Goal: Task Accomplishment & Management: Use online tool/utility

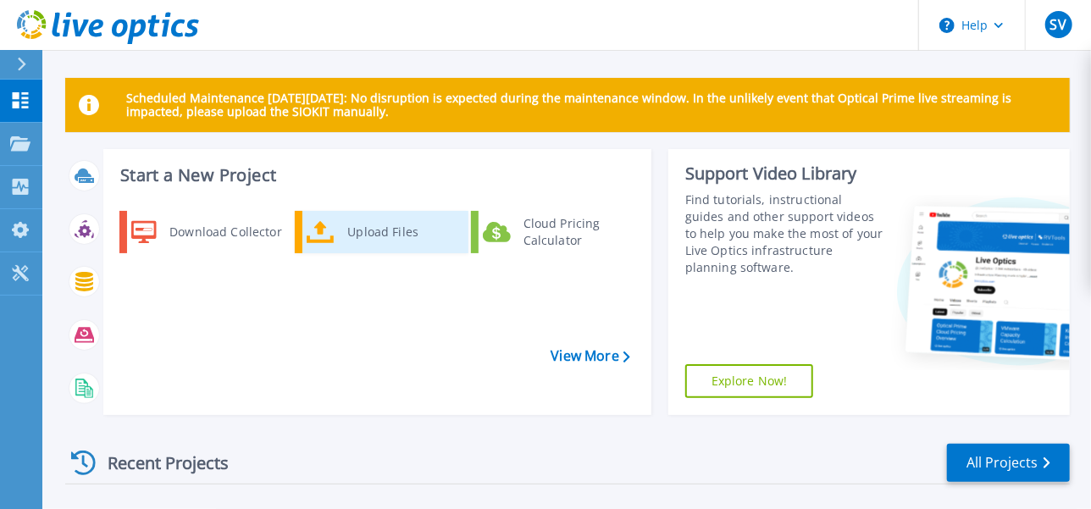
click at [368, 234] on div "Upload Files" at bounding box center [401, 232] width 125 height 34
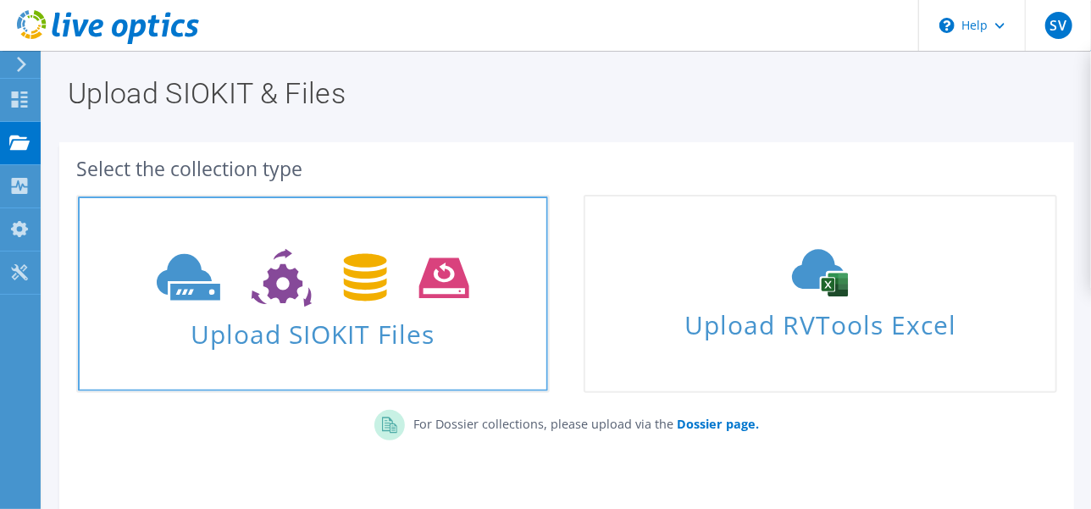
click at [386, 306] on icon at bounding box center [313, 278] width 312 height 58
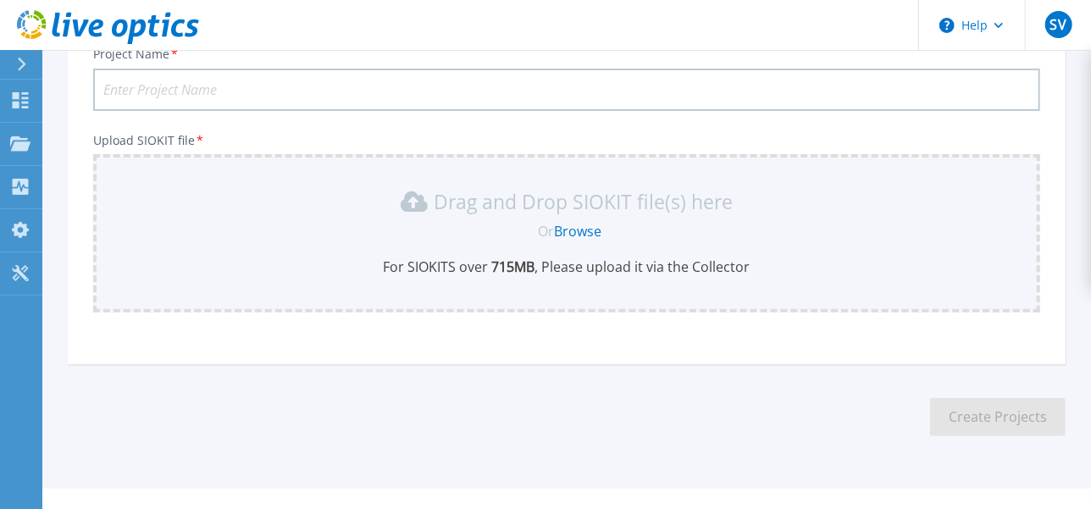
scroll to position [163, 0]
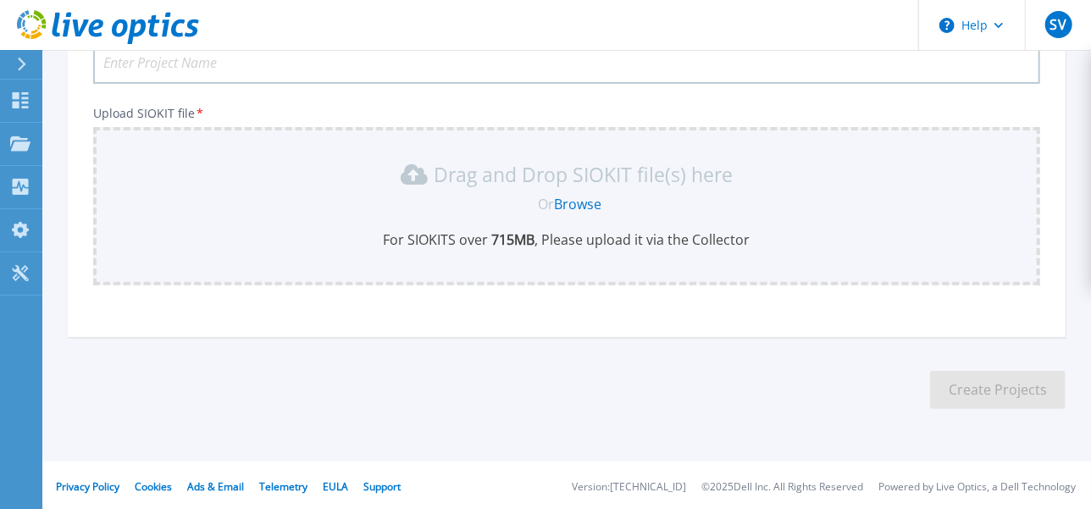
click at [567, 204] on link "Browse" at bounding box center [578, 204] width 47 height 19
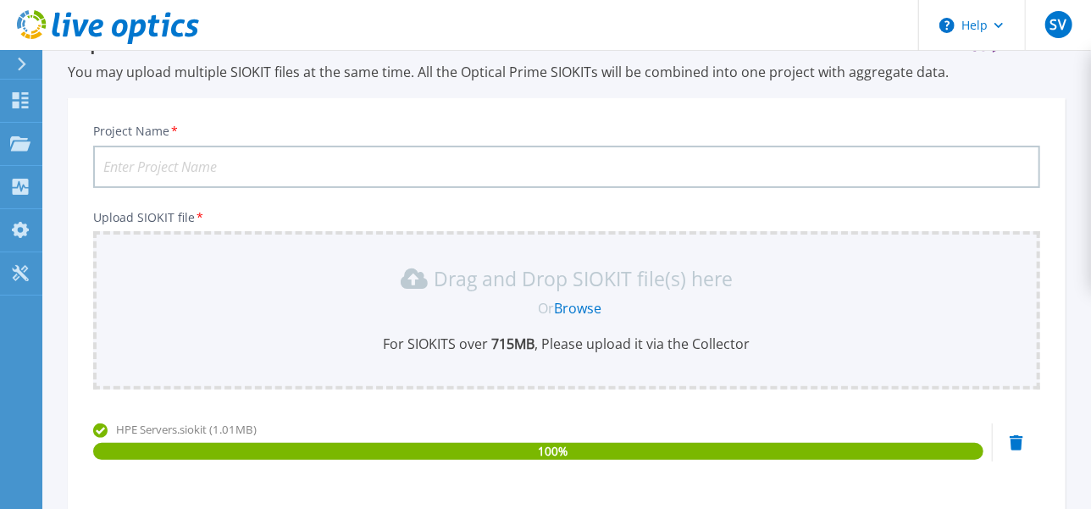
scroll to position [31, 0]
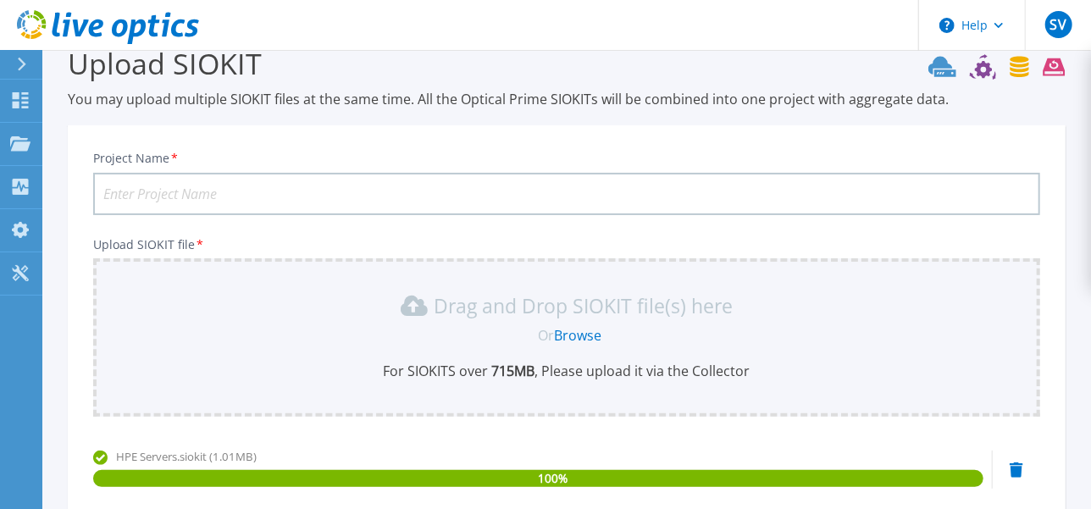
click at [380, 198] on input "Project Name *" at bounding box center [566, 194] width 947 height 42
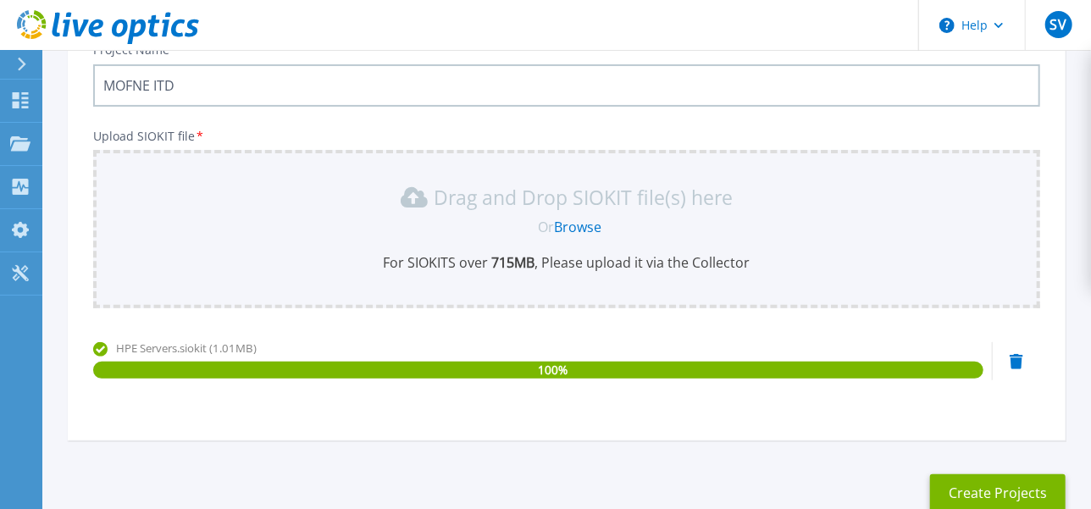
scroll to position [243, 0]
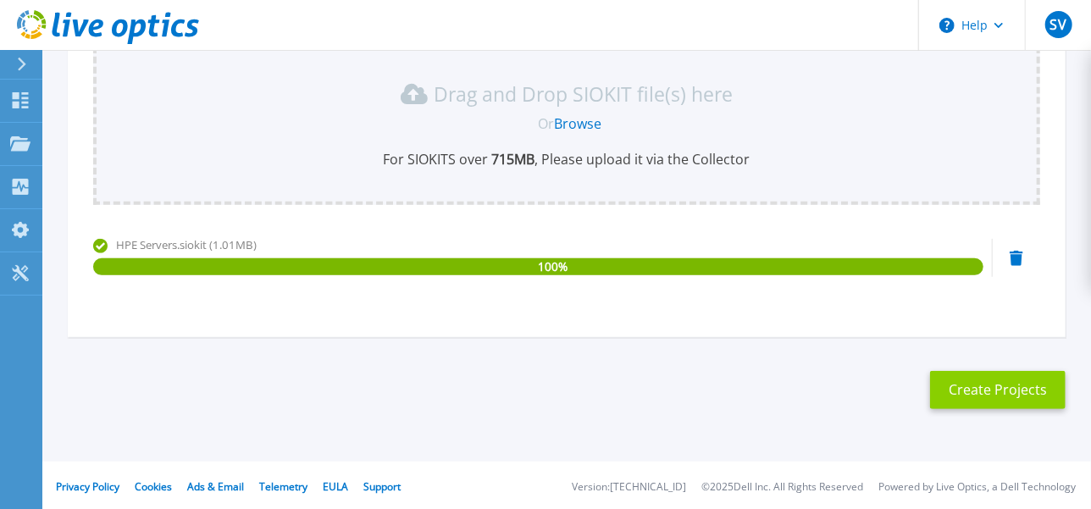
type input "MOFNE ITD"
click at [986, 384] on button "Create Projects" at bounding box center [997, 390] width 135 height 38
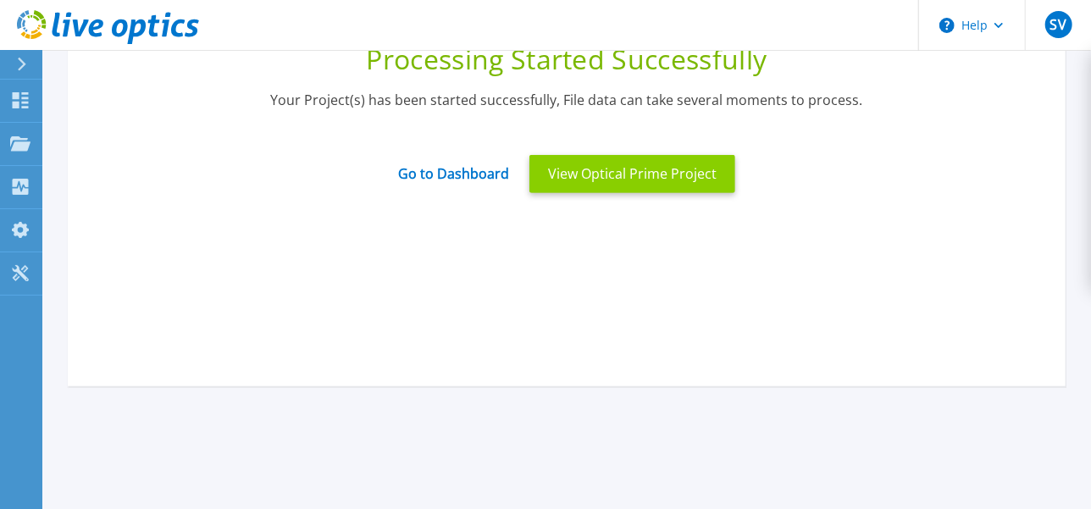
scroll to position [138, 0]
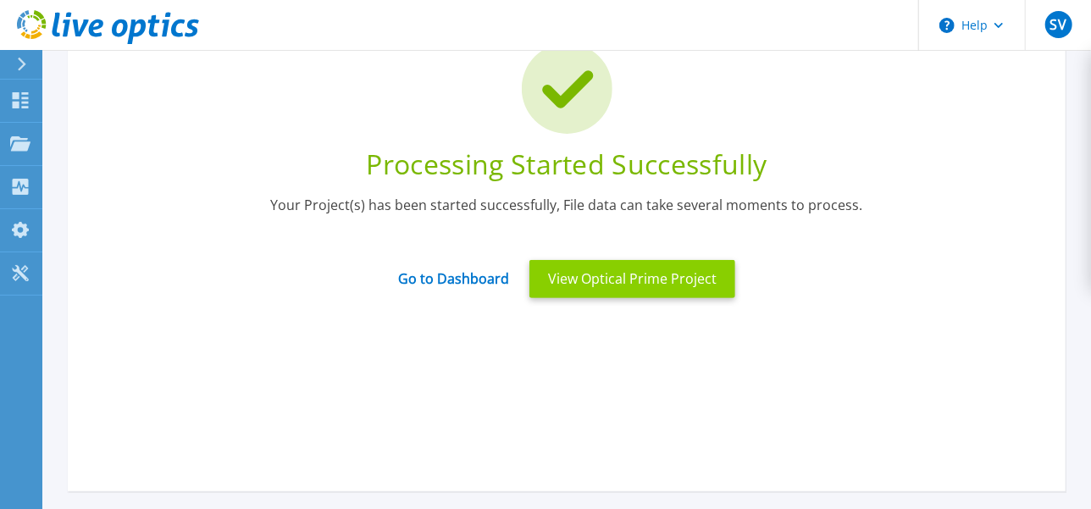
click at [614, 283] on button "View Optical Prime Project" at bounding box center [632, 279] width 206 height 38
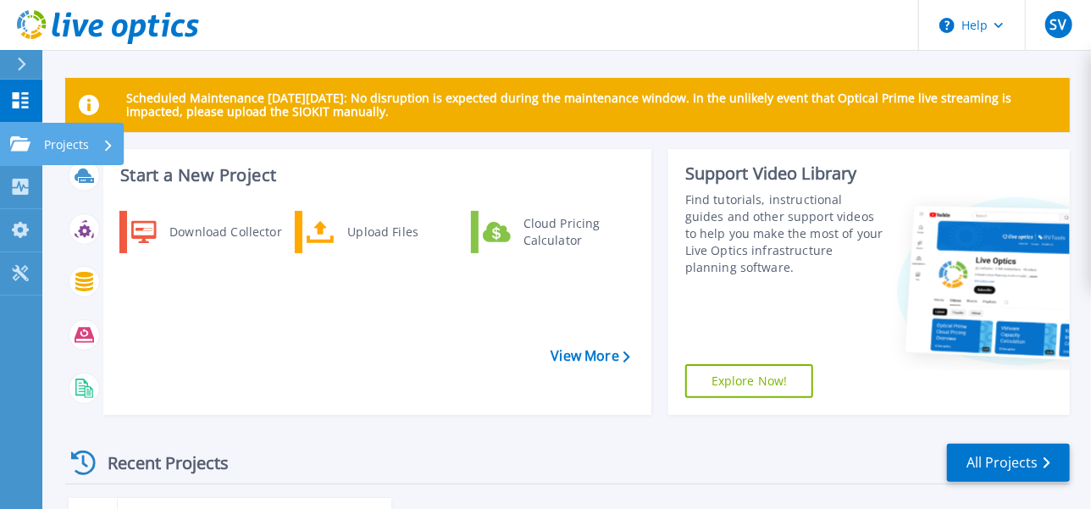
click at [86, 147] on p "Projects" at bounding box center [66, 145] width 45 height 44
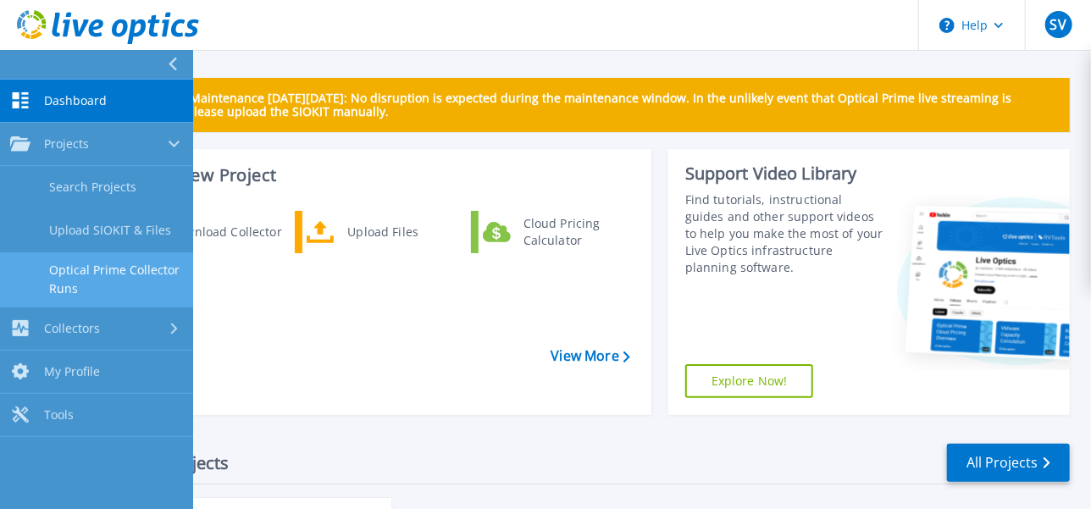
click at [100, 259] on link "Optical Prime Collector Runs" at bounding box center [96, 279] width 193 height 54
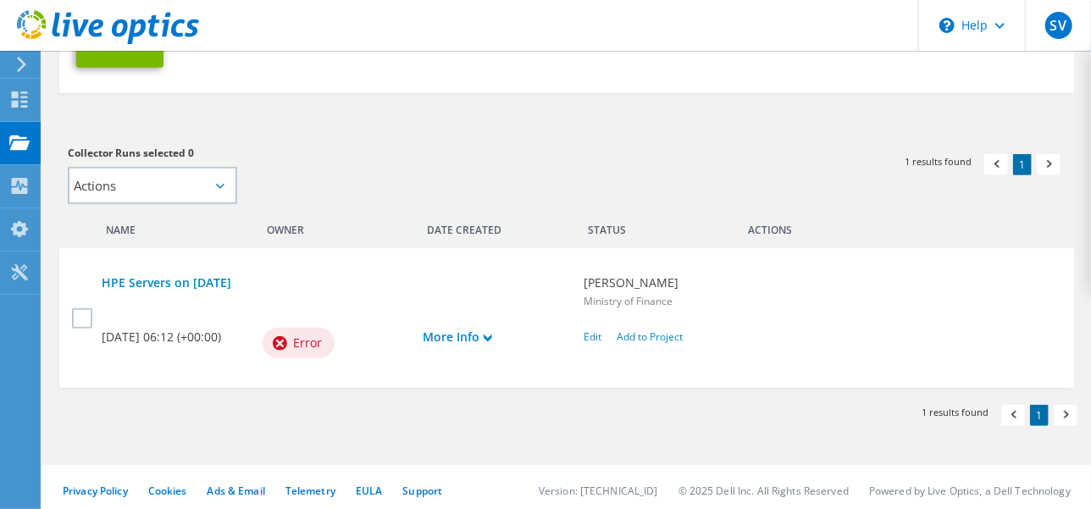
scroll to position [352, 0]
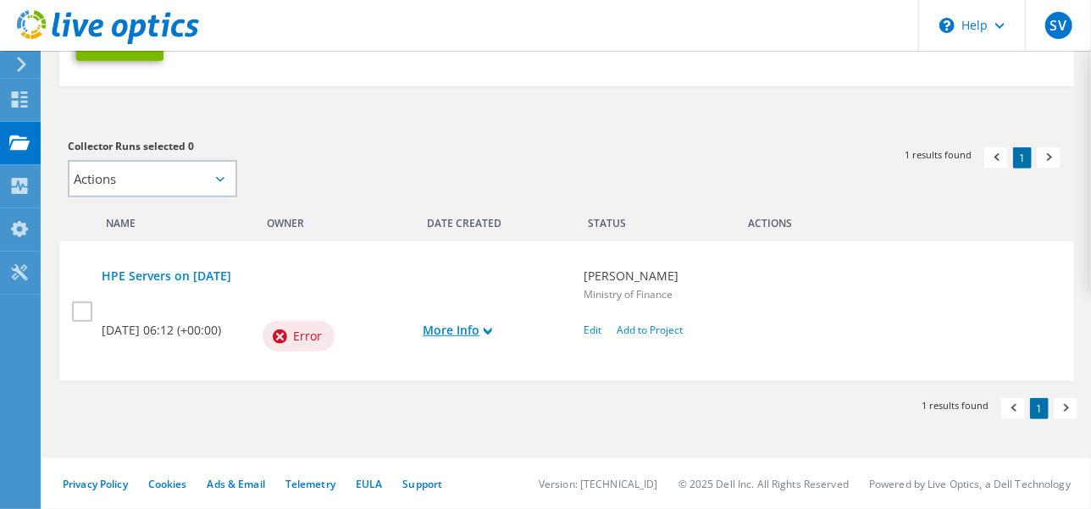
click at [490, 331] on icon at bounding box center [488, 331] width 8 height 8
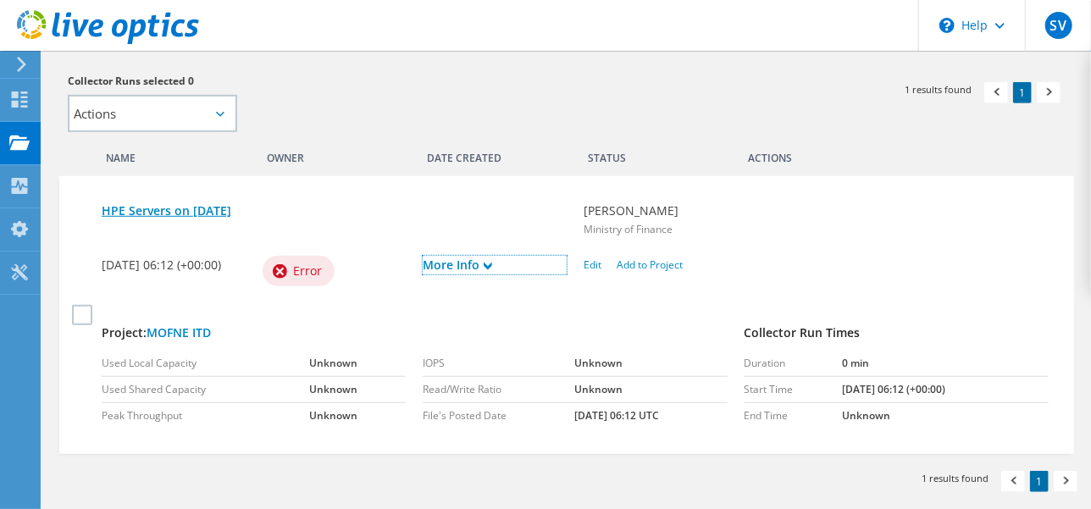
scroll to position [458, 0]
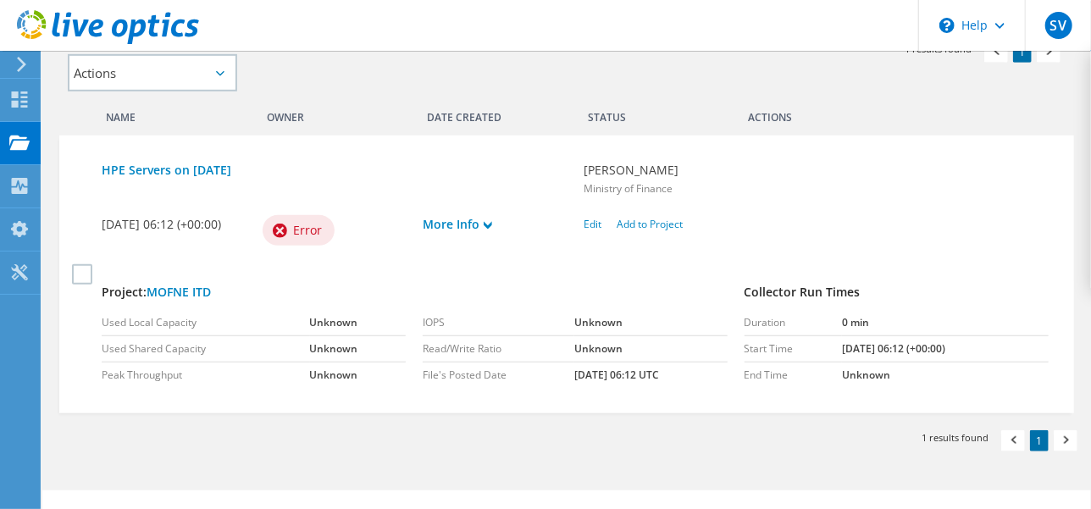
click at [311, 229] on span "Error" at bounding box center [307, 230] width 29 height 19
click at [77, 267] on label at bounding box center [84, 274] width 25 height 20
click at [0, 0] on input "checkbox" at bounding box center [0, 0] width 0 height 0
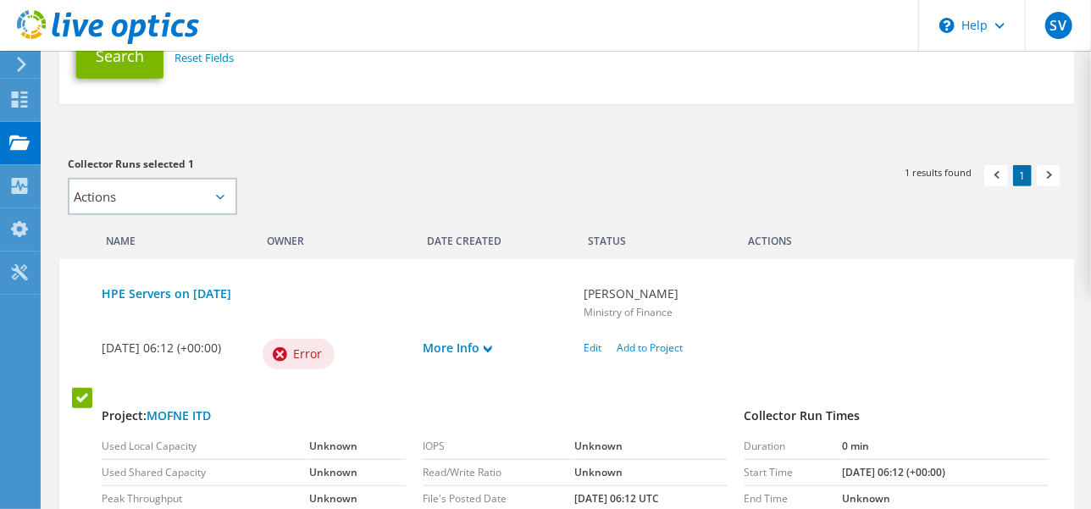
scroll to position [352, 0]
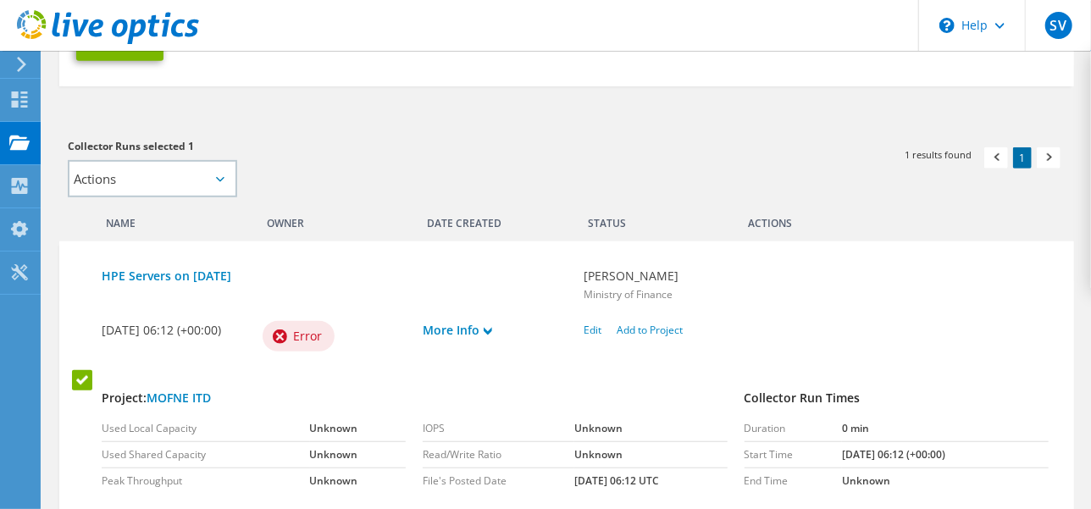
click at [290, 340] on div "Error" at bounding box center [299, 336] width 72 height 30
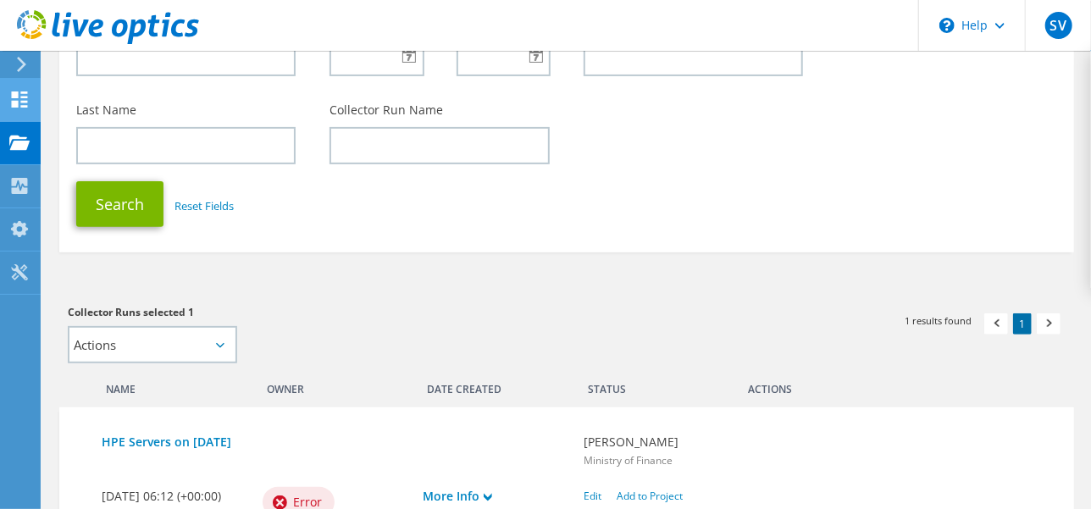
scroll to position [35, 0]
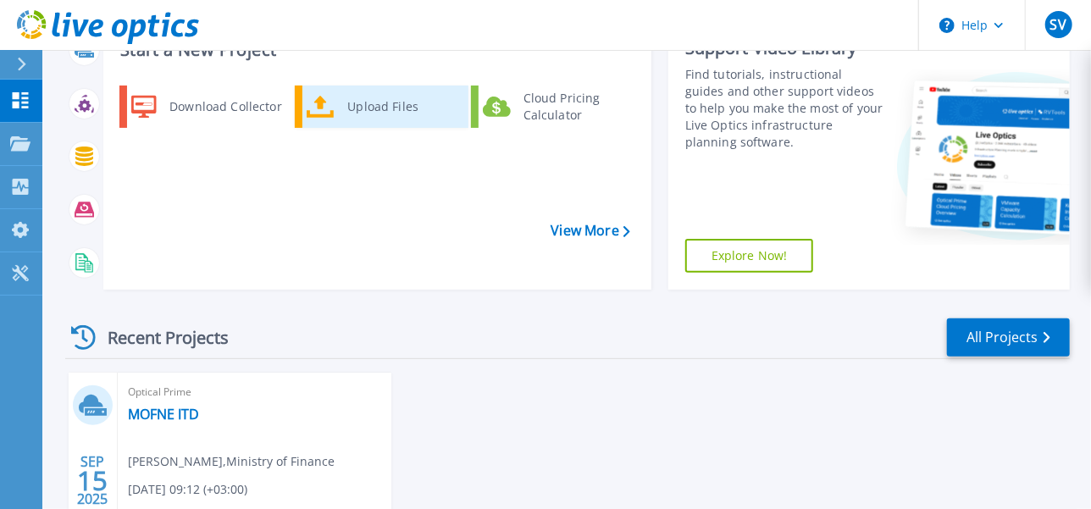
scroll to position [246, 0]
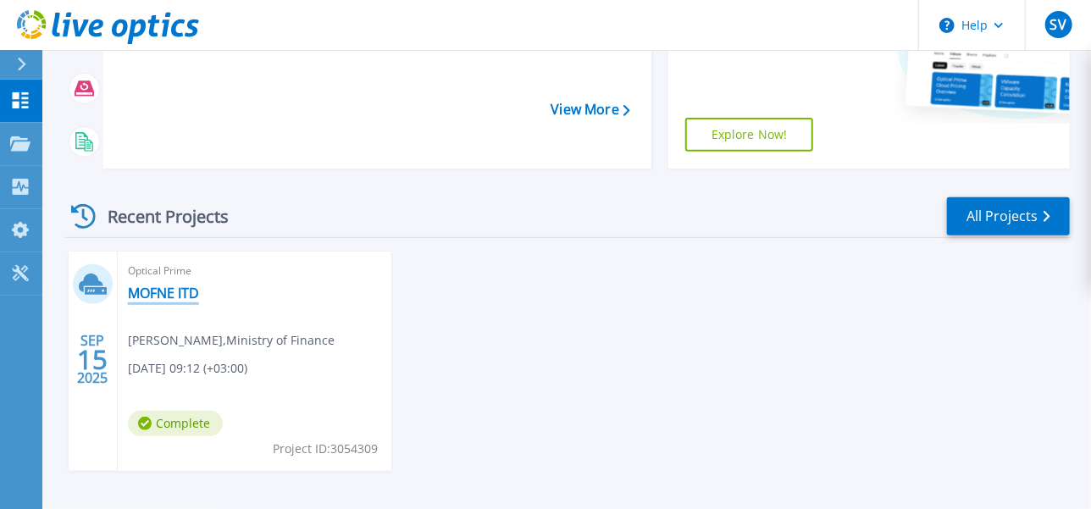
click at [152, 285] on link "MOFNE ITD" at bounding box center [163, 293] width 71 height 17
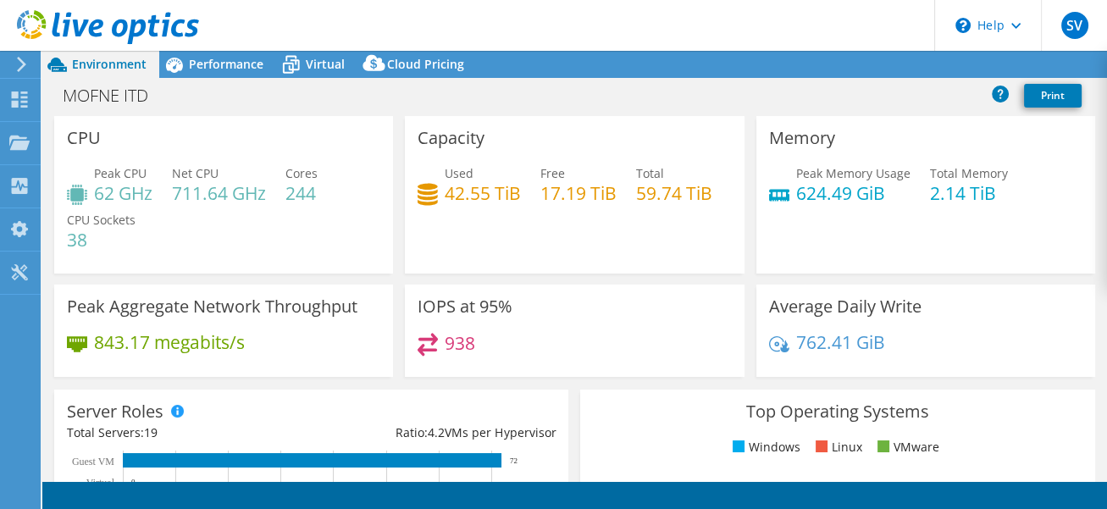
select select "USD"
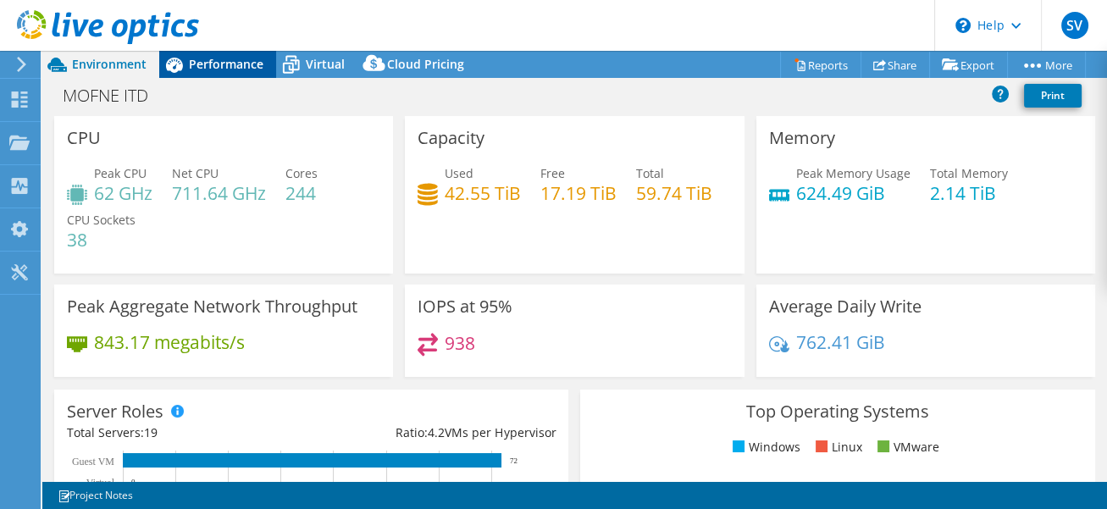
click at [222, 73] on div "Performance" at bounding box center [217, 64] width 117 height 27
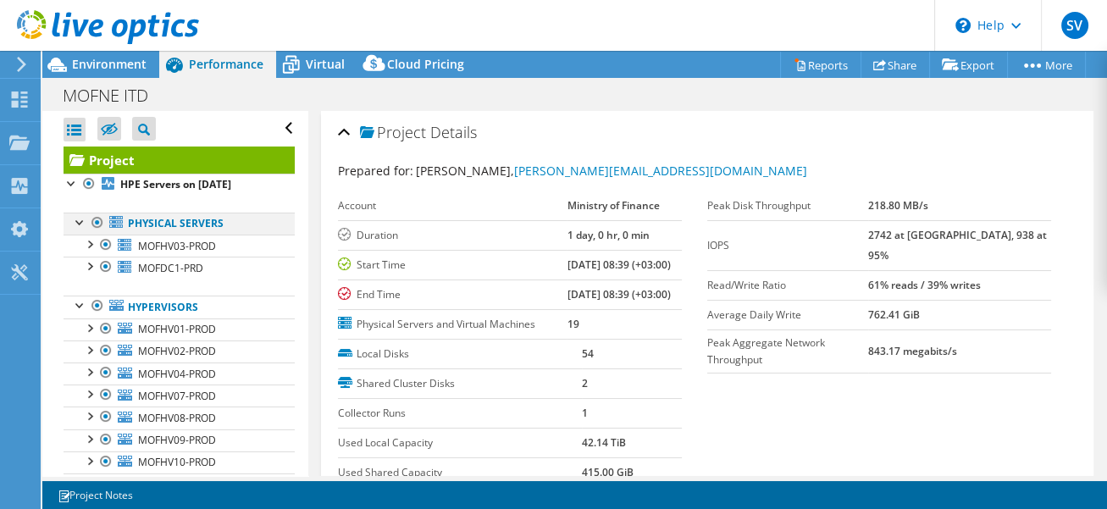
click at [81, 226] on div at bounding box center [80, 221] width 17 height 17
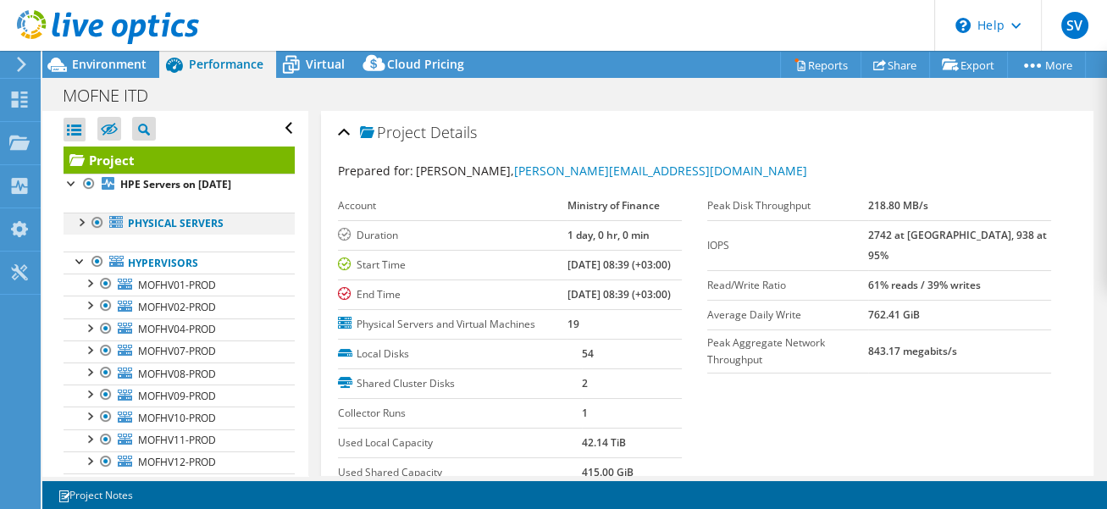
click at [81, 226] on div at bounding box center [80, 221] width 17 height 17
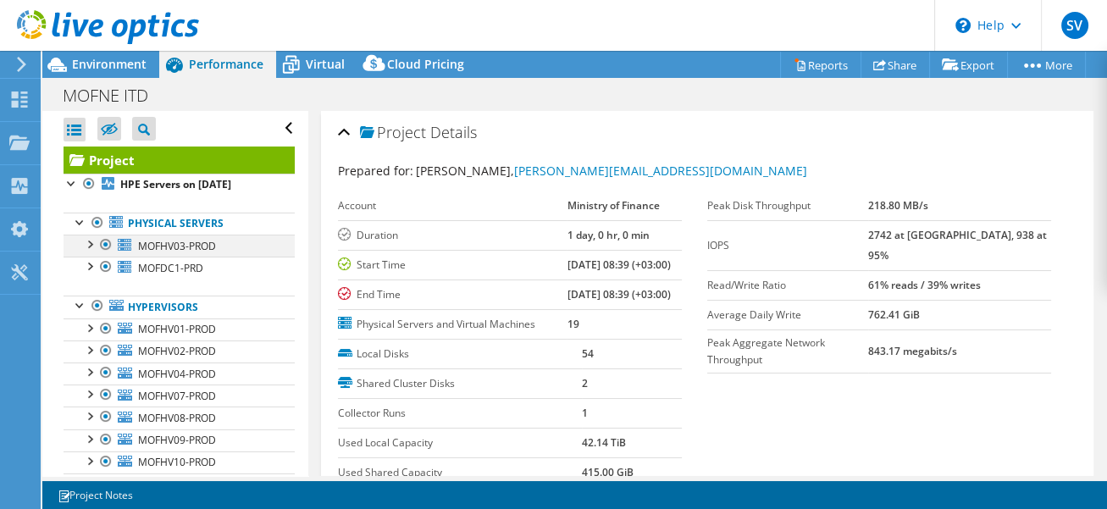
click at [90, 241] on div at bounding box center [88, 243] width 17 height 17
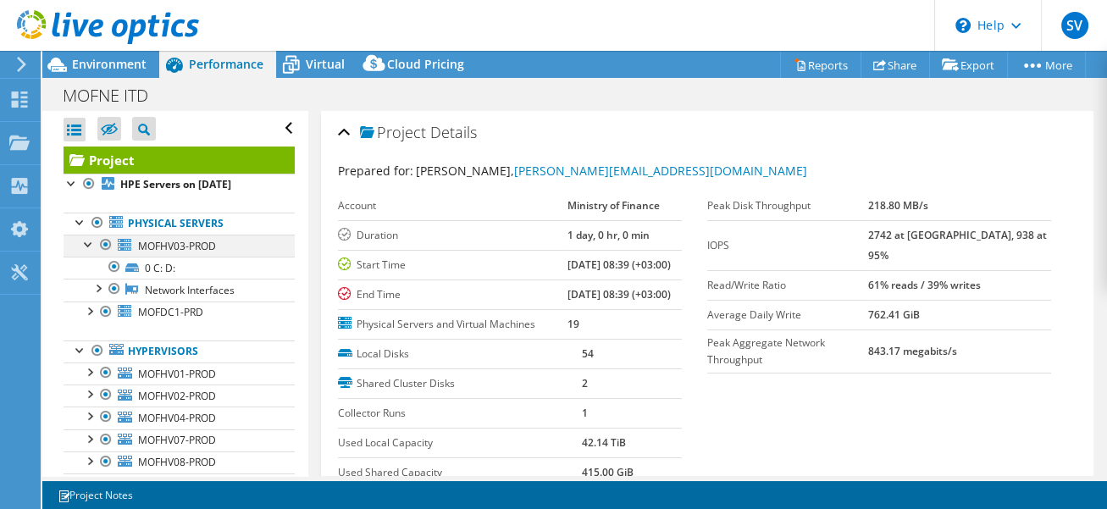
click at [90, 241] on div at bounding box center [88, 243] width 17 height 17
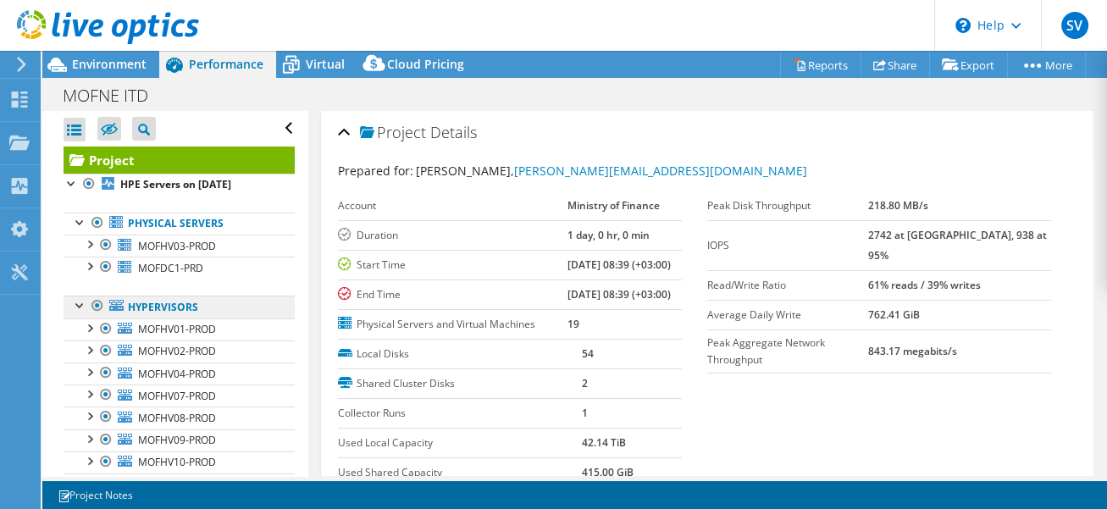
scroll to position [106, 0]
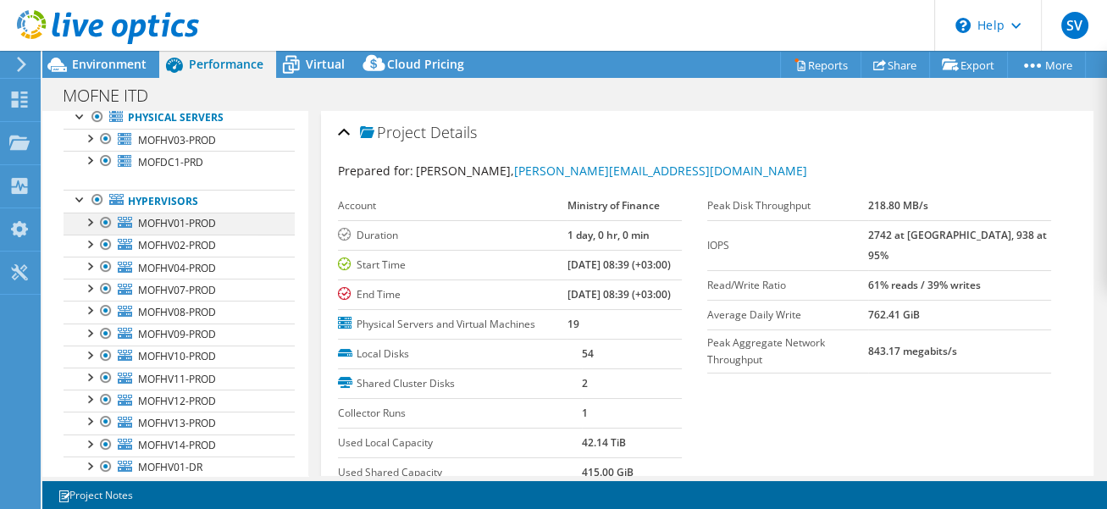
click at [92, 219] on div at bounding box center [88, 221] width 17 height 17
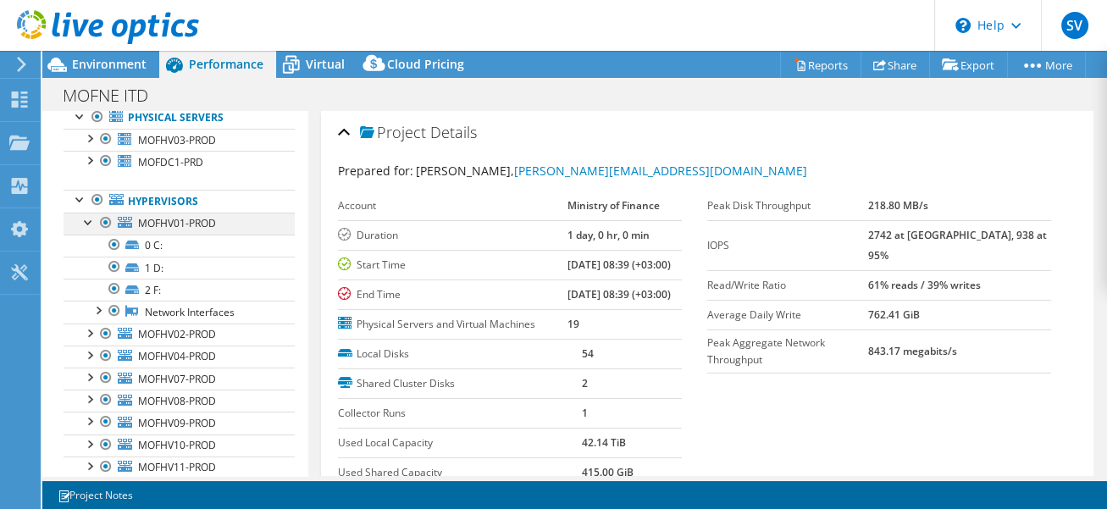
click at [92, 219] on div at bounding box center [88, 221] width 17 height 17
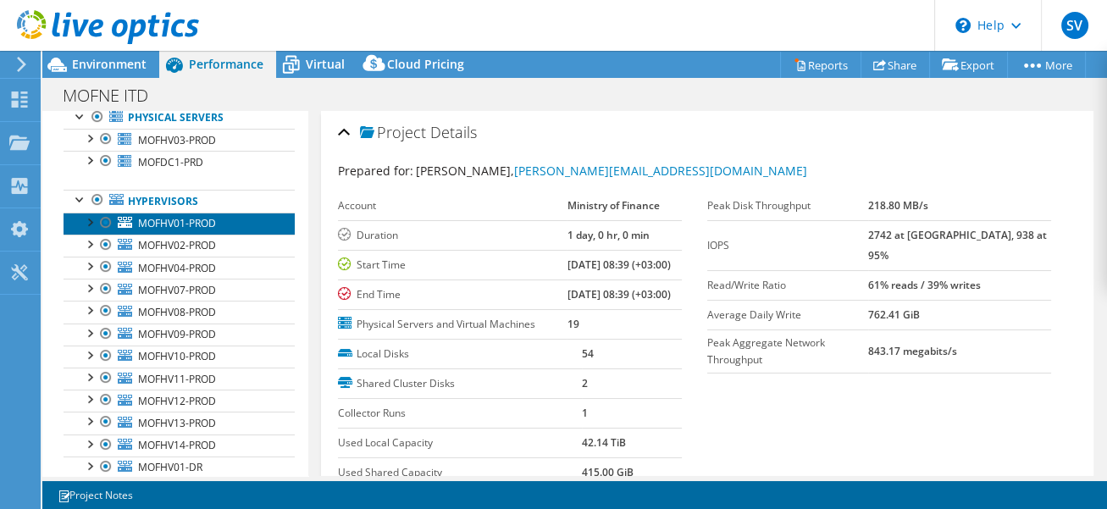
click at [196, 217] on span "MOFHV01-PROD" at bounding box center [177, 223] width 78 height 14
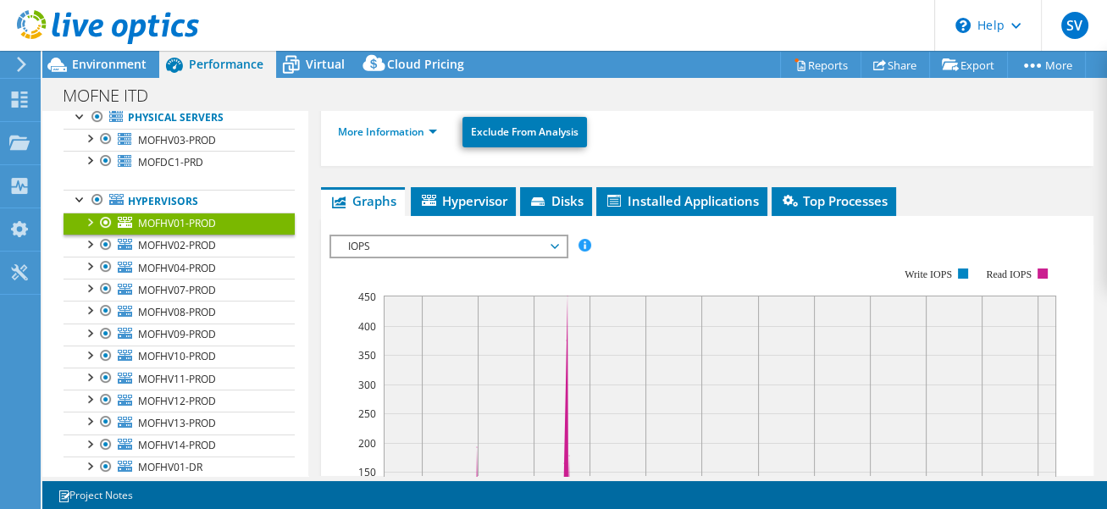
scroll to position [318, 0]
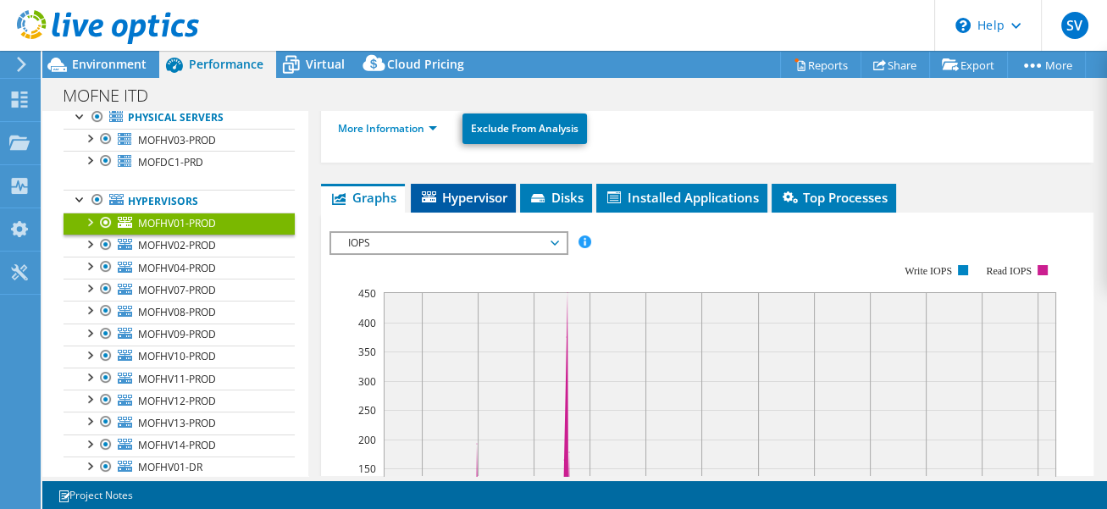
click at [457, 189] on span "Hypervisor" at bounding box center [463, 197] width 88 height 17
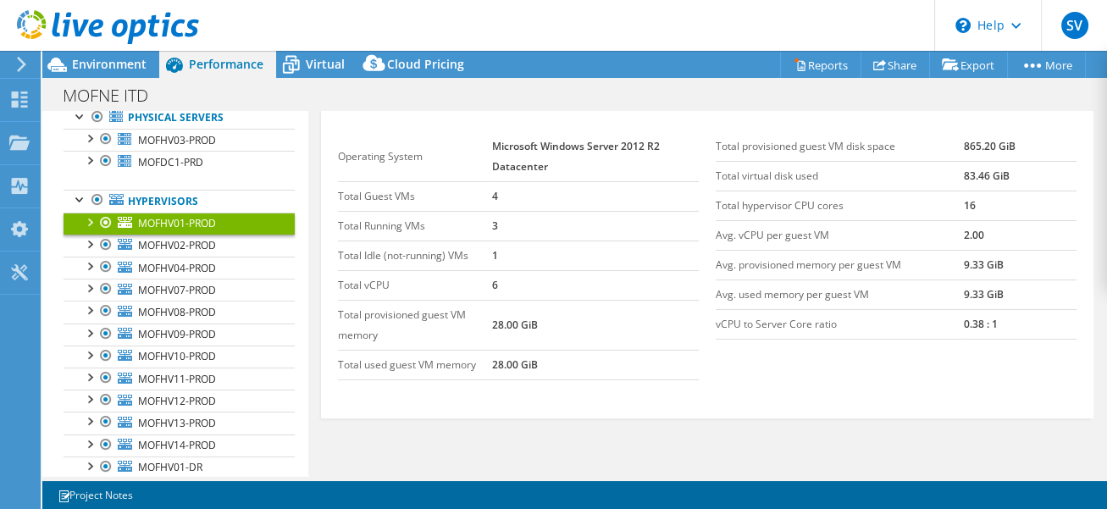
scroll to position [212, 0]
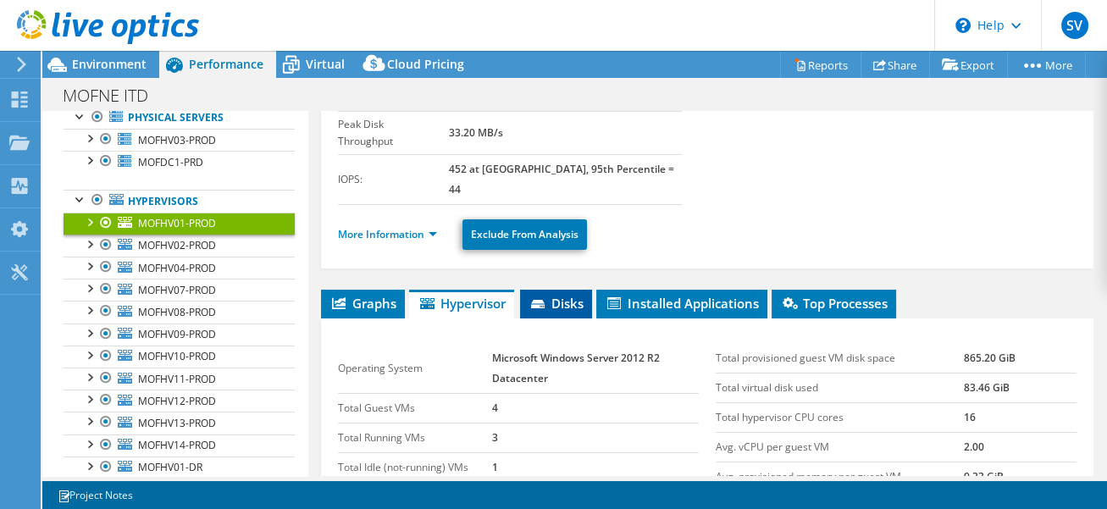
click at [575, 295] on span "Disks" at bounding box center [555, 303] width 55 height 17
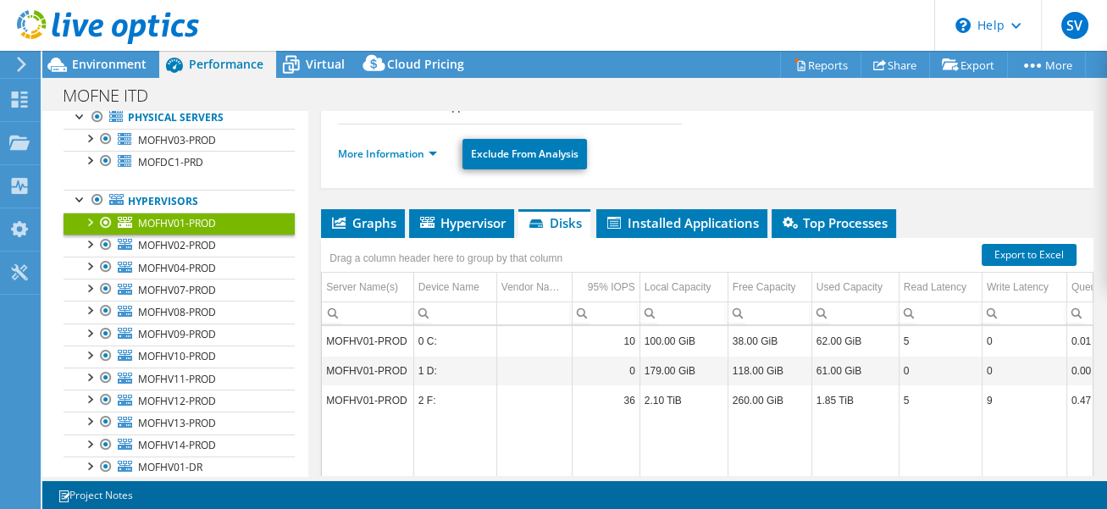
scroll to position [318, 0]
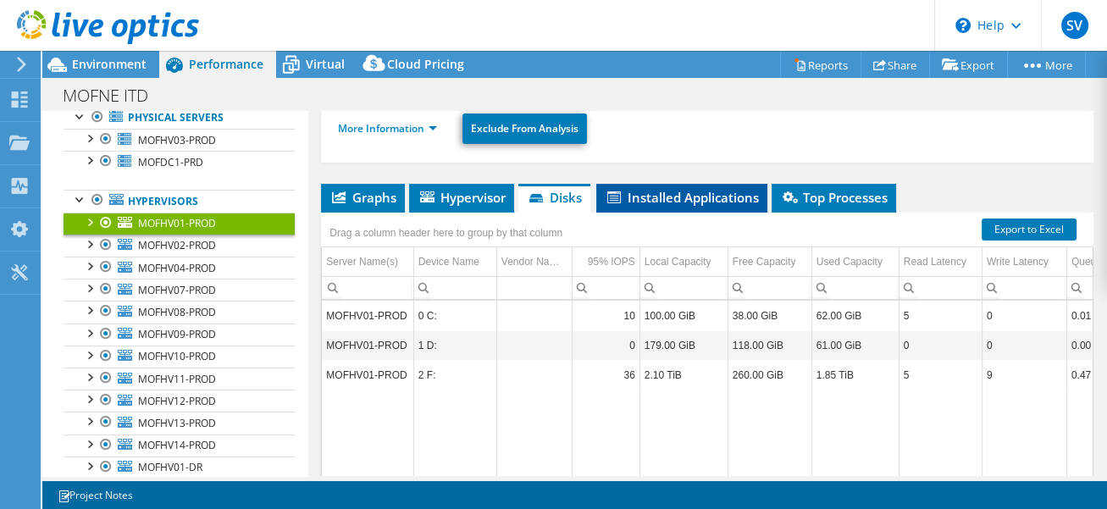
click at [706, 189] on span "Installed Applications" at bounding box center [682, 197] width 154 height 17
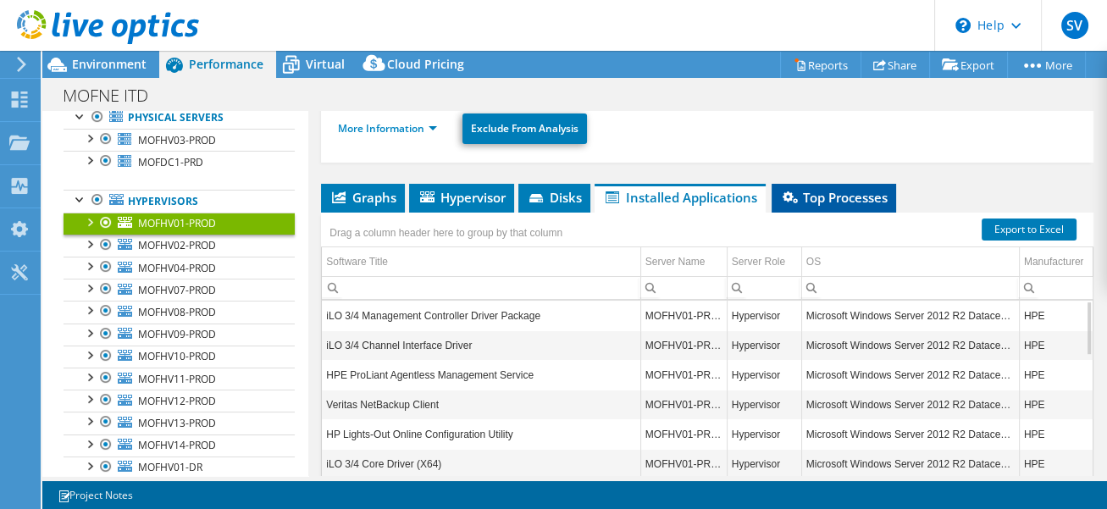
click at [845, 189] on span "Top Processes" at bounding box center [834, 197] width 108 height 17
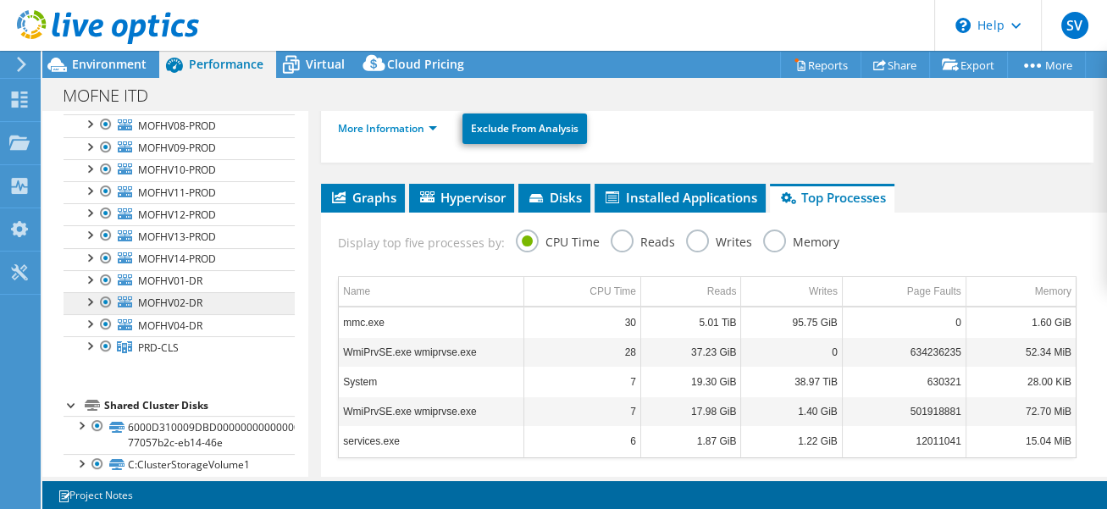
scroll to position [306, 0]
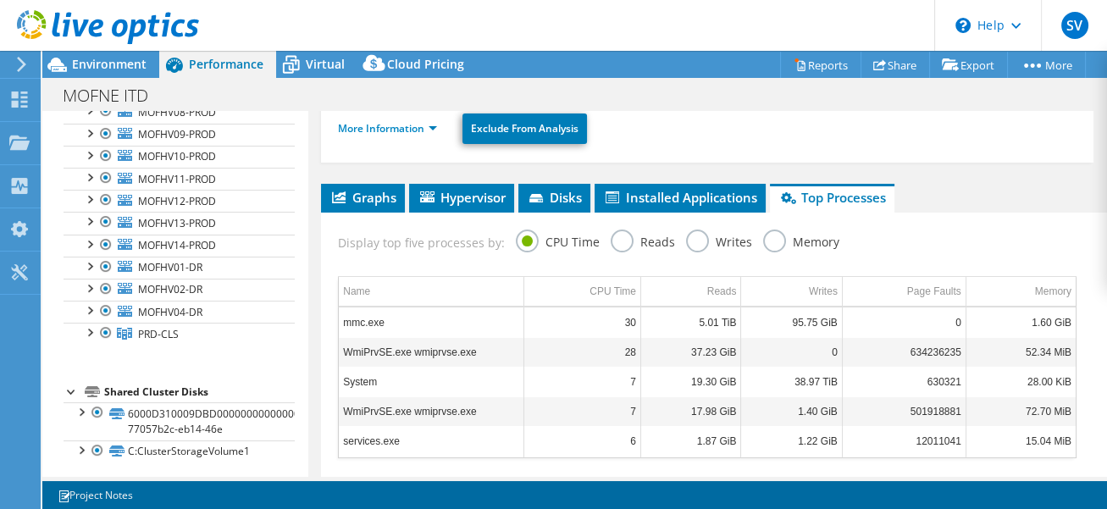
click at [174, 383] on div "Shared Cluster Disks" at bounding box center [199, 392] width 191 height 20
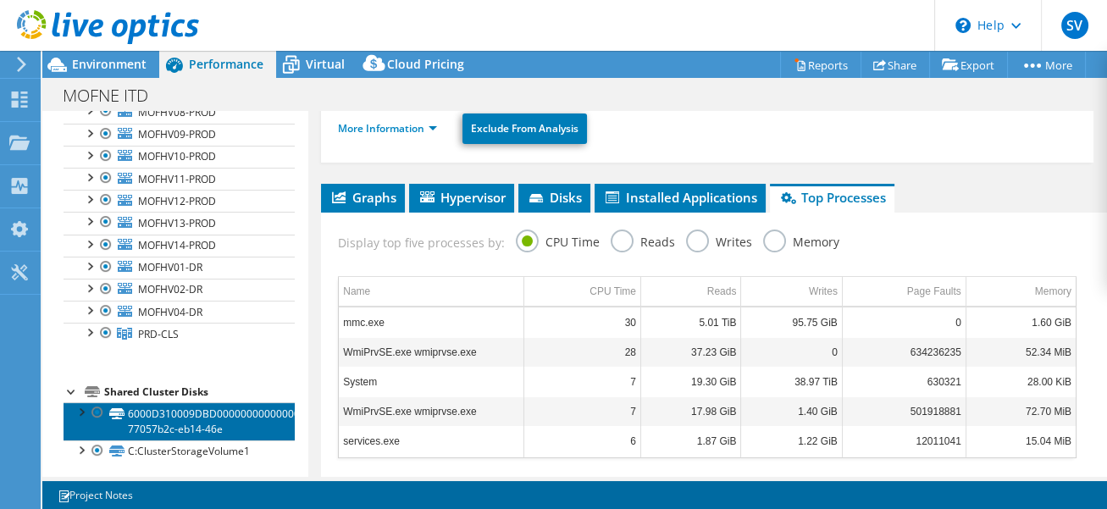
click at [164, 411] on link "6000D310009DBD0000000000000000E9-77057b2c-eb14-46e" at bounding box center [179, 420] width 231 height 37
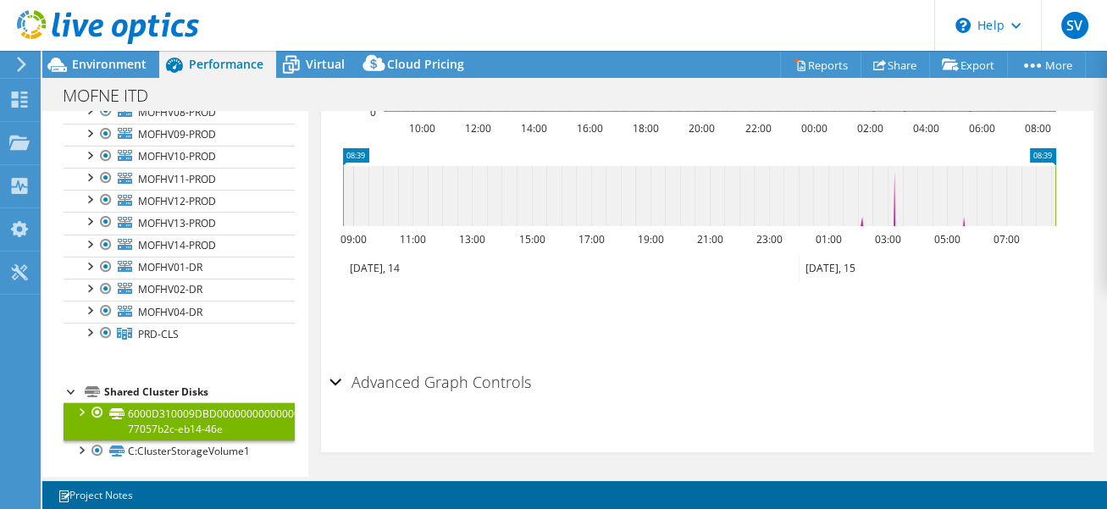
scroll to position [397, 0]
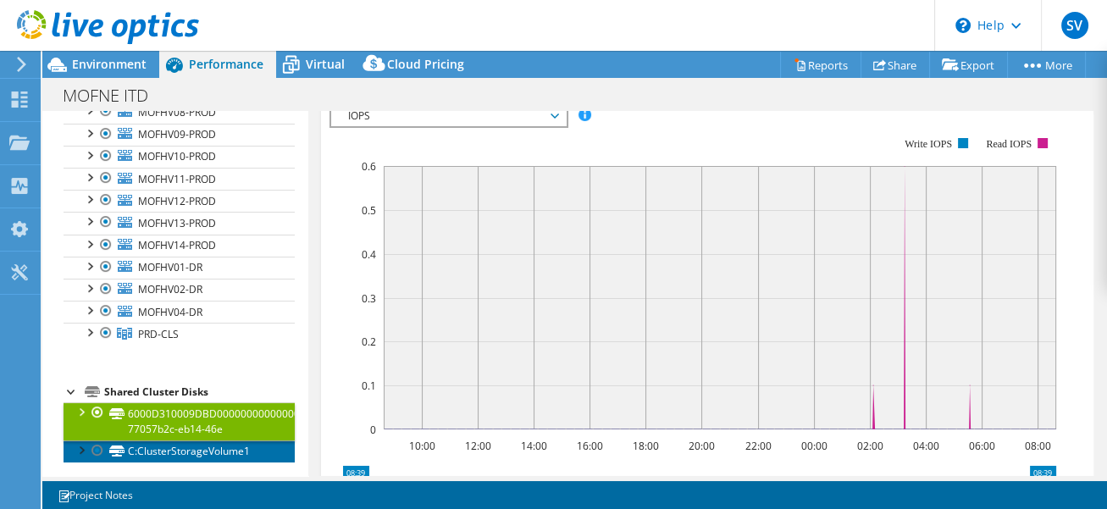
click at [150, 450] on link "C:ClusterStorageVolume1" at bounding box center [179, 451] width 231 height 22
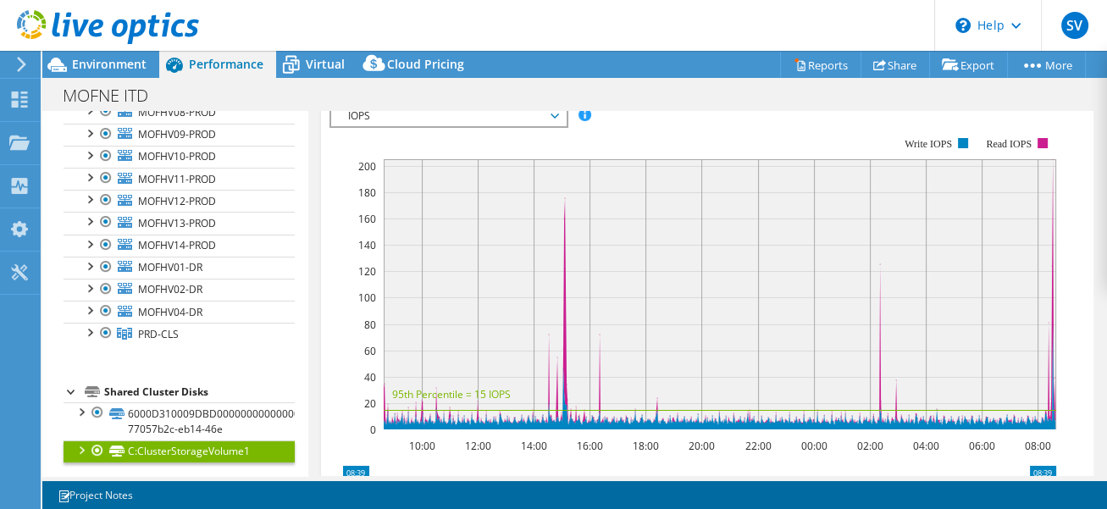
click at [74, 450] on div at bounding box center [80, 448] width 17 height 17
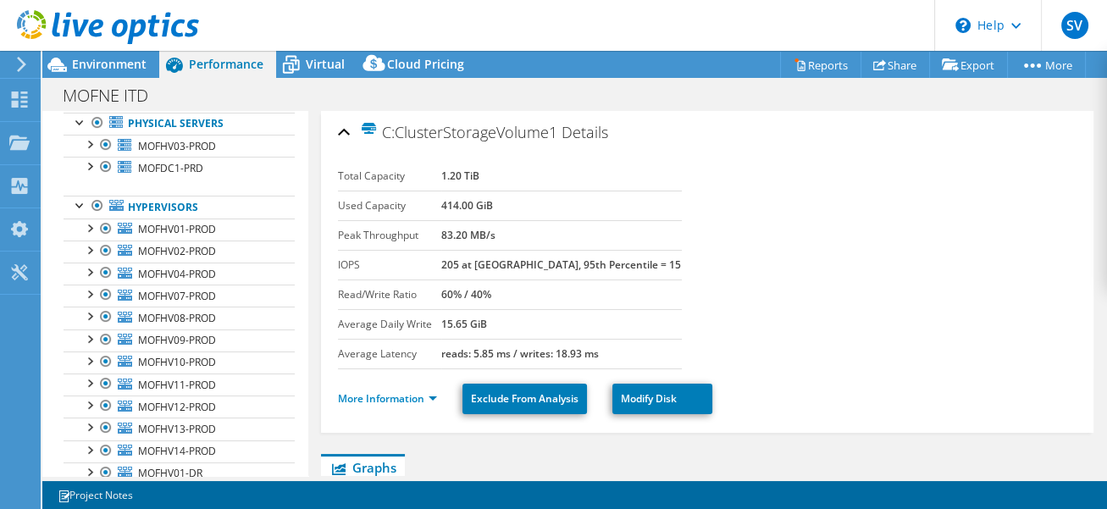
scroll to position [0, 0]
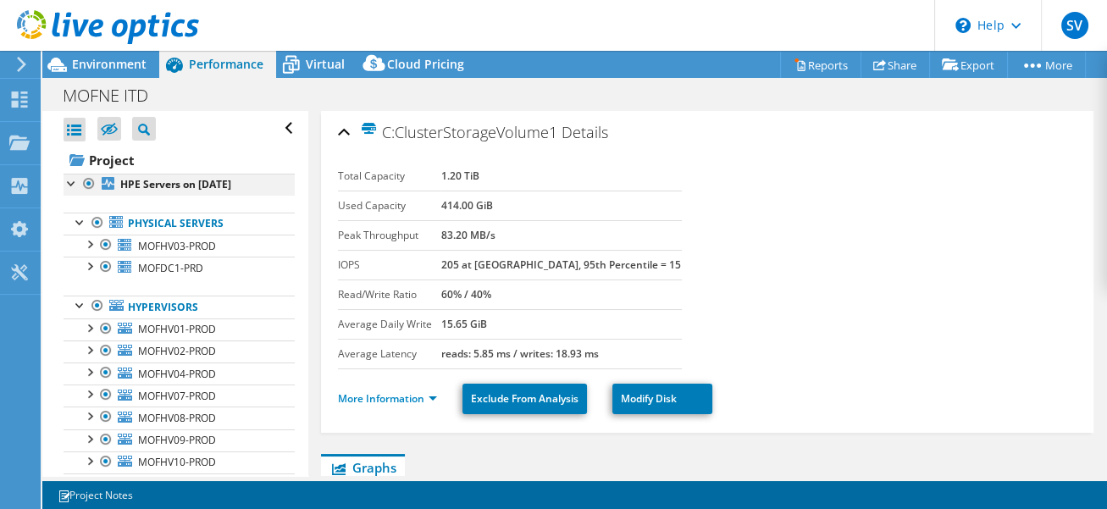
click at [75, 178] on div at bounding box center [72, 182] width 17 height 17
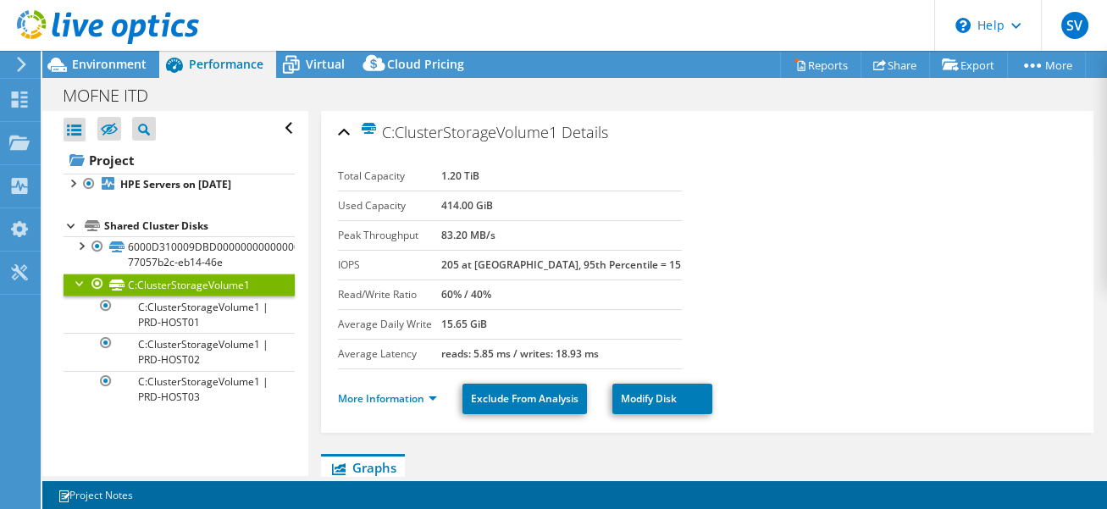
click at [75, 230] on div at bounding box center [72, 224] width 17 height 17
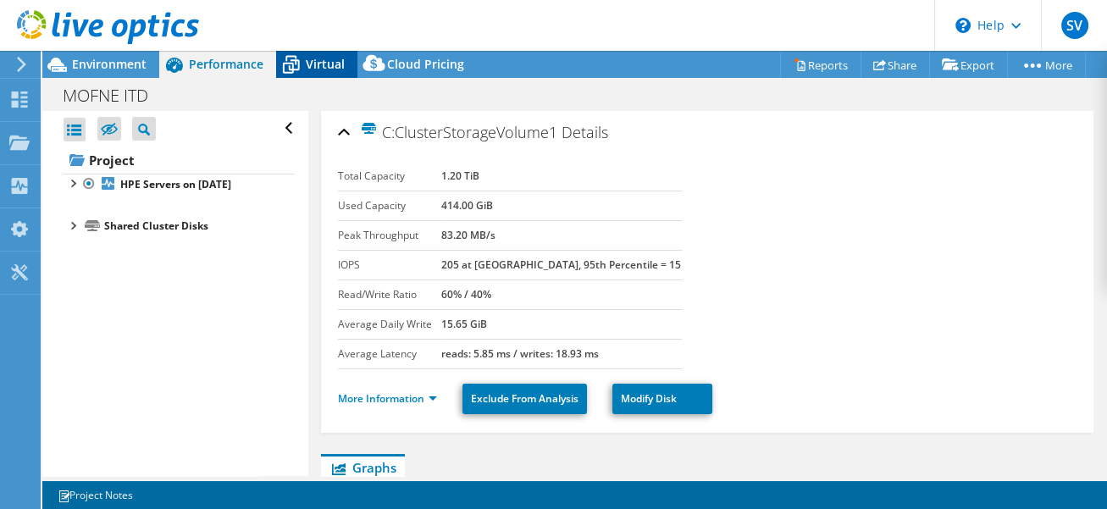
click at [323, 72] on span "Virtual" at bounding box center [325, 64] width 39 height 16
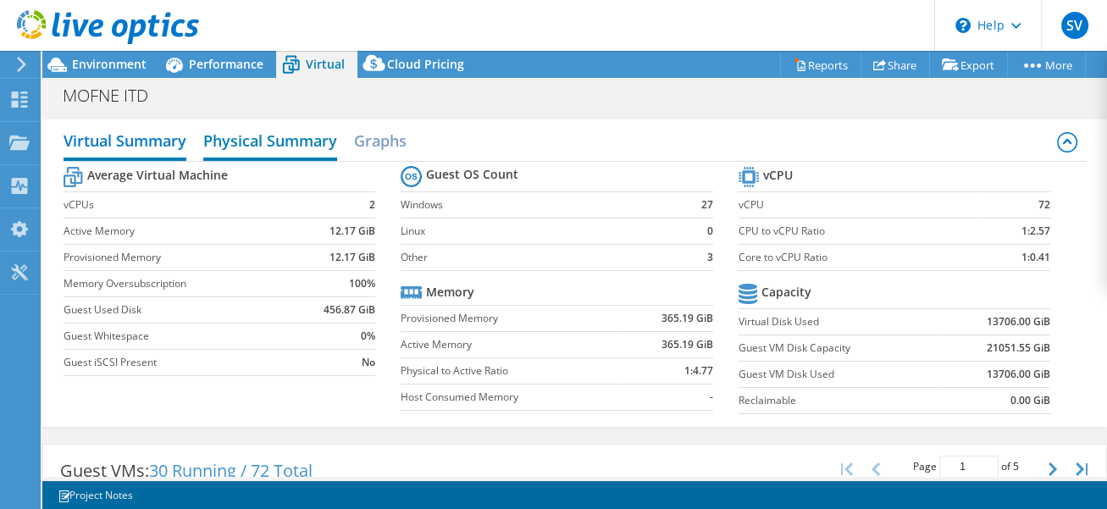
click at [293, 154] on h2 "Physical Summary" at bounding box center [270, 142] width 134 height 37
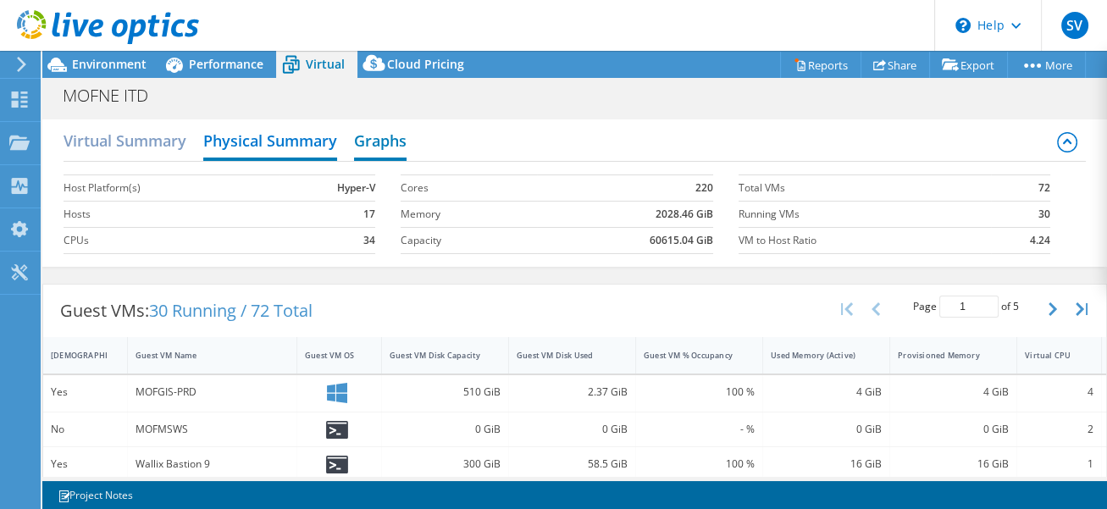
click at [382, 143] on h2 "Graphs" at bounding box center [380, 142] width 53 height 37
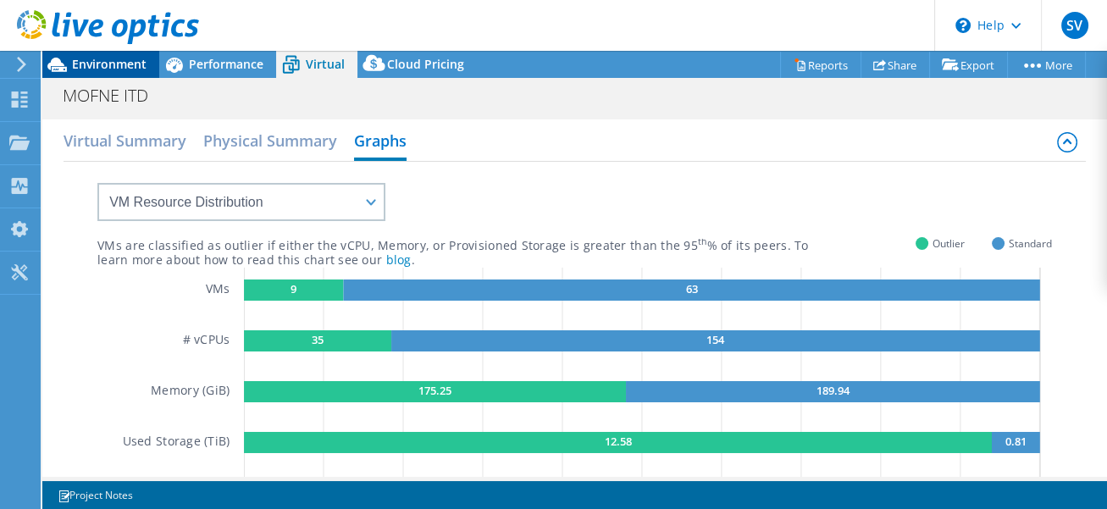
click at [89, 62] on span "Environment" at bounding box center [109, 64] width 75 height 16
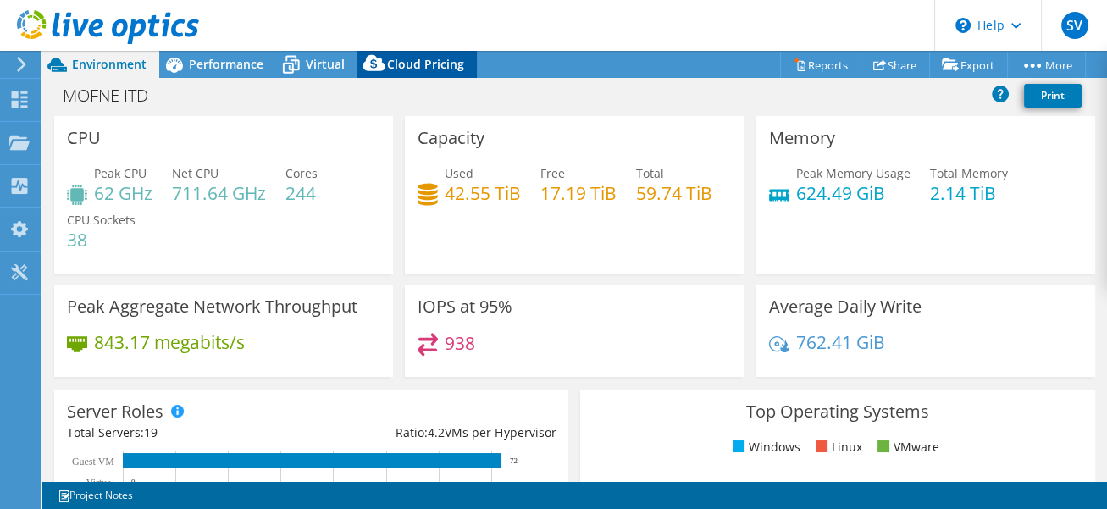
click at [434, 64] on span "Cloud Pricing" at bounding box center [425, 64] width 77 height 16
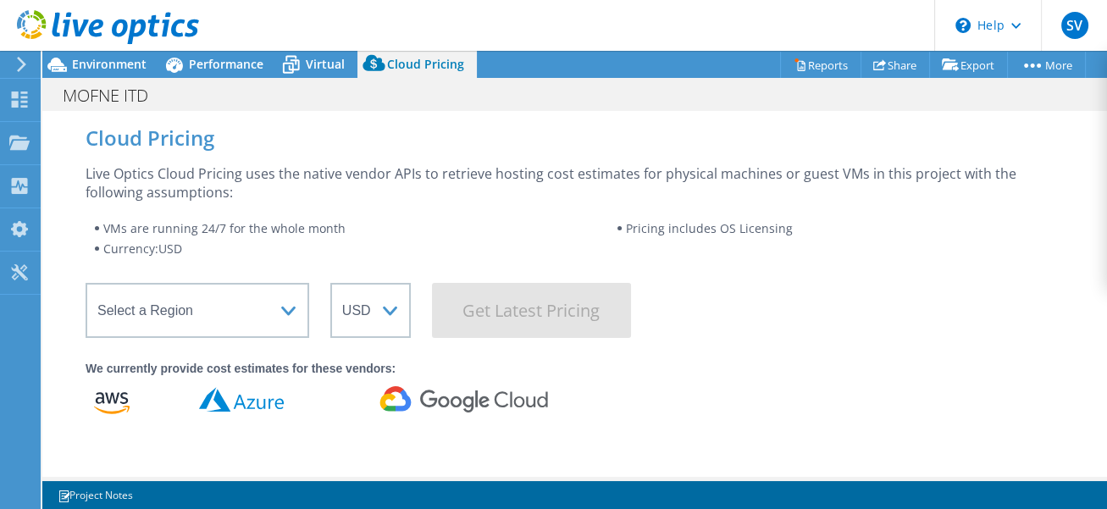
scroll to position [106, 0]
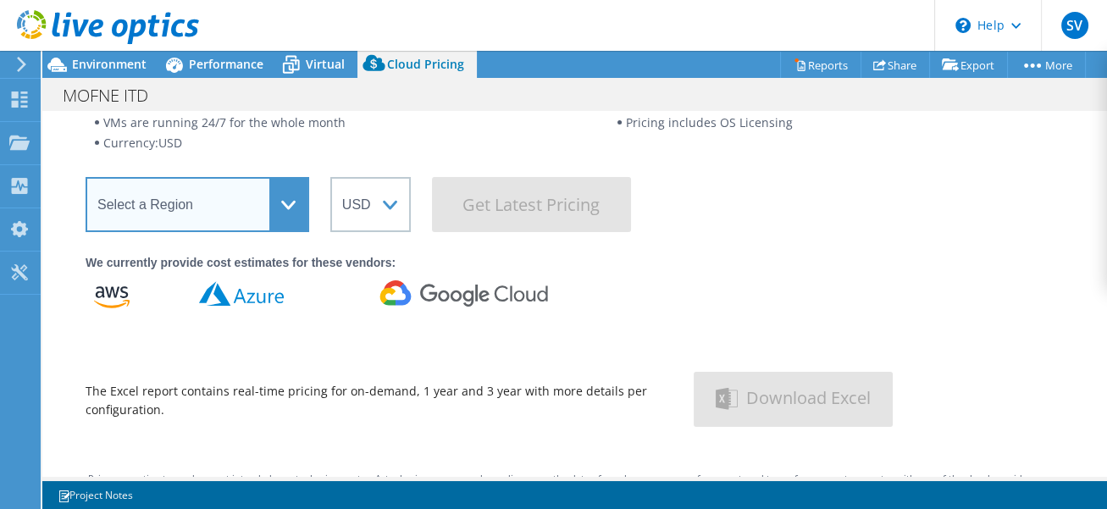
click at [293, 203] on select "Select a Region Asia Pacific (Hong Kong) Asia Pacific (Mumbai) Asia Pacific (Se…" at bounding box center [198, 204] width 224 height 55
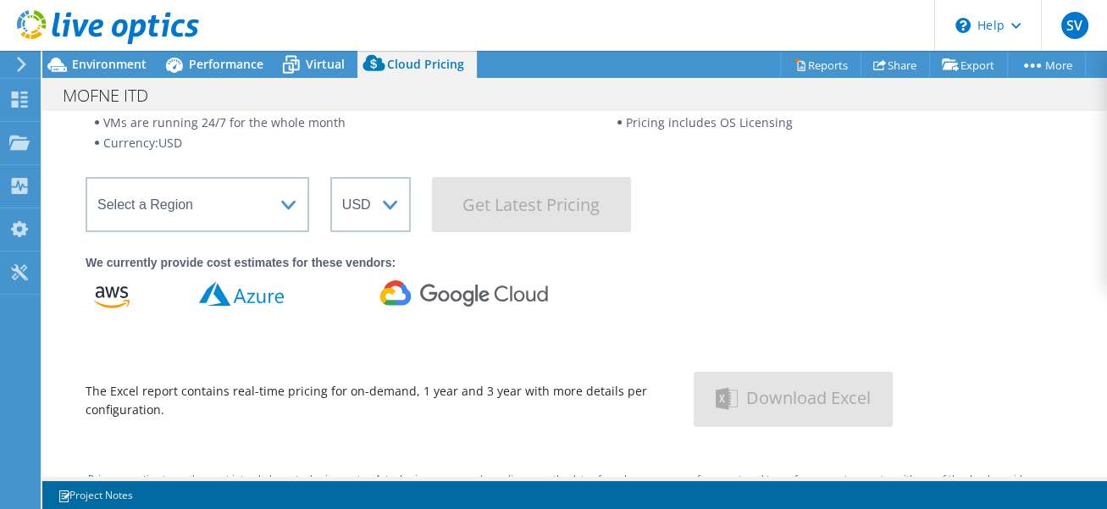
click at [457, 263] on div "We currently provide cost estimates for these vendors:" at bounding box center [575, 262] width 978 height 19
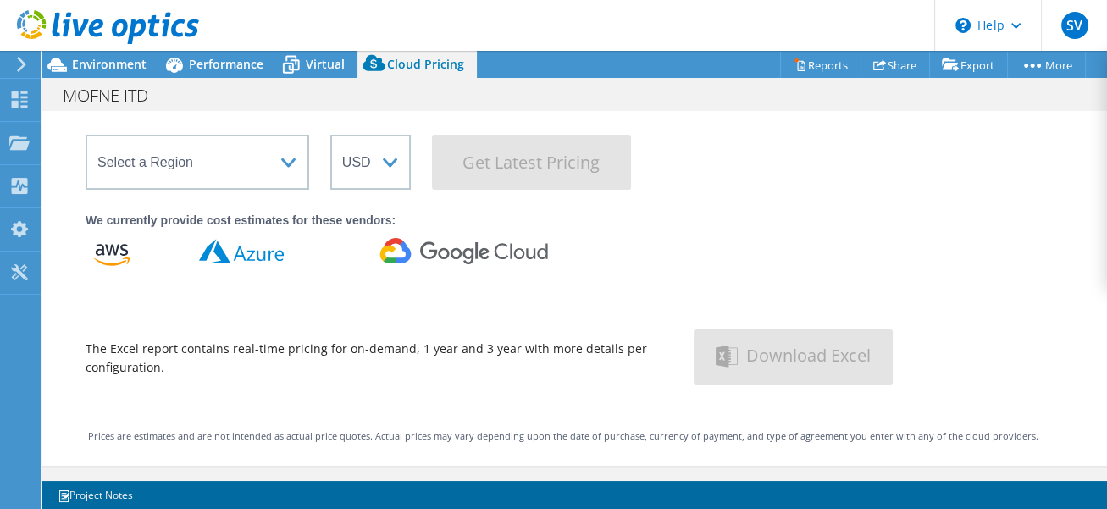
scroll to position [158, 0]
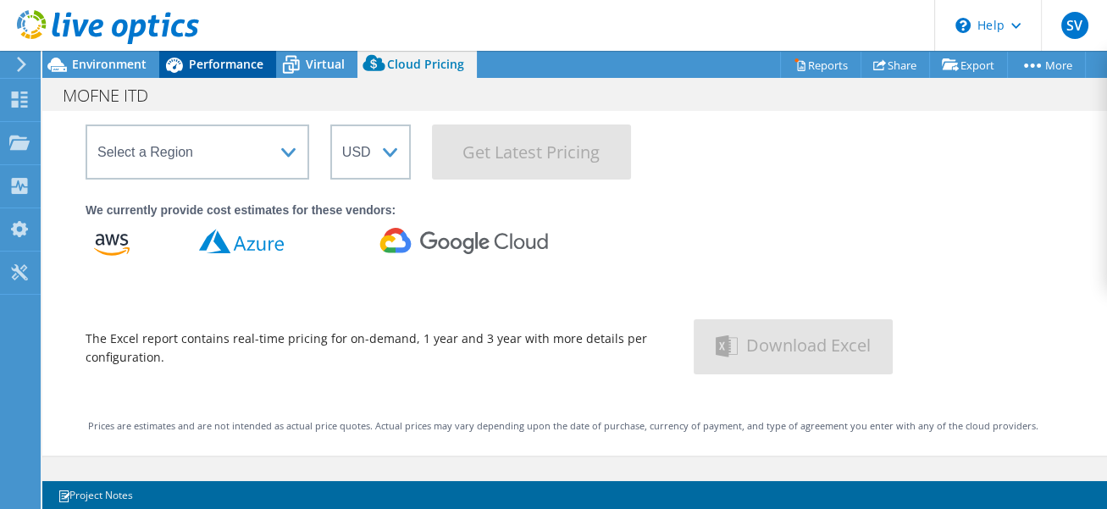
click at [193, 68] on span "Performance" at bounding box center [226, 64] width 75 height 16
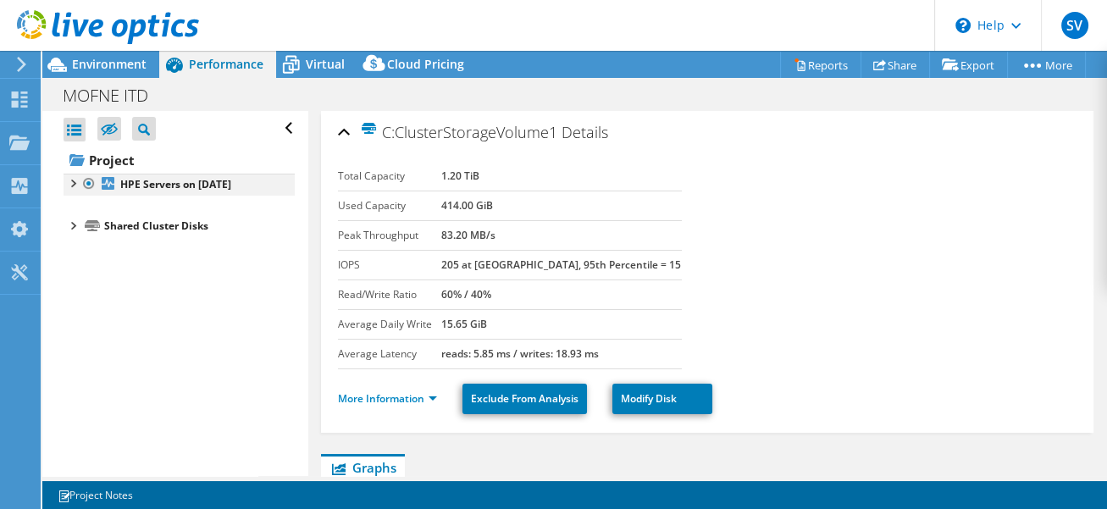
click at [73, 185] on div at bounding box center [72, 182] width 17 height 17
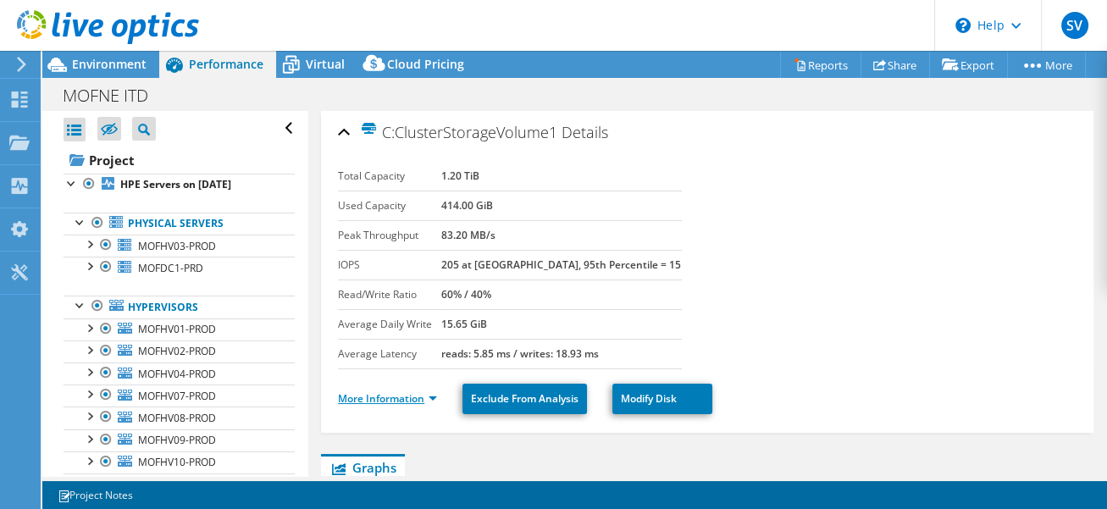
click at [432, 391] on link "More Information" at bounding box center [387, 398] width 99 height 14
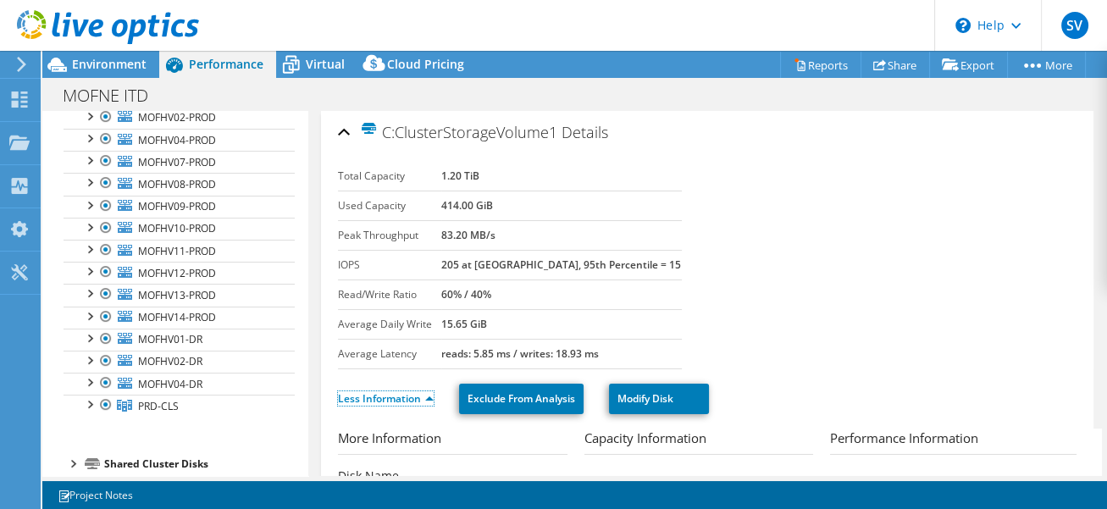
scroll to position [239, 0]
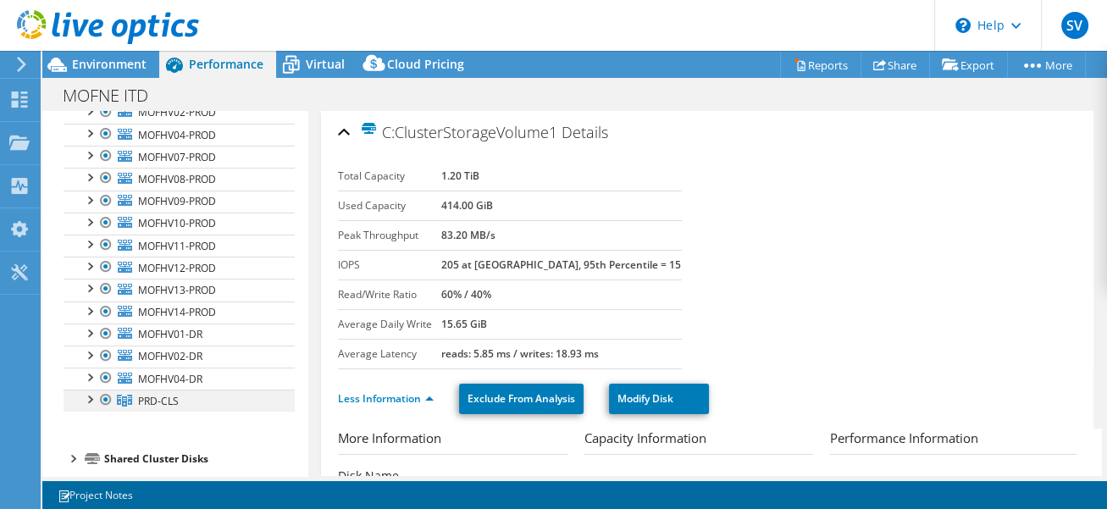
click at [87, 394] on div at bounding box center [88, 398] width 17 height 17
click at [145, 394] on span "PRD-CLS" at bounding box center [158, 401] width 41 height 14
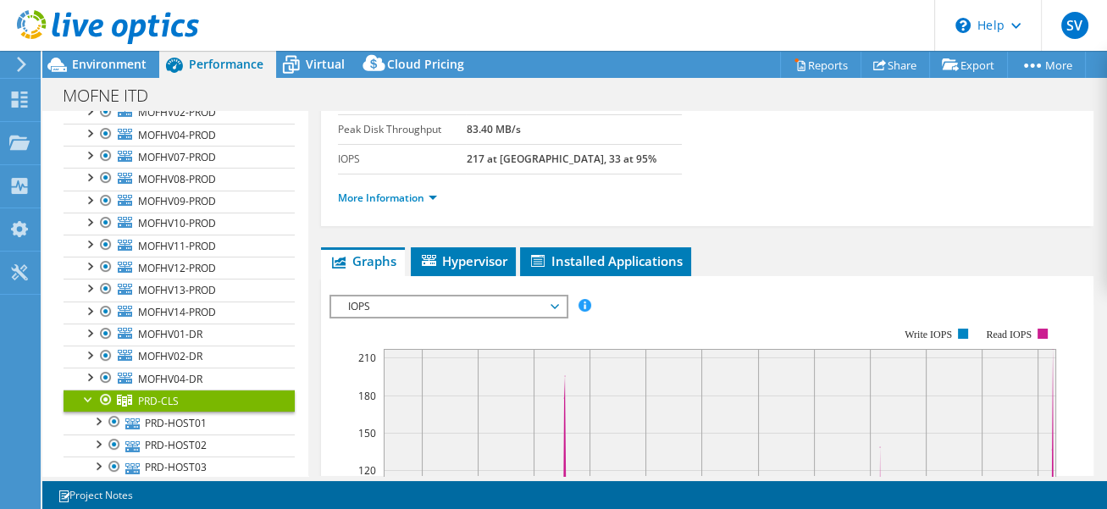
scroll to position [212, 0]
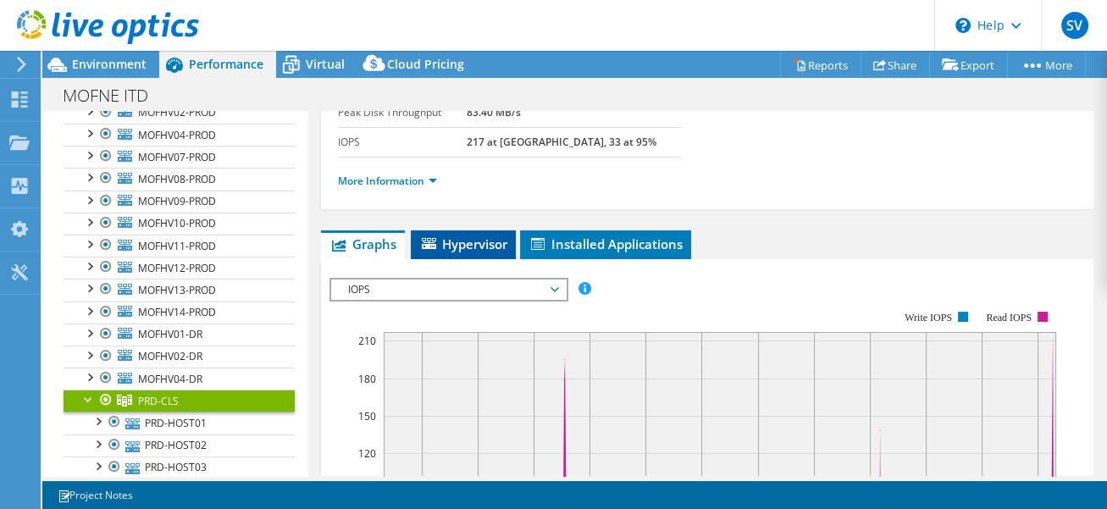
click at [473, 246] on span "Hypervisor" at bounding box center [463, 243] width 88 height 17
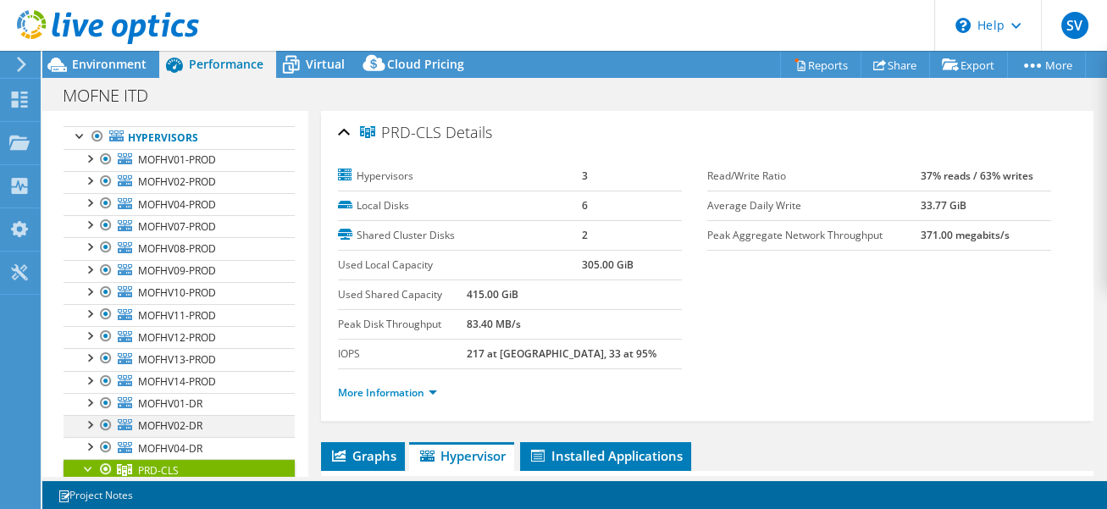
scroll to position [312, 0]
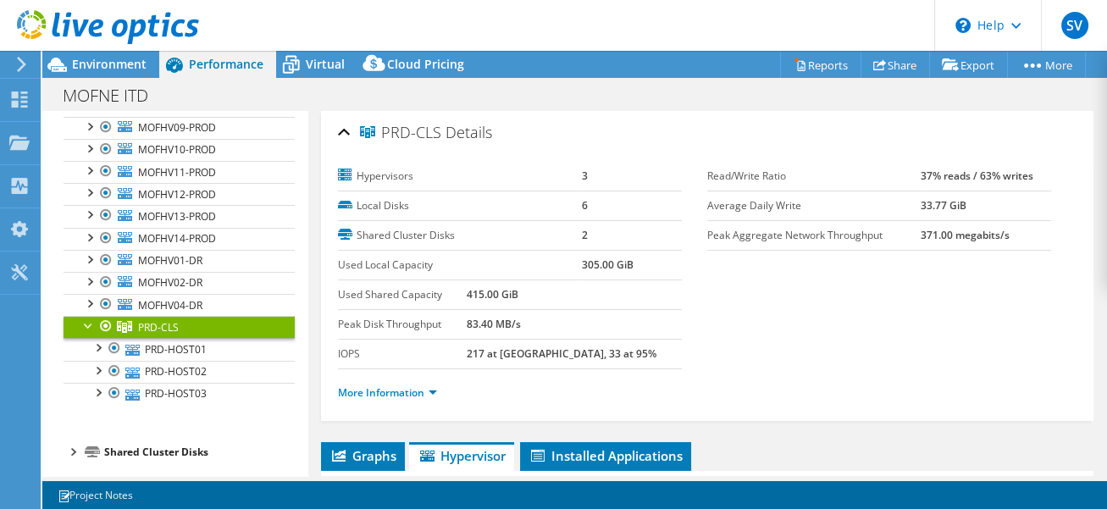
click at [83, 316] on div at bounding box center [88, 324] width 17 height 17
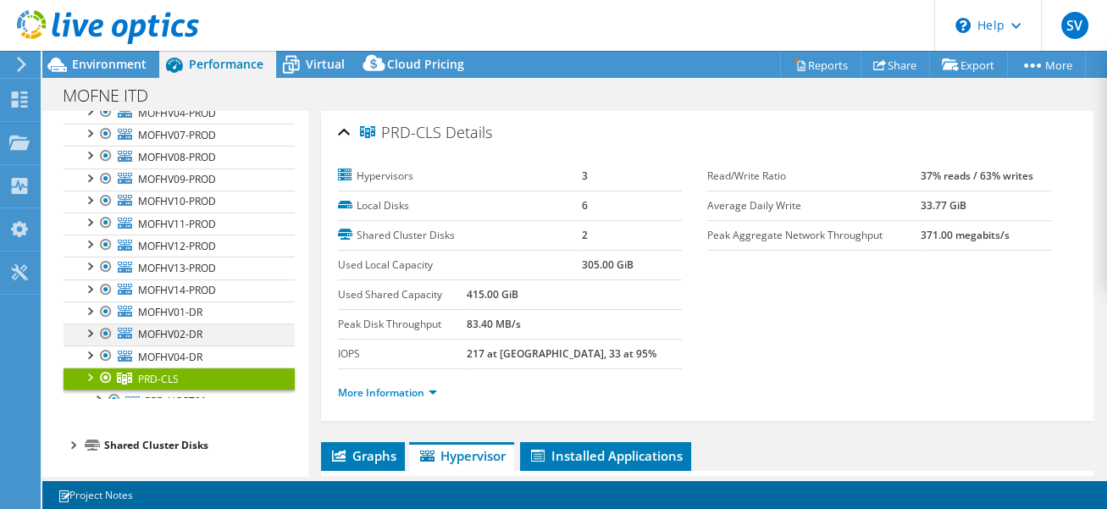
scroll to position [246, 0]
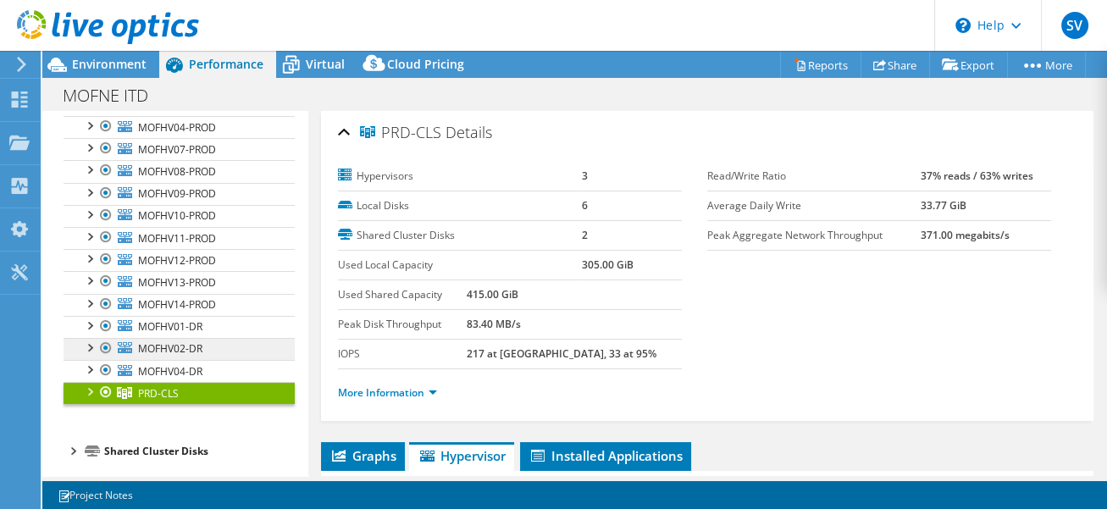
click at [144, 341] on span "MOFHV02-DR" at bounding box center [170, 348] width 64 height 14
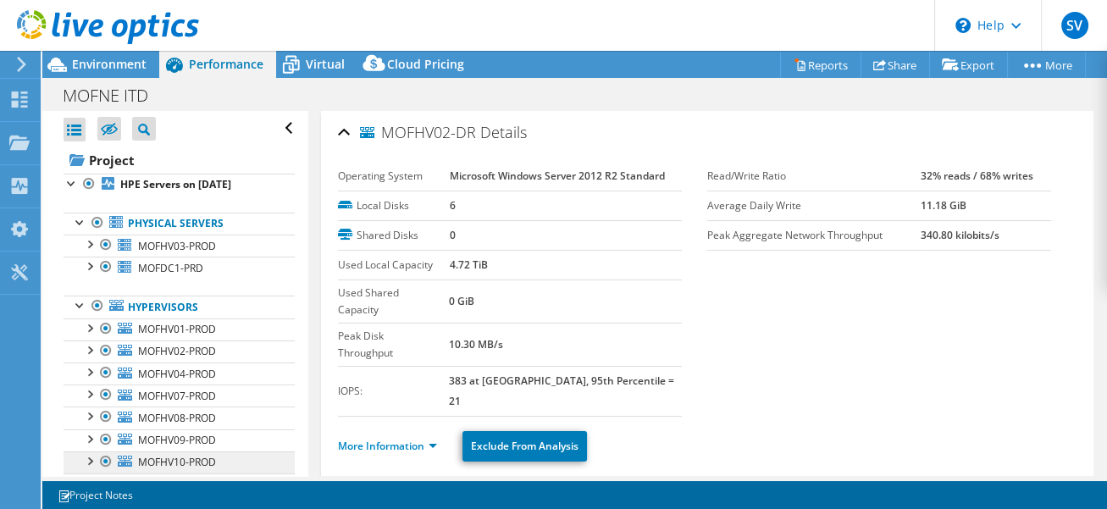
scroll to position [0, 0]
click at [78, 223] on div at bounding box center [80, 221] width 17 height 17
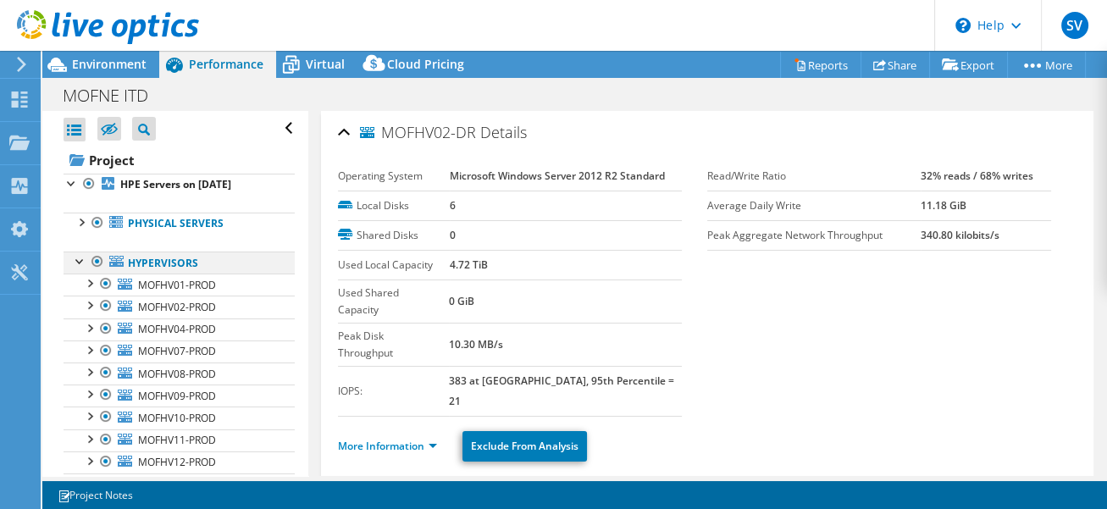
click at [76, 261] on div at bounding box center [80, 259] width 17 height 17
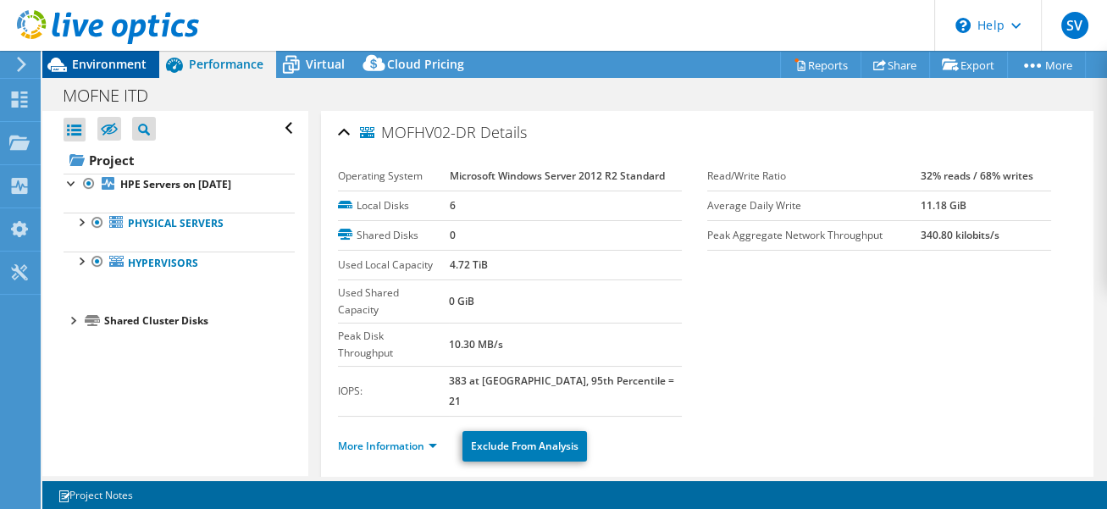
click at [122, 64] on span "Environment" at bounding box center [109, 64] width 75 height 16
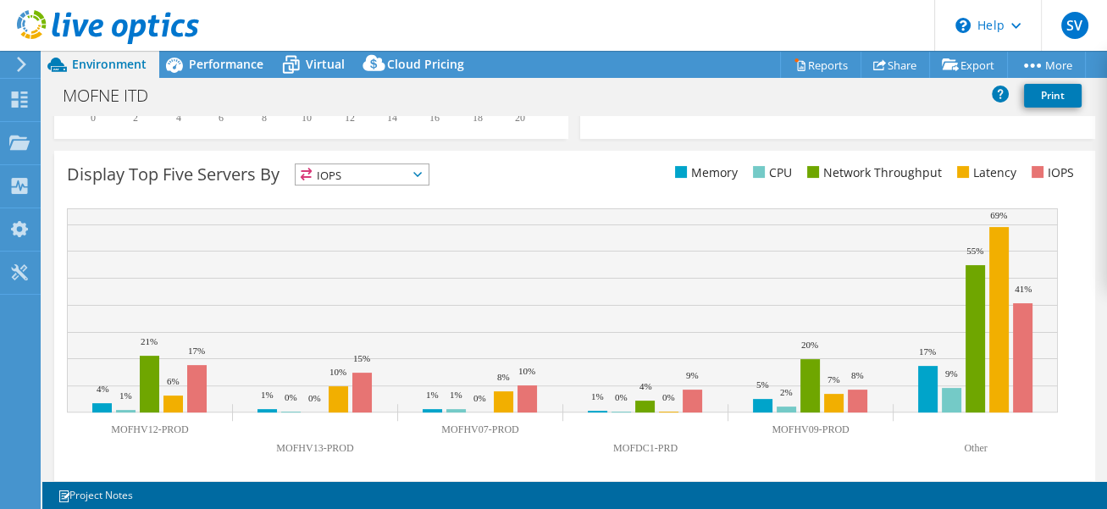
scroll to position [666, 0]
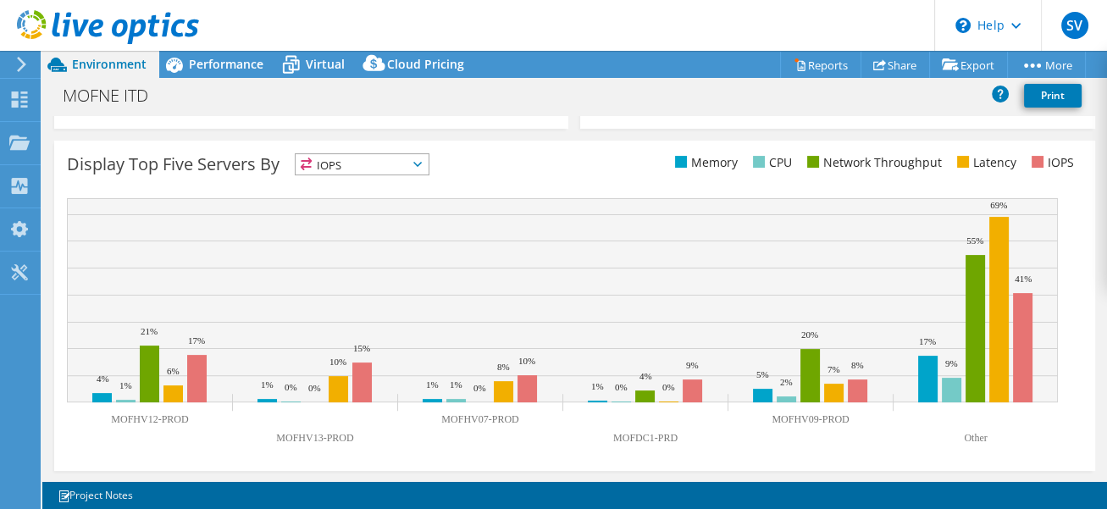
click at [425, 169] on span "IOPS" at bounding box center [362, 164] width 133 height 20
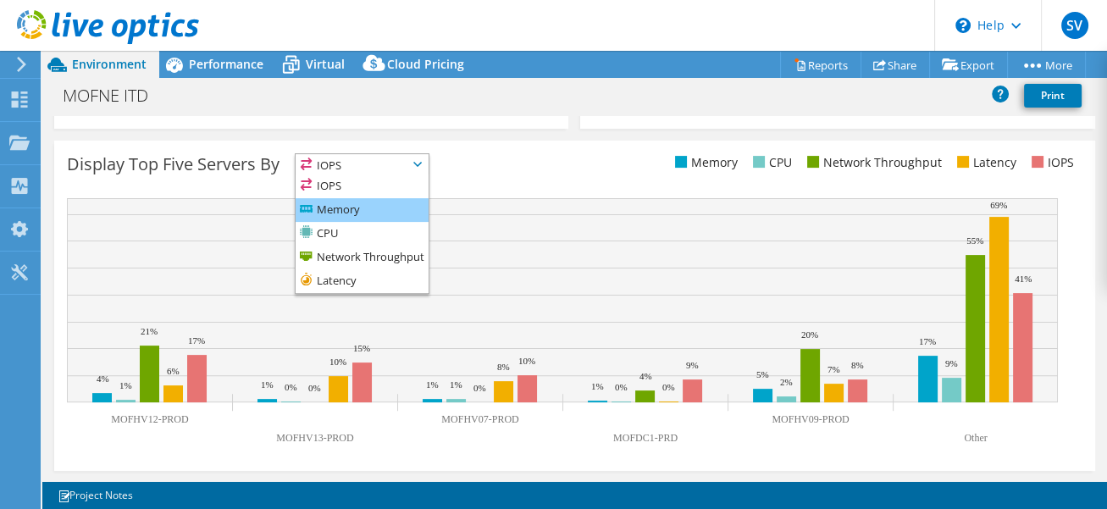
click at [394, 207] on li "Memory" at bounding box center [362, 210] width 133 height 24
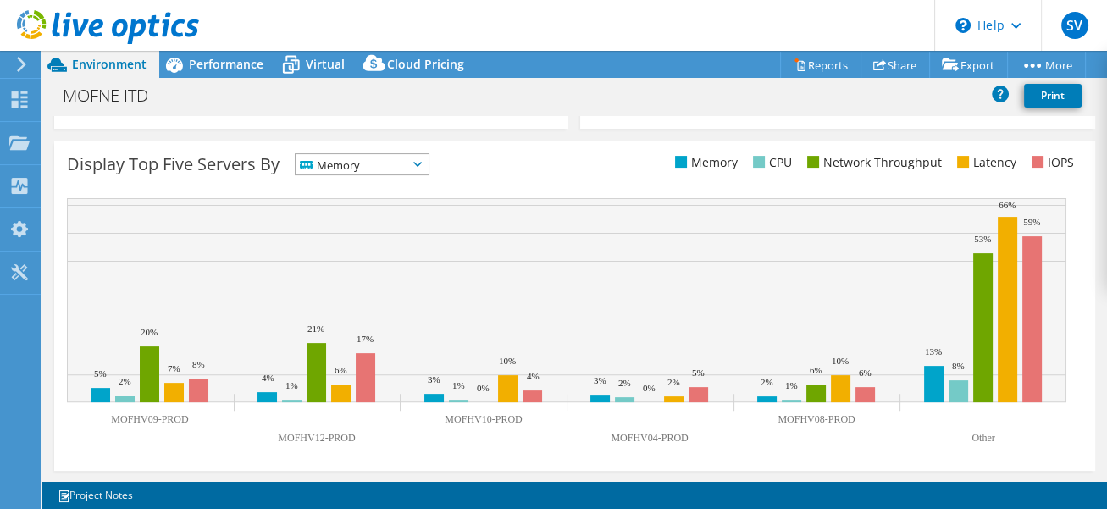
click at [394, 169] on span "Memory" at bounding box center [352, 164] width 112 height 20
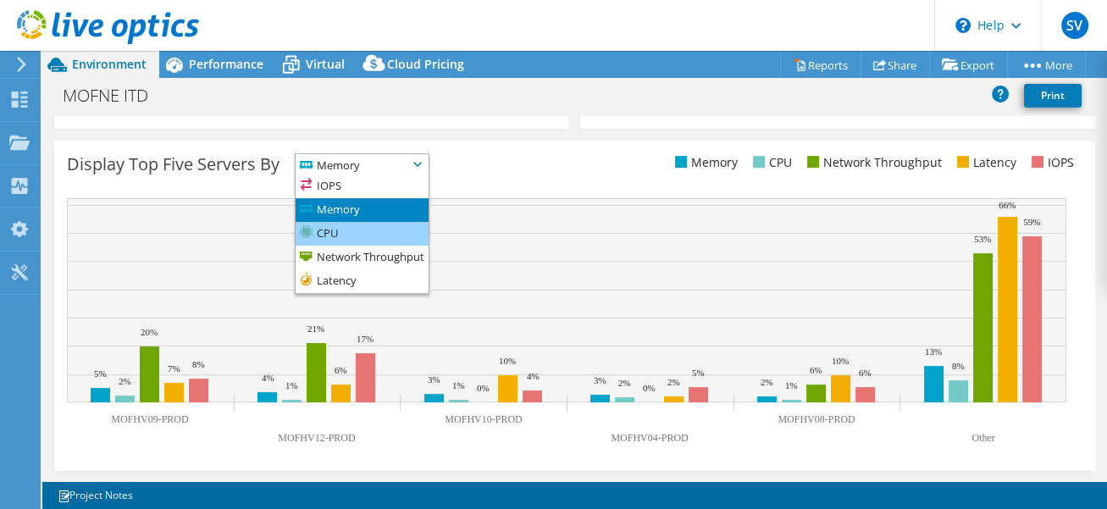
click at [388, 225] on li "CPU" at bounding box center [362, 234] width 133 height 24
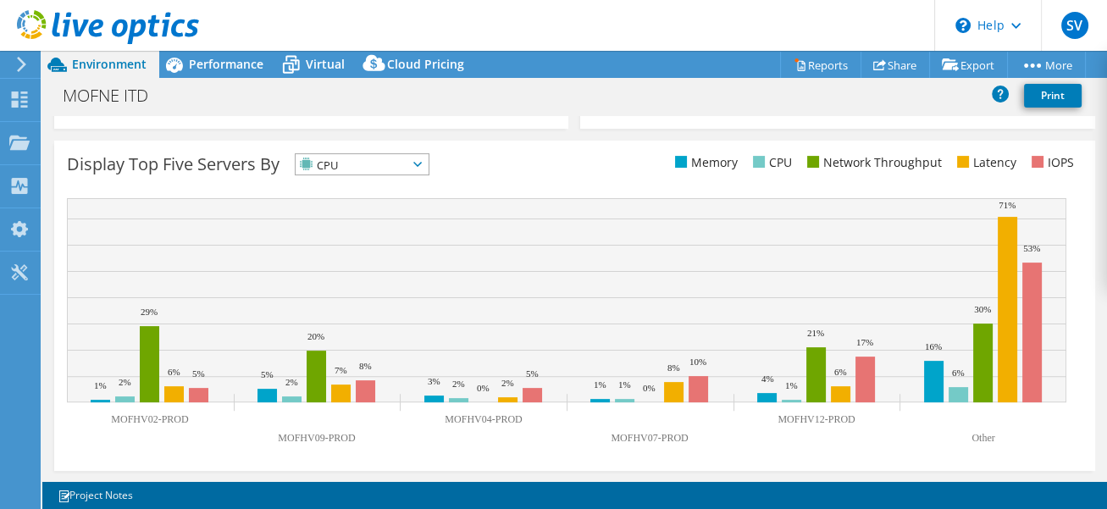
click at [375, 169] on span "CPU" at bounding box center [352, 164] width 112 height 20
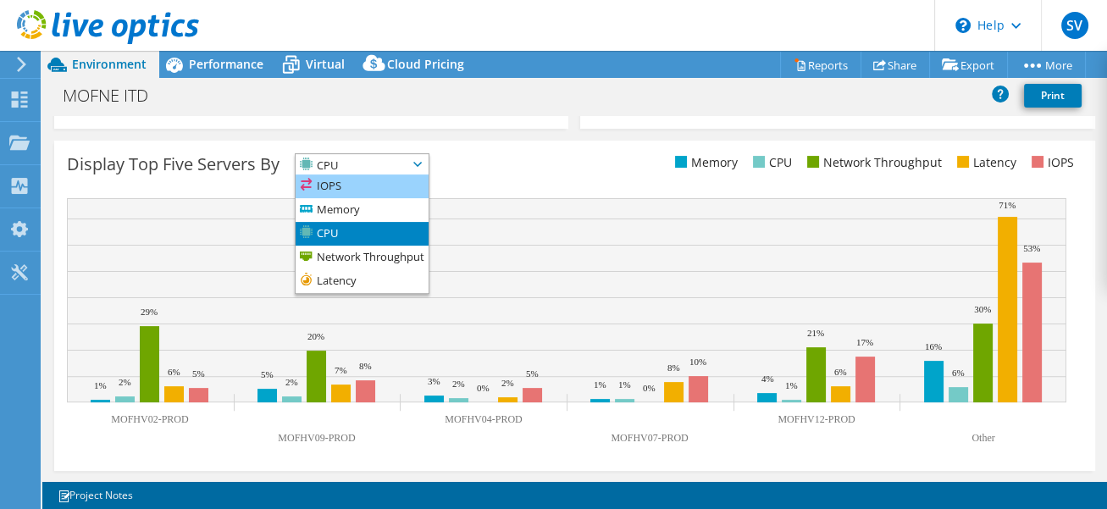
click at [365, 191] on li "IOPS" at bounding box center [362, 186] width 133 height 24
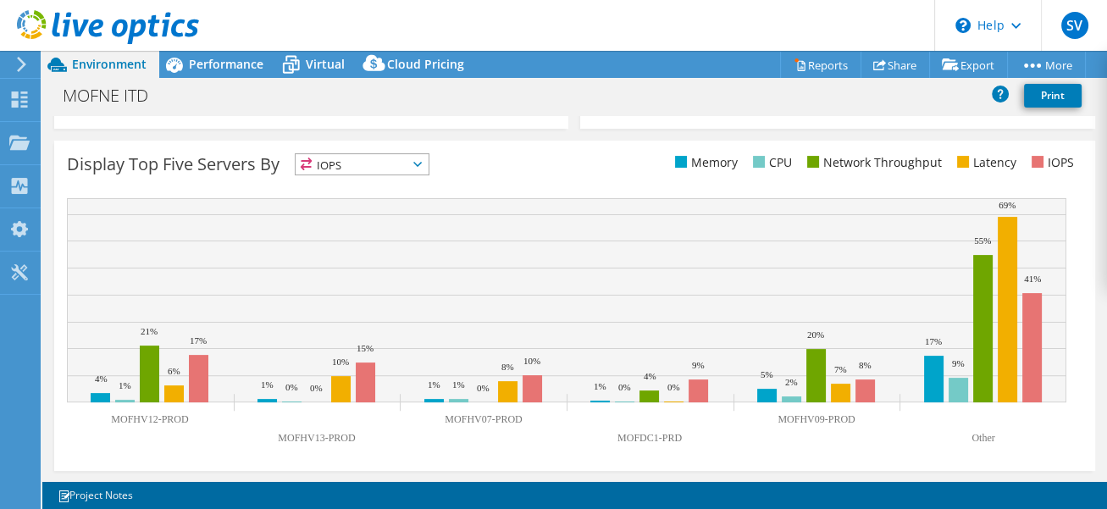
drag, startPoint x: 390, startPoint y: 169, endPoint x: 379, endPoint y: 180, distance: 15.0
click at [390, 169] on span "IOPS" at bounding box center [352, 164] width 112 height 20
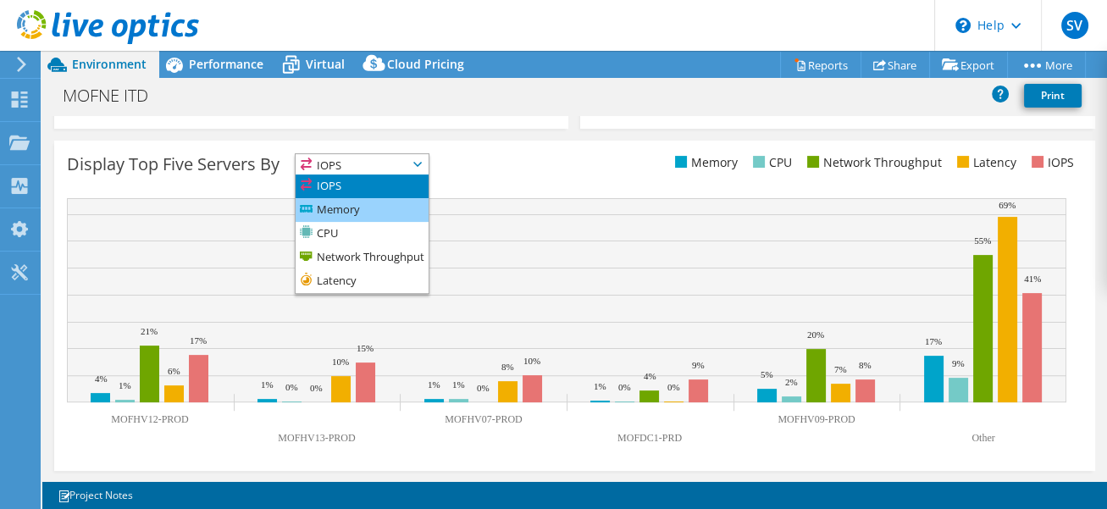
click at [371, 204] on li "Memory" at bounding box center [362, 210] width 133 height 24
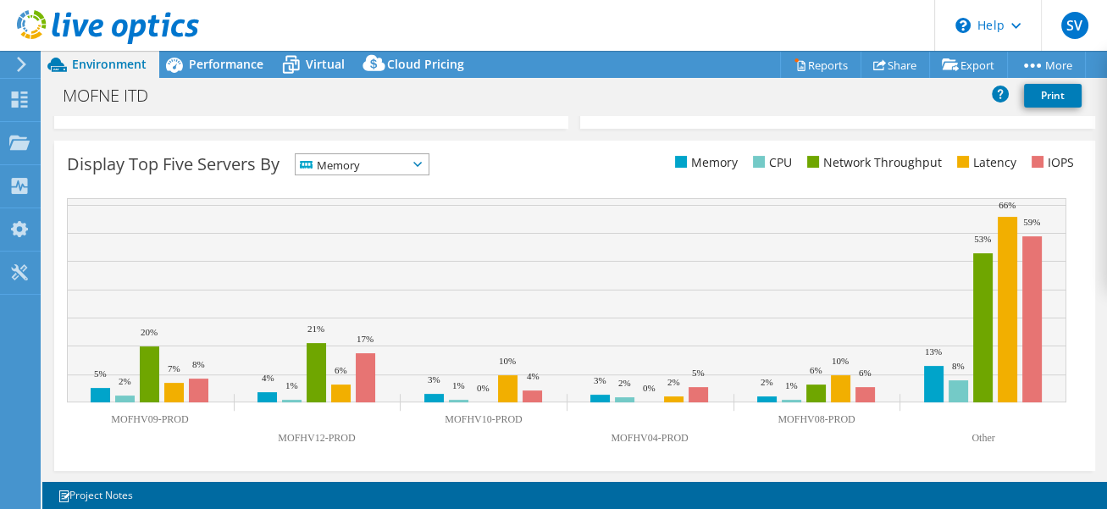
click at [393, 174] on div "Display Top Five Servers By Memory IOPS" at bounding box center [320, 167] width 507 height 28
click at [391, 168] on span "Memory" at bounding box center [352, 164] width 112 height 20
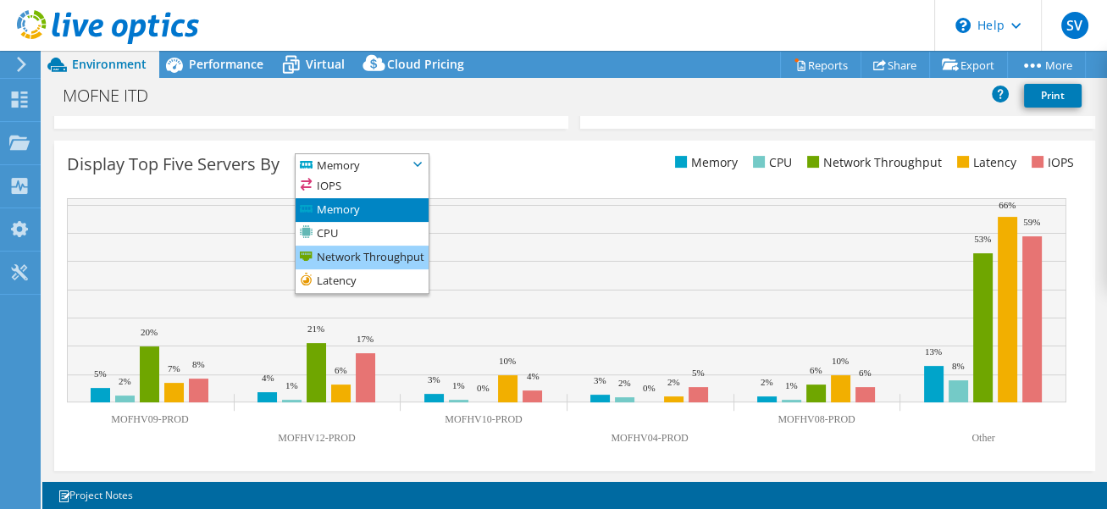
click at [374, 248] on li "Network Throughput" at bounding box center [362, 258] width 133 height 24
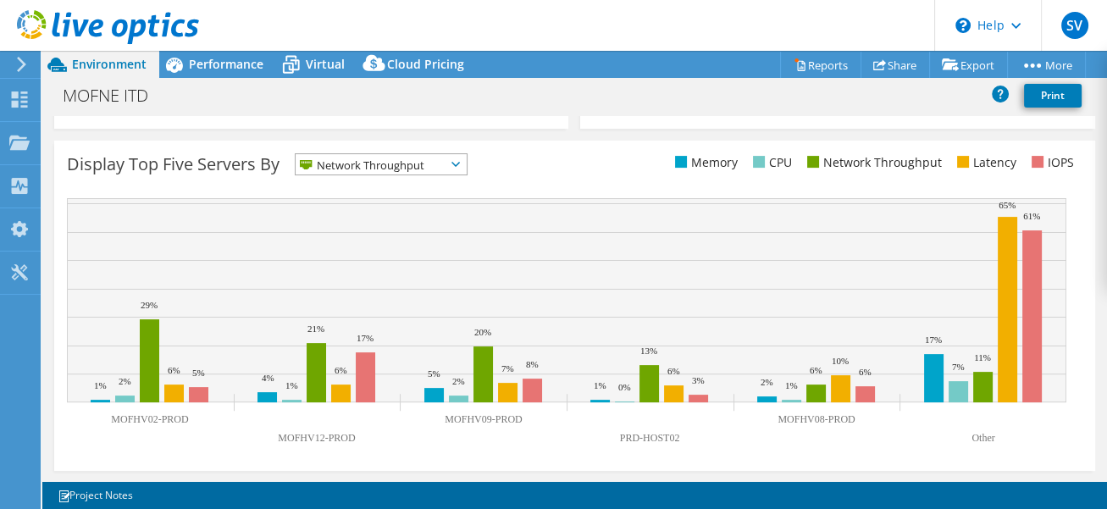
click at [380, 159] on span "Network Throughput" at bounding box center [371, 164] width 150 height 20
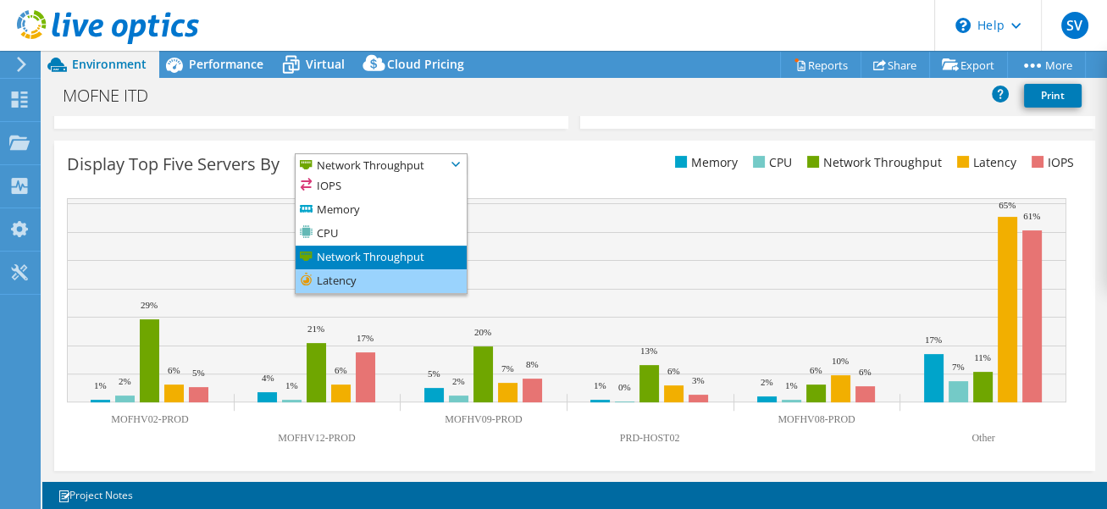
click at [366, 274] on li "Latency" at bounding box center [381, 281] width 171 height 24
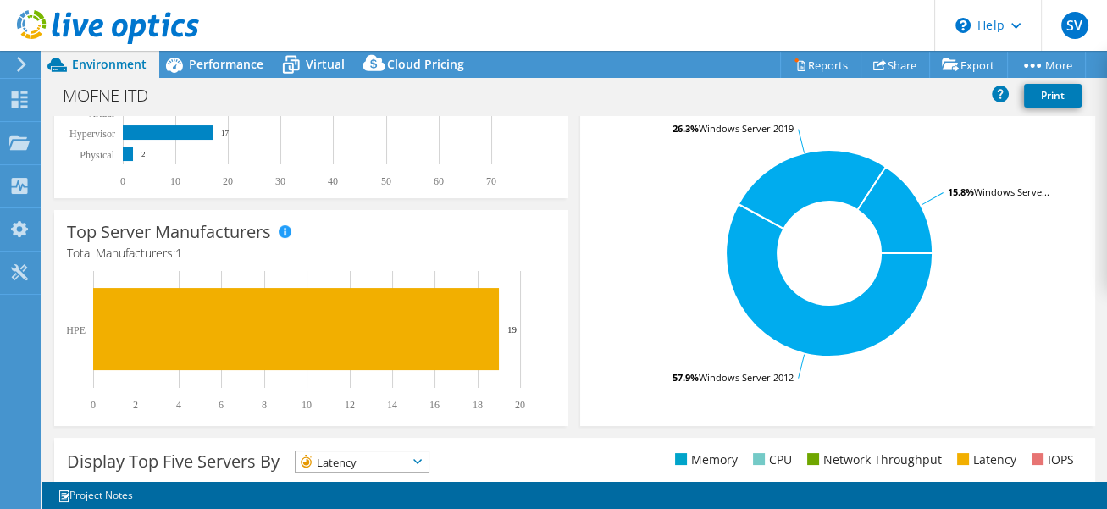
scroll to position [350, 0]
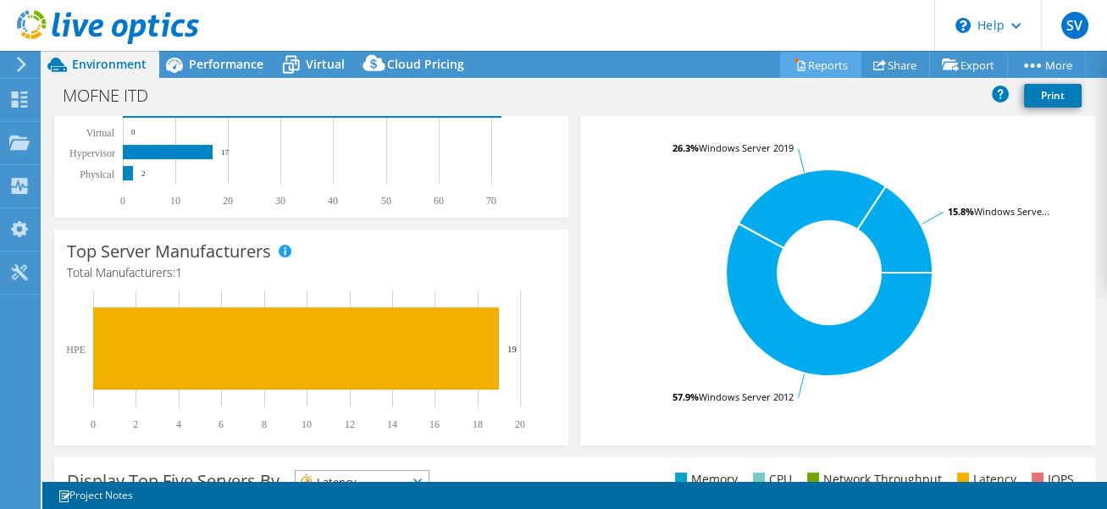
click at [797, 69] on link "Reports" at bounding box center [820, 65] width 81 height 26
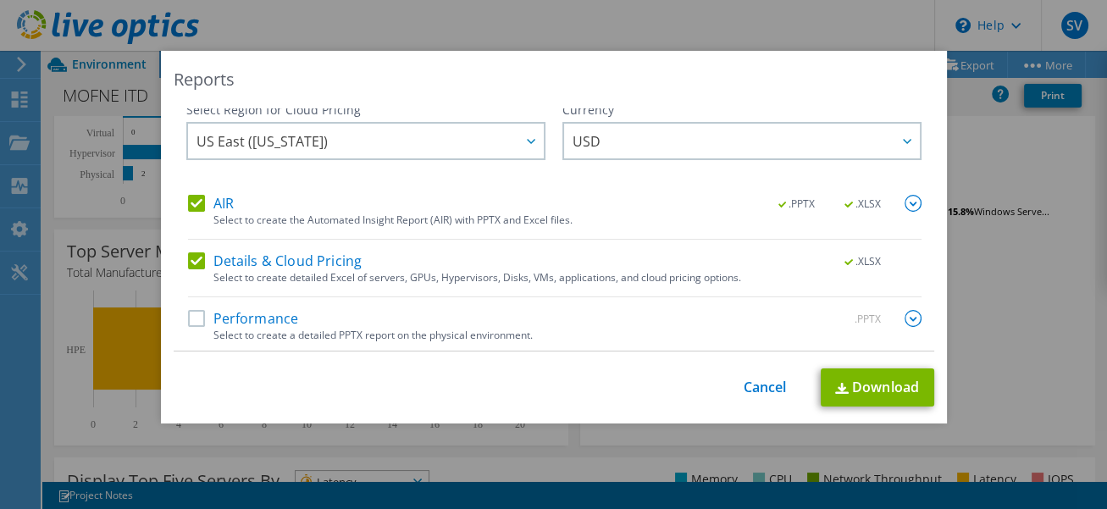
scroll to position [8, 0]
click at [868, 380] on link "Download" at bounding box center [877, 387] width 113 height 38
click at [763, 389] on link "Cancel" at bounding box center [764, 387] width 43 height 16
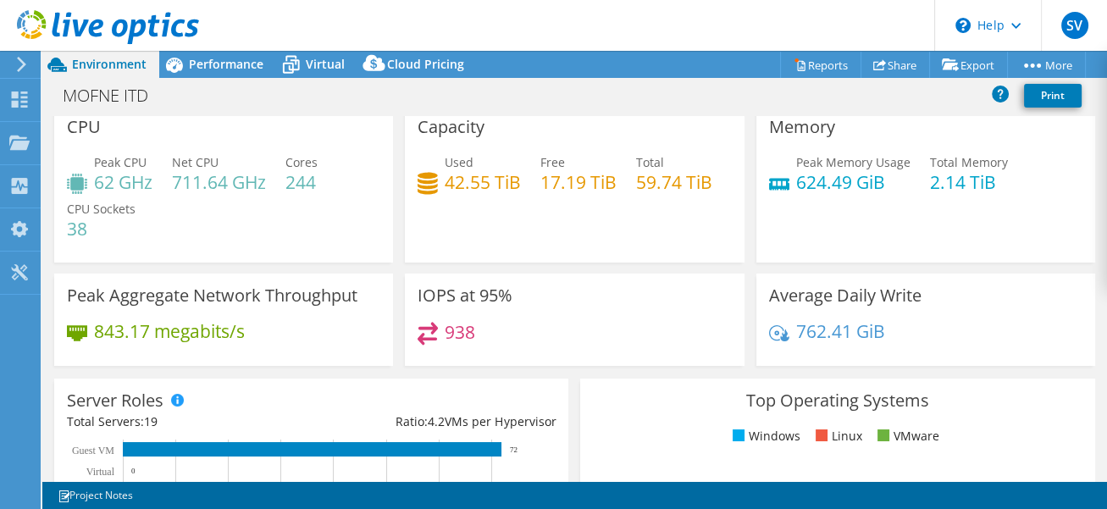
scroll to position [0, 0]
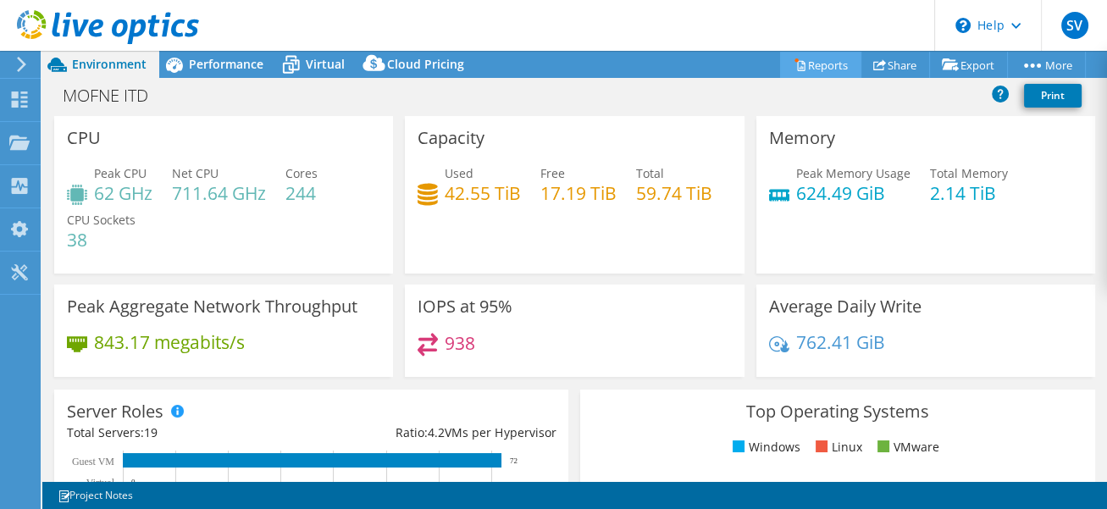
click at [800, 62] on link "Reports" at bounding box center [820, 65] width 81 height 26
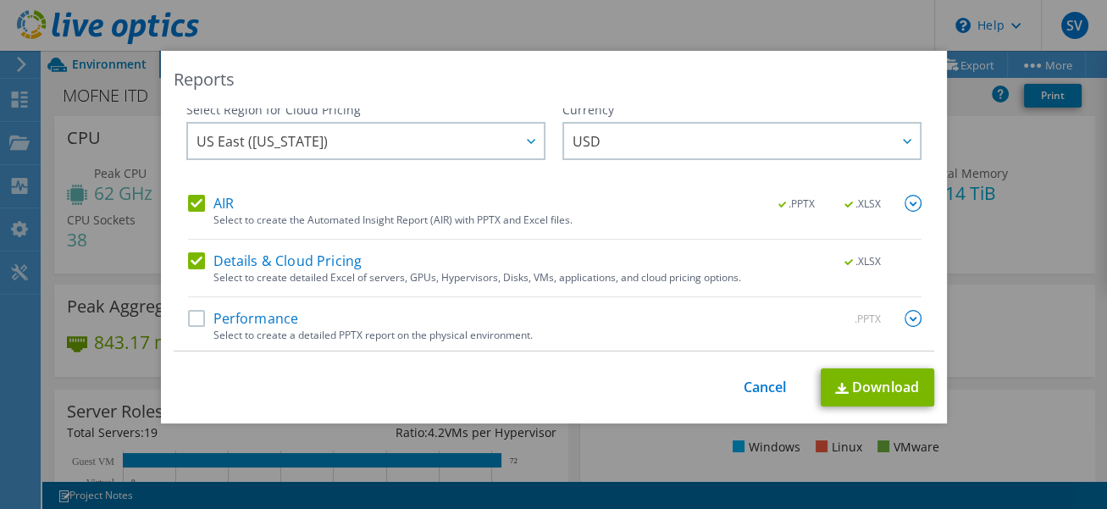
scroll to position [8, 0]
click at [190, 206] on label "AIR" at bounding box center [211, 201] width 46 height 17
click at [0, 0] on input "AIR" at bounding box center [0, 0] width 0 height 0
click at [193, 240] on div "AIR .PPTX .XLSX Select to create the Automated Insight Report (AIR) with PPTX a…" at bounding box center [554, 272] width 733 height 159
drag, startPoint x: 192, startPoint y: 256, endPoint x: 205, endPoint y: 262, distance: 14.0
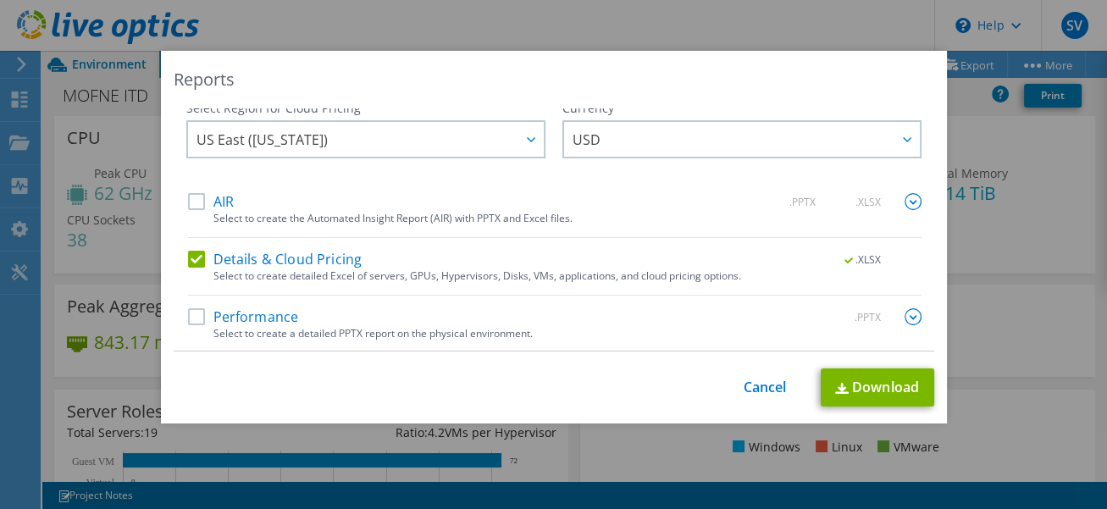
click at [192, 257] on label "Details & Cloud Pricing" at bounding box center [275, 259] width 174 height 17
click at [0, 0] on input "Details & Cloud Pricing" at bounding box center [0, 0] width 0 height 0
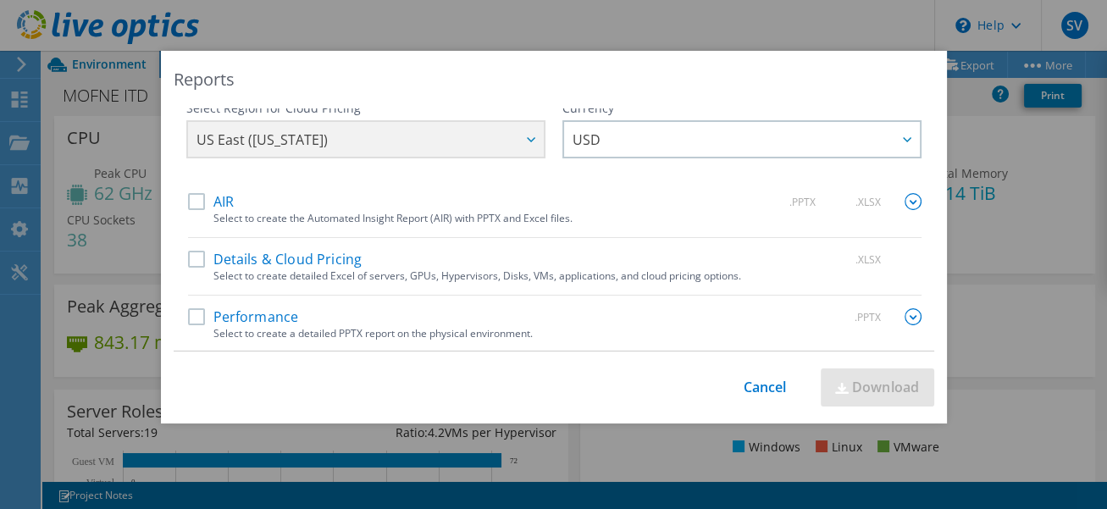
click at [188, 308] on label "Performance" at bounding box center [243, 316] width 111 height 17
click at [0, 0] on input "Performance" at bounding box center [0, 0] width 0 height 0
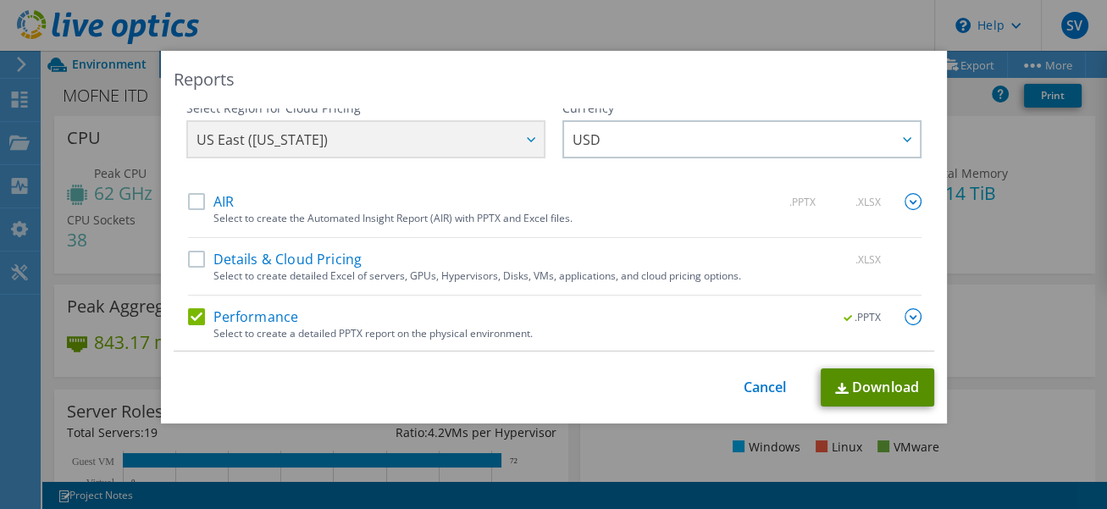
click at [879, 381] on link "Download" at bounding box center [877, 387] width 113 height 38
drag, startPoint x: 760, startPoint y: 386, endPoint x: 731, endPoint y: 373, distance: 32.6
click at [760, 386] on link "Cancel" at bounding box center [764, 387] width 43 height 16
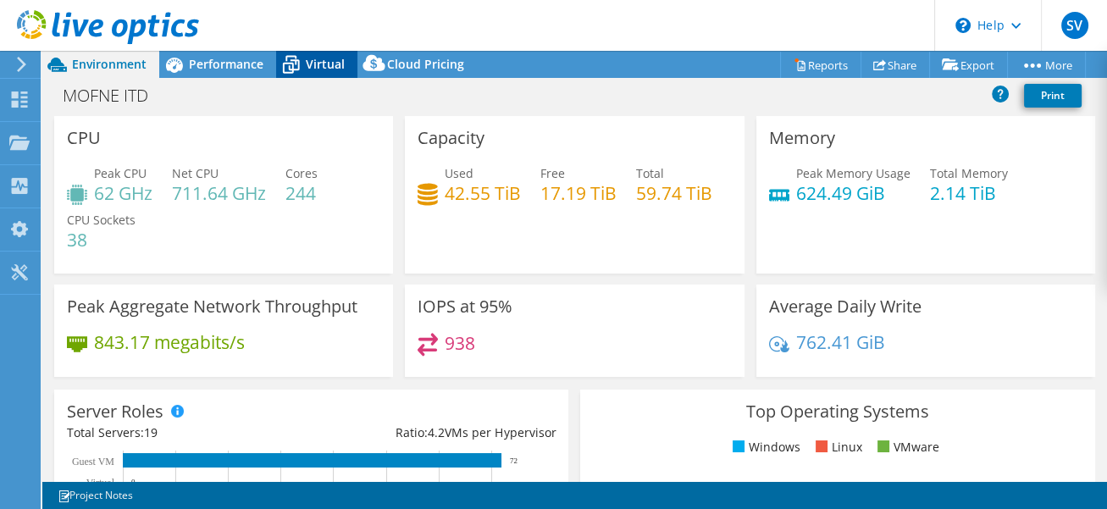
click at [308, 64] on span "Virtual" at bounding box center [325, 64] width 39 height 16
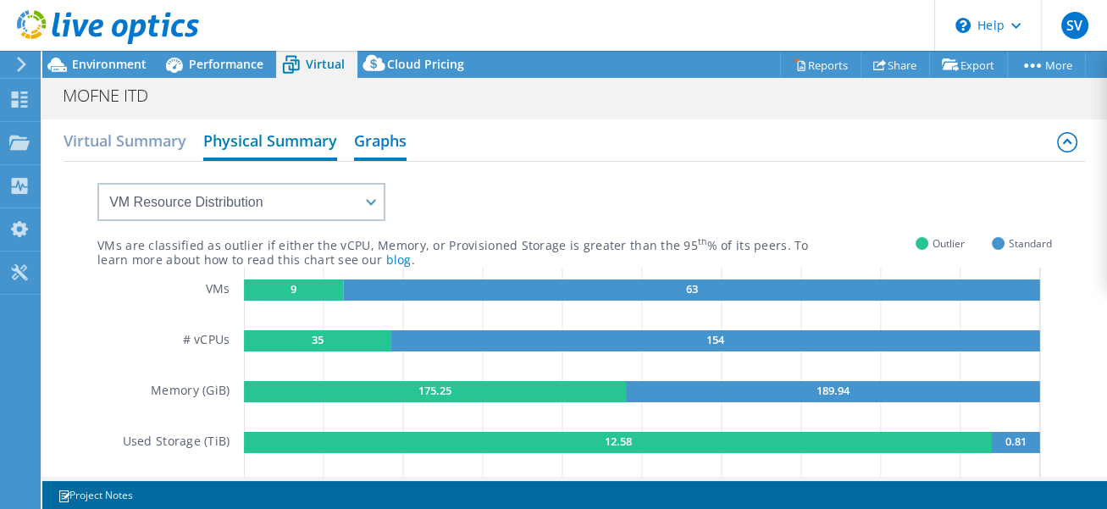
click at [285, 142] on h2 "Physical Summary" at bounding box center [270, 142] width 134 height 37
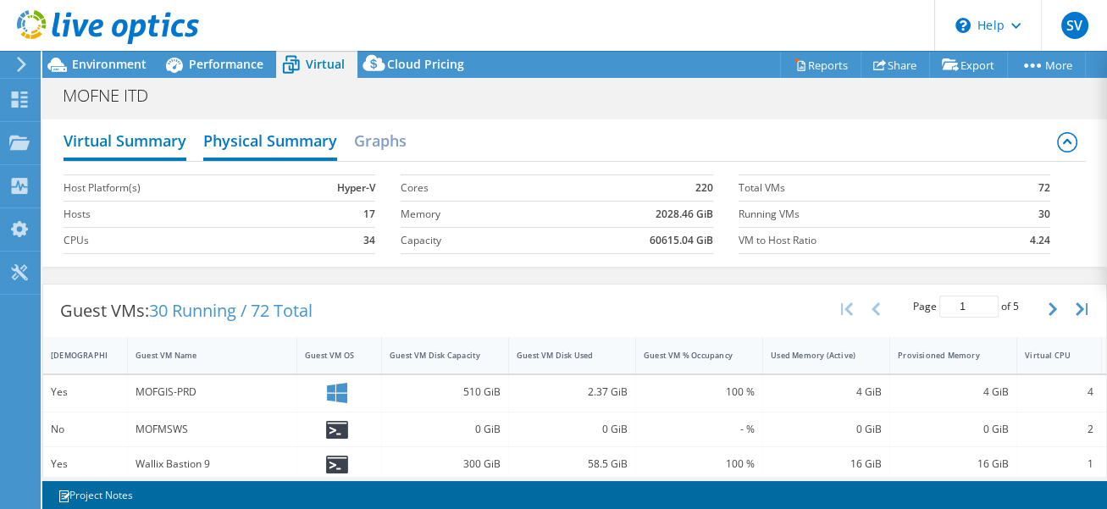
click at [127, 145] on h2 "Virtual Summary" at bounding box center [125, 142] width 123 height 37
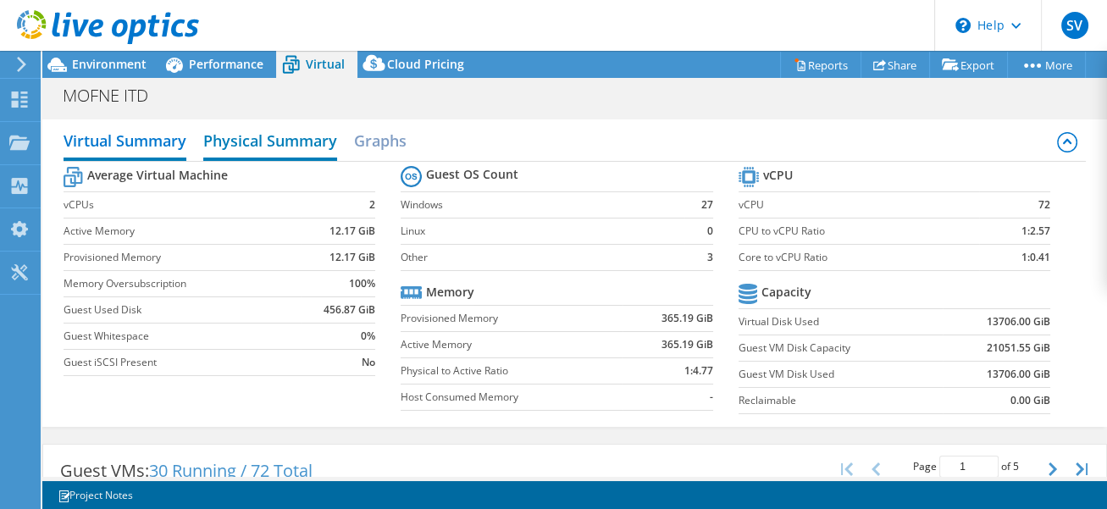
click at [219, 141] on h2 "Physical Summary" at bounding box center [270, 142] width 134 height 37
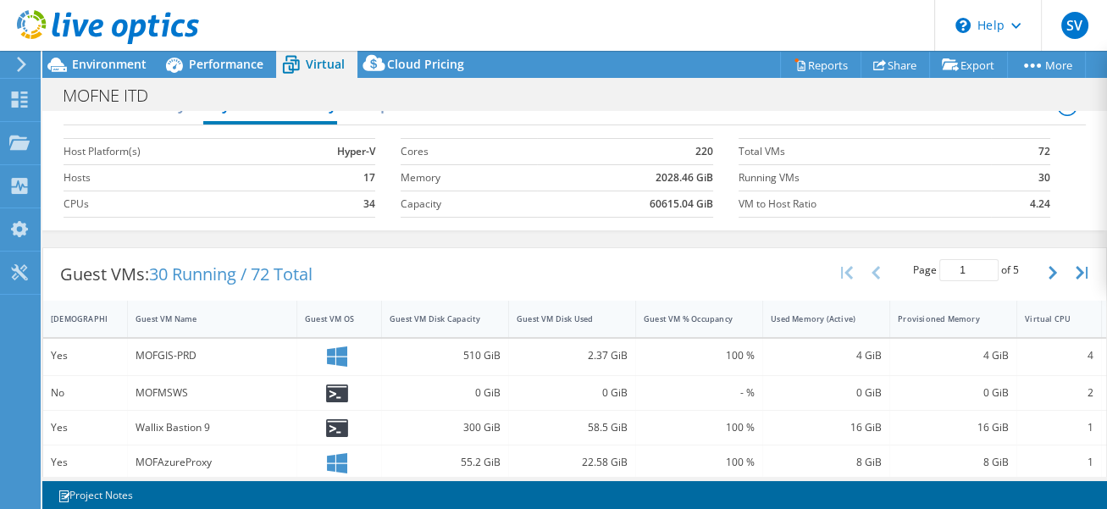
scroll to position [143, 0]
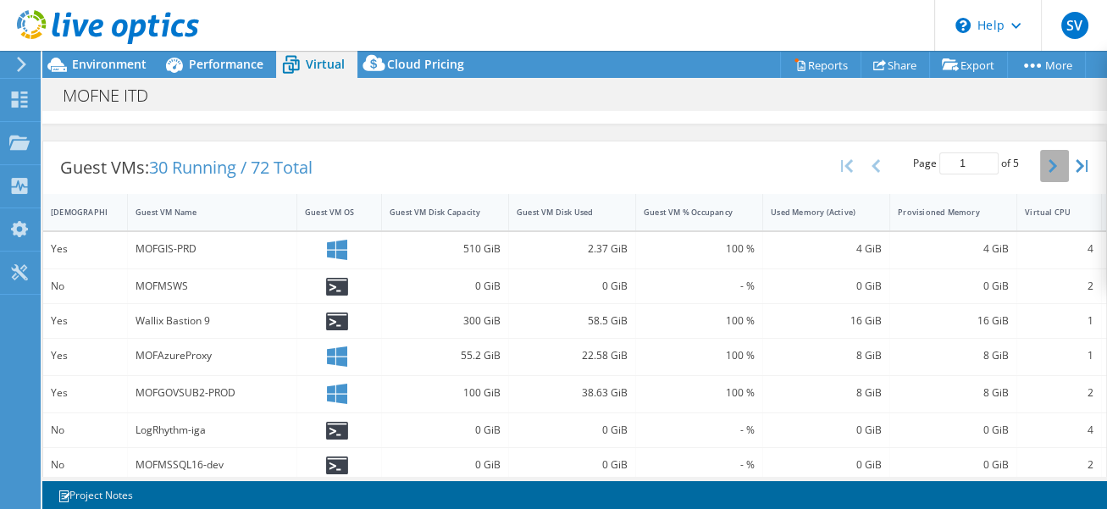
click at [1040, 171] on button "button" at bounding box center [1054, 166] width 29 height 32
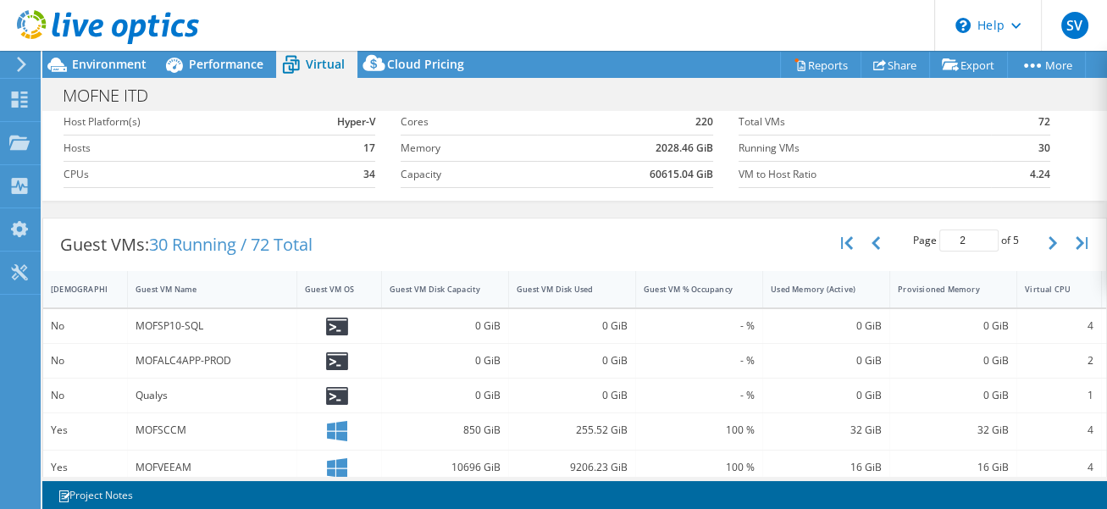
scroll to position [38, 0]
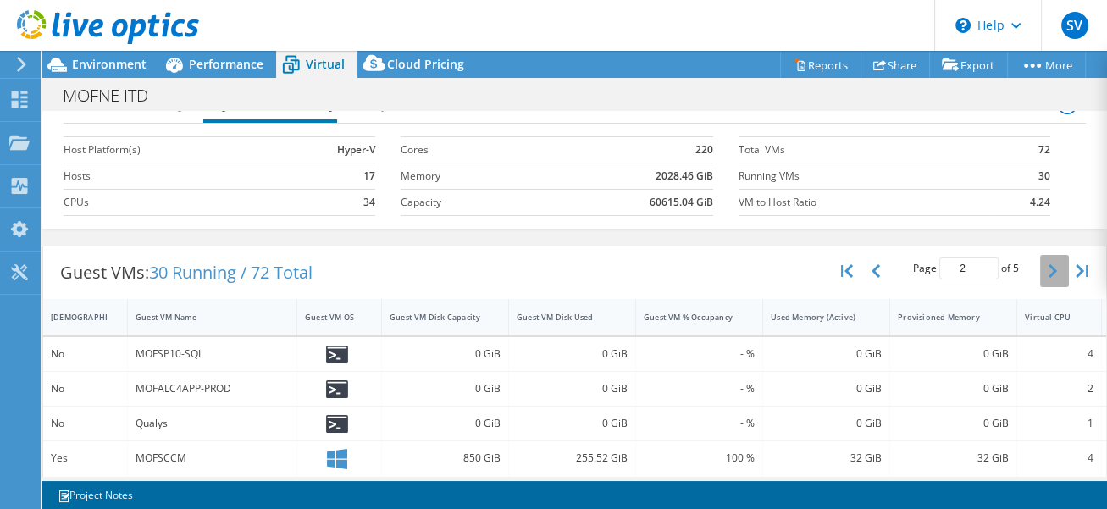
click at [1041, 260] on button "button" at bounding box center [1054, 271] width 29 height 32
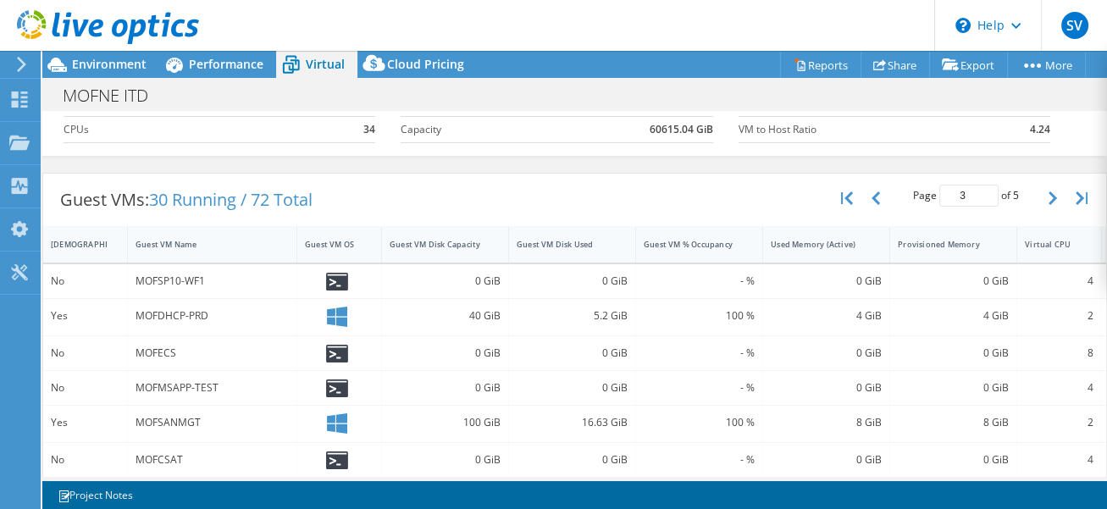
scroll to position [35, 0]
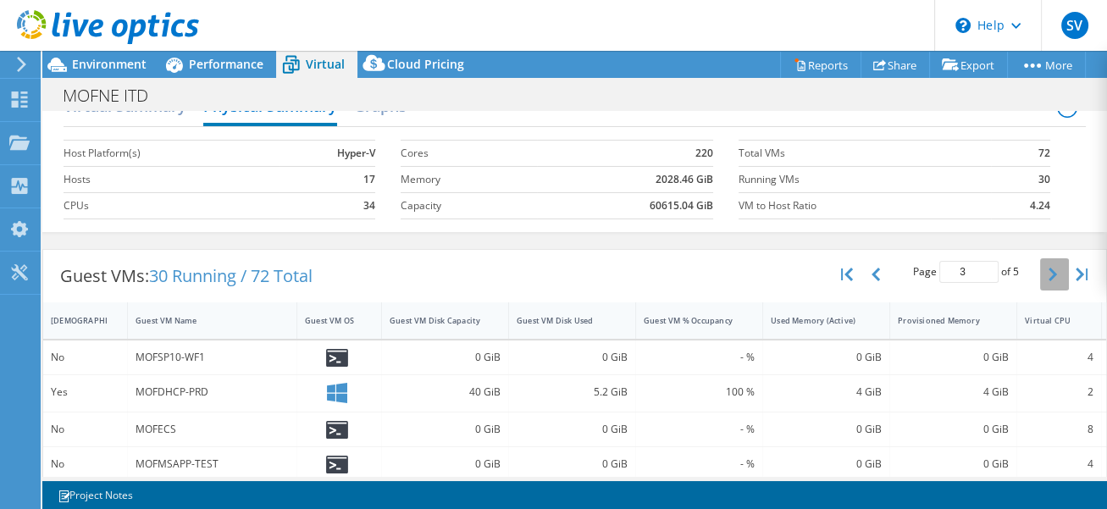
click at [1040, 270] on button "button" at bounding box center [1054, 274] width 29 height 32
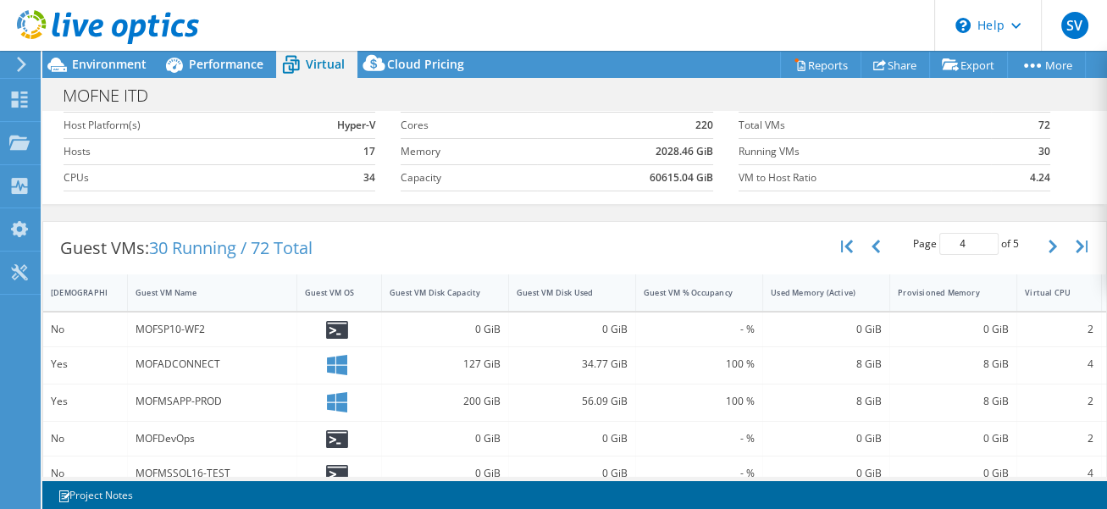
scroll to position [0, 0]
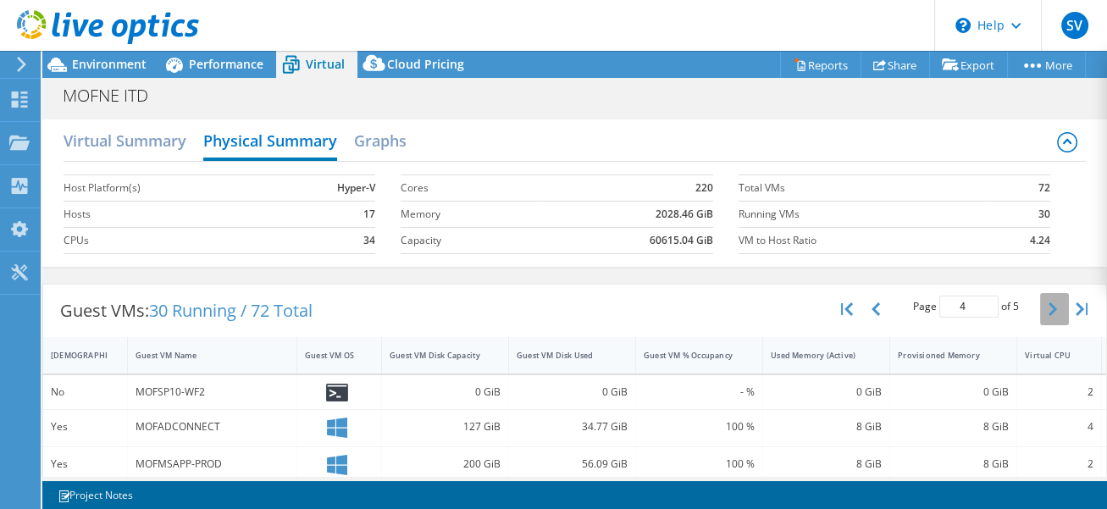
click at [1040, 313] on button "button" at bounding box center [1054, 309] width 29 height 32
type input "5"
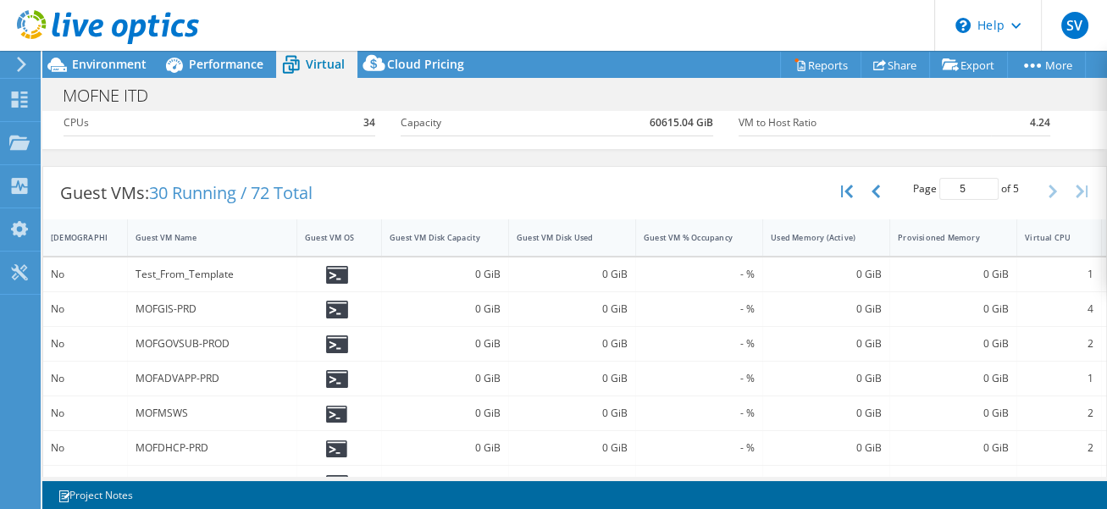
scroll to position [27, 0]
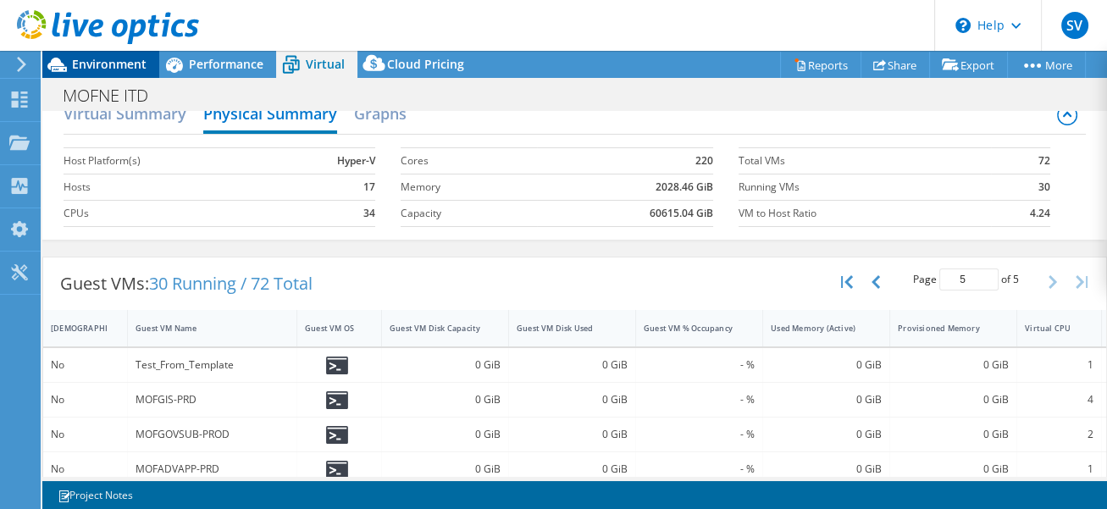
click at [94, 66] on span "Environment" at bounding box center [109, 64] width 75 height 16
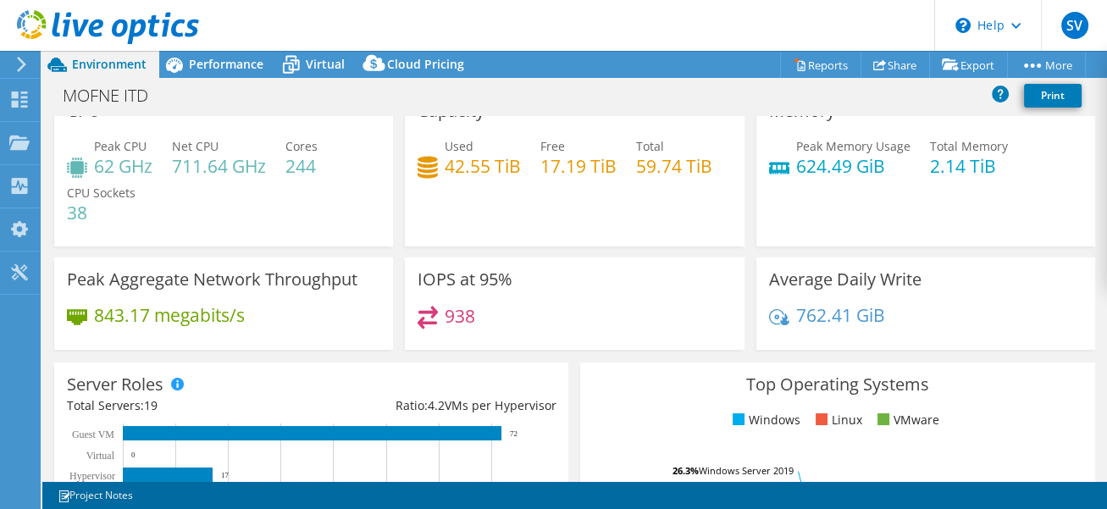
scroll to position [0, 0]
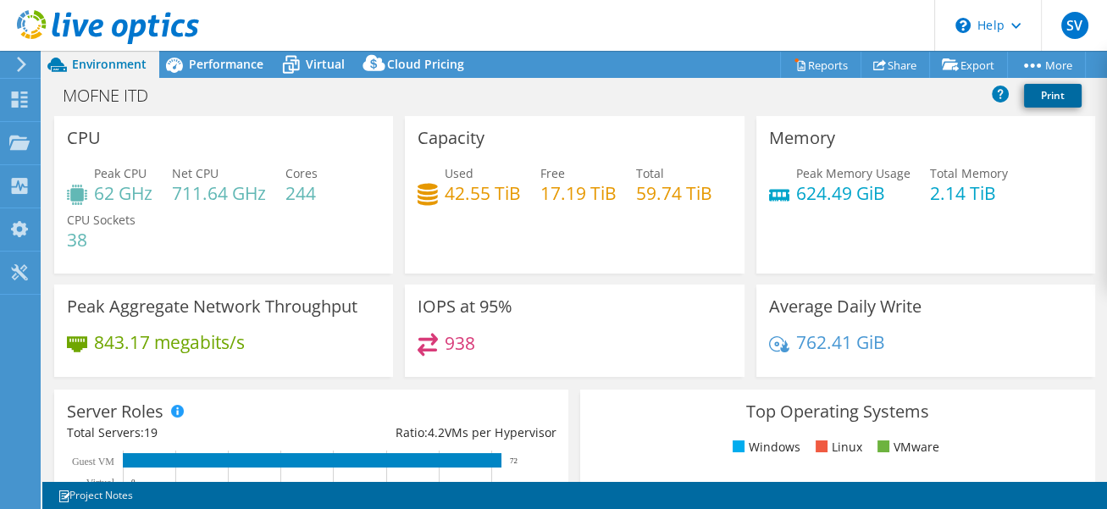
click at [1062, 101] on link "Print" at bounding box center [1053, 96] width 58 height 24
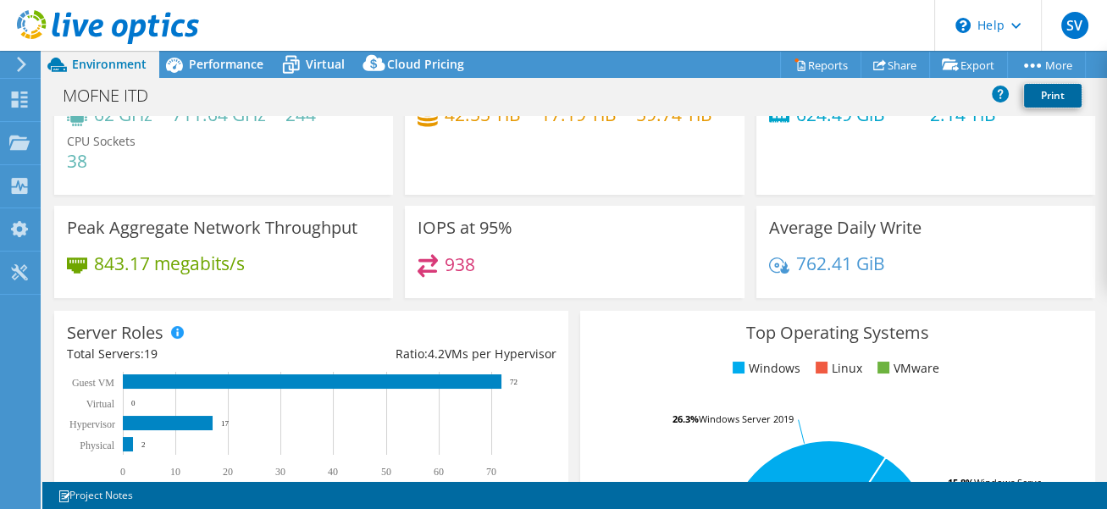
scroll to position [106, 0]
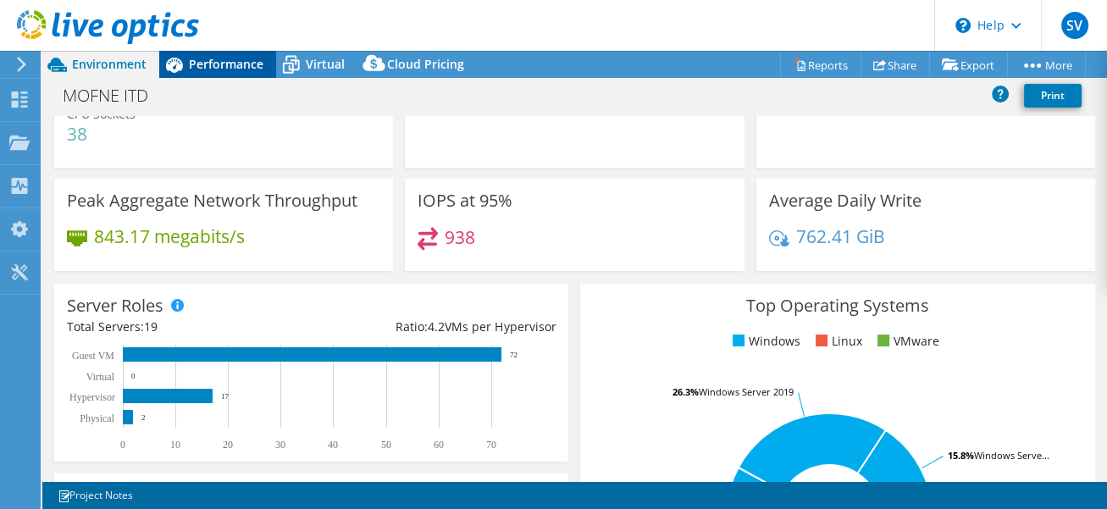
click at [201, 72] on span "Performance" at bounding box center [226, 64] width 75 height 16
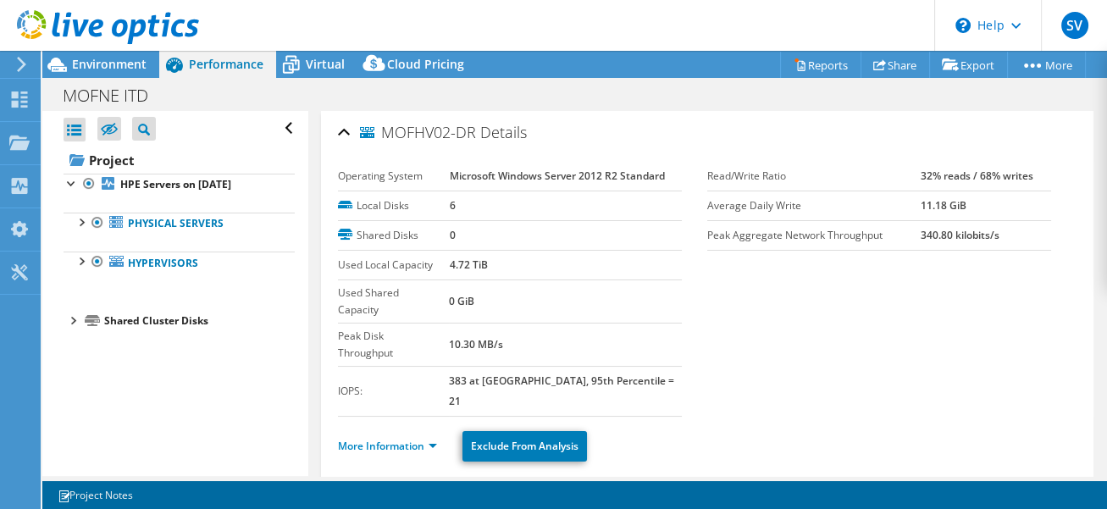
scroll to position [0, 0]
click at [313, 69] on span "Virtual" at bounding box center [325, 64] width 39 height 16
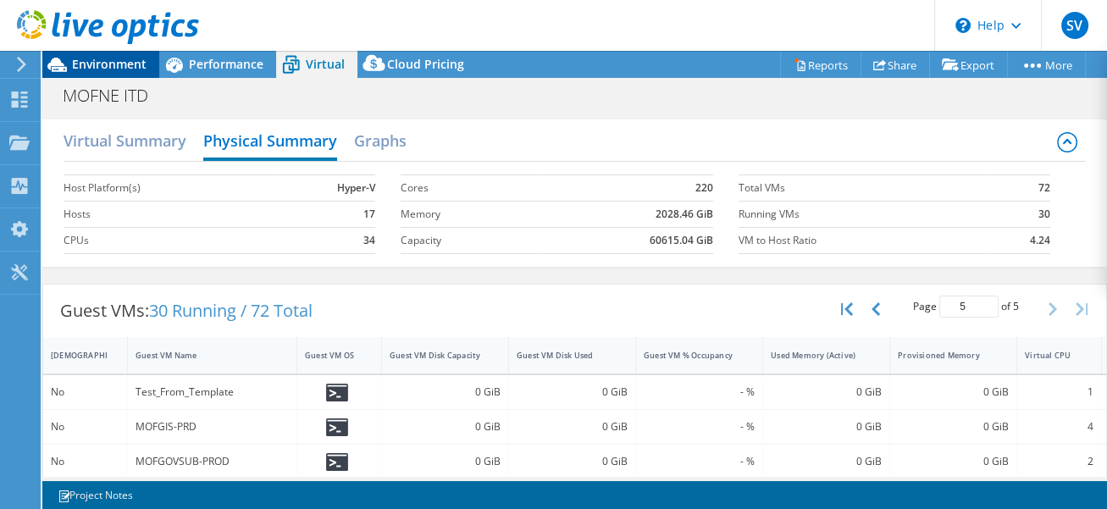
click at [125, 64] on span "Environment" at bounding box center [109, 64] width 75 height 16
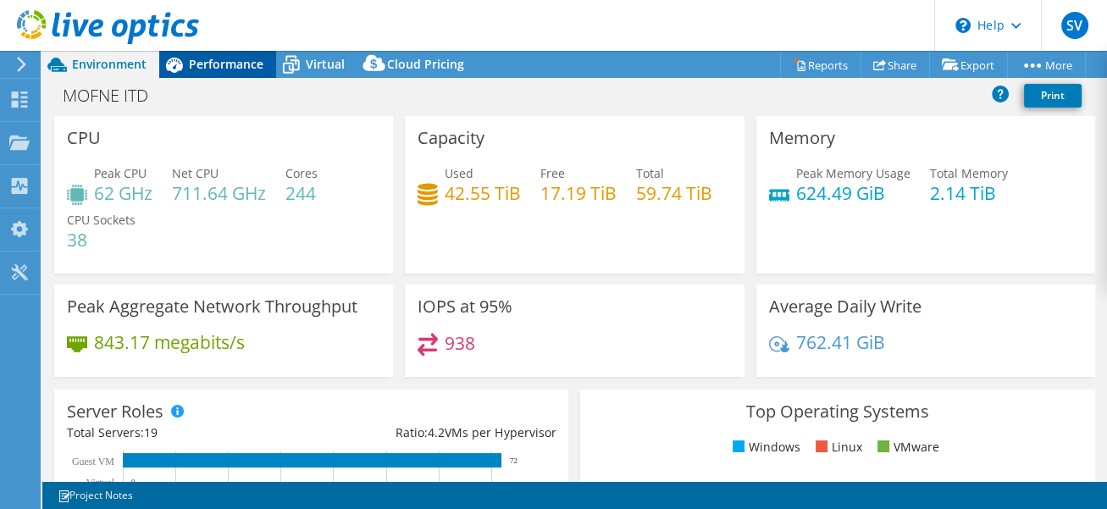
click at [241, 69] on span "Performance" at bounding box center [226, 64] width 75 height 16
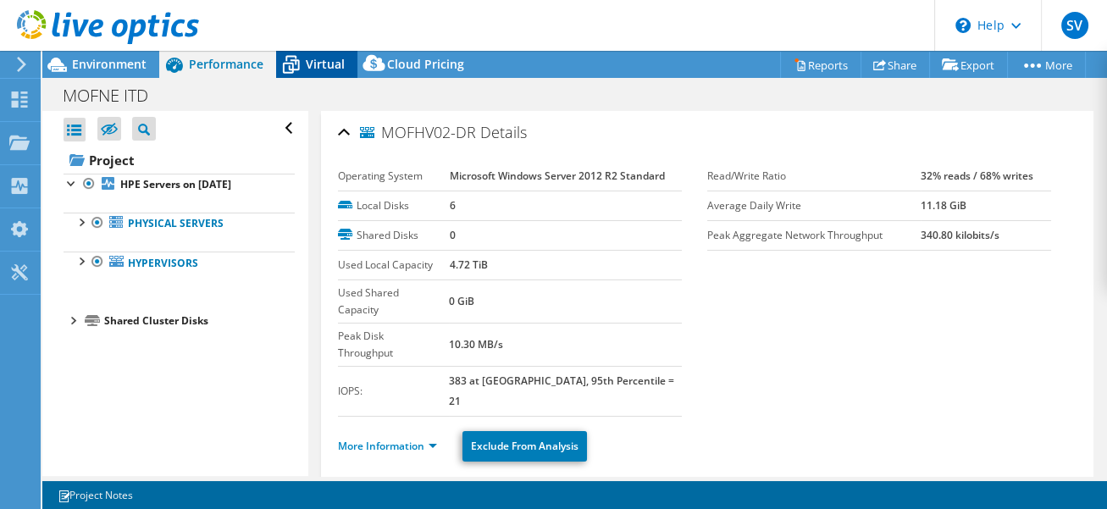
click at [297, 68] on icon at bounding box center [291, 66] width 17 height 14
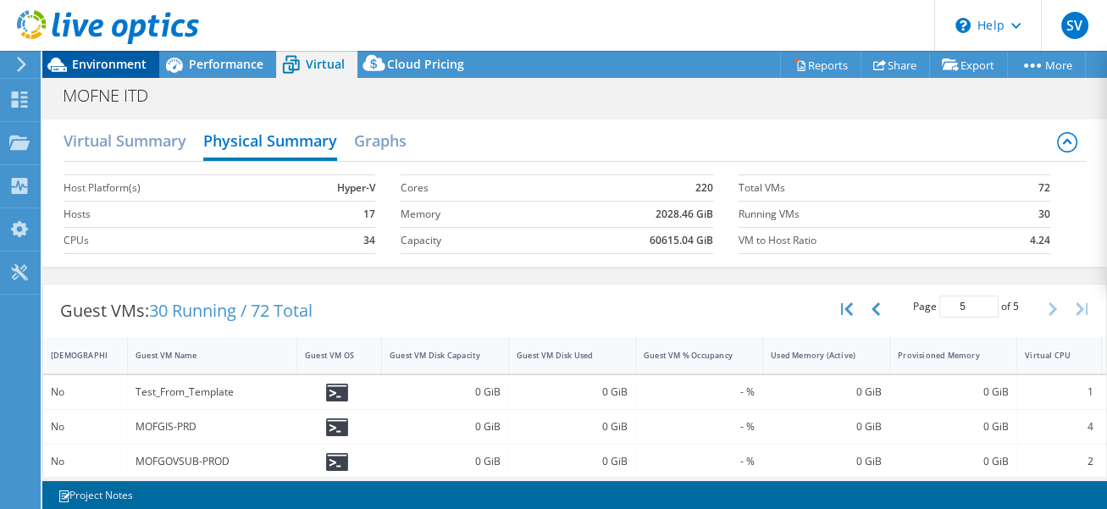
click at [123, 69] on span "Environment" at bounding box center [109, 64] width 75 height 16
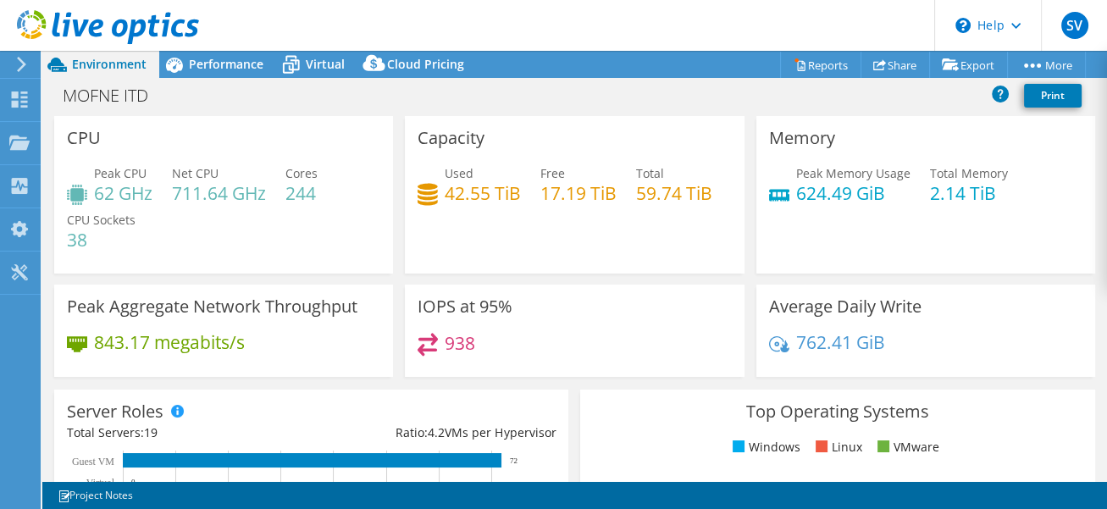
click at [417, 302] on h3 "IOPS at 95%" at bounding box center [464, 306] width 95 height 19
drag, startPoint x: 415, startPoint y: 302, endPoint x: 432, endPoint y: 296, distance: 18.2
copy h3 "IOPS"
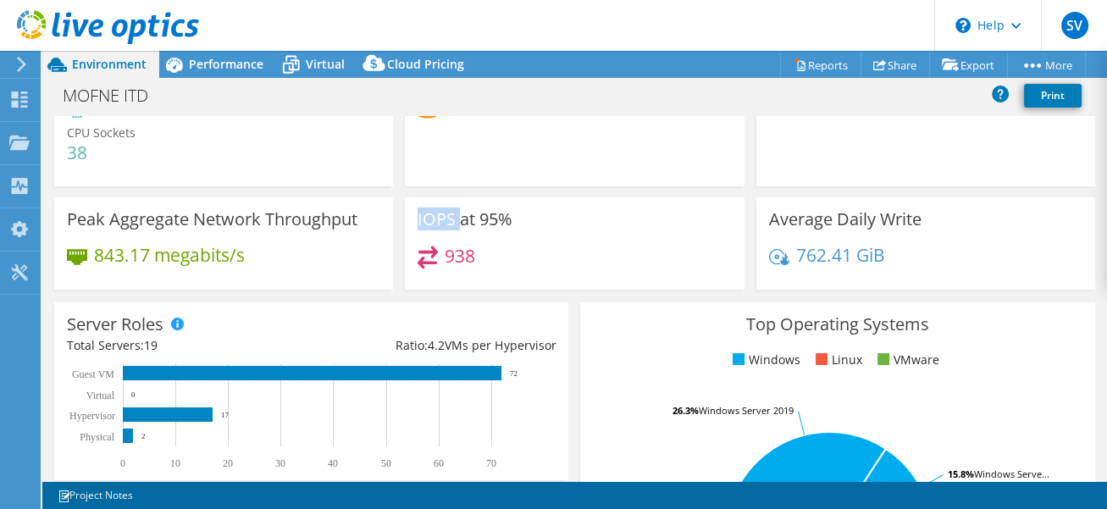
scroll to position [106, 0]
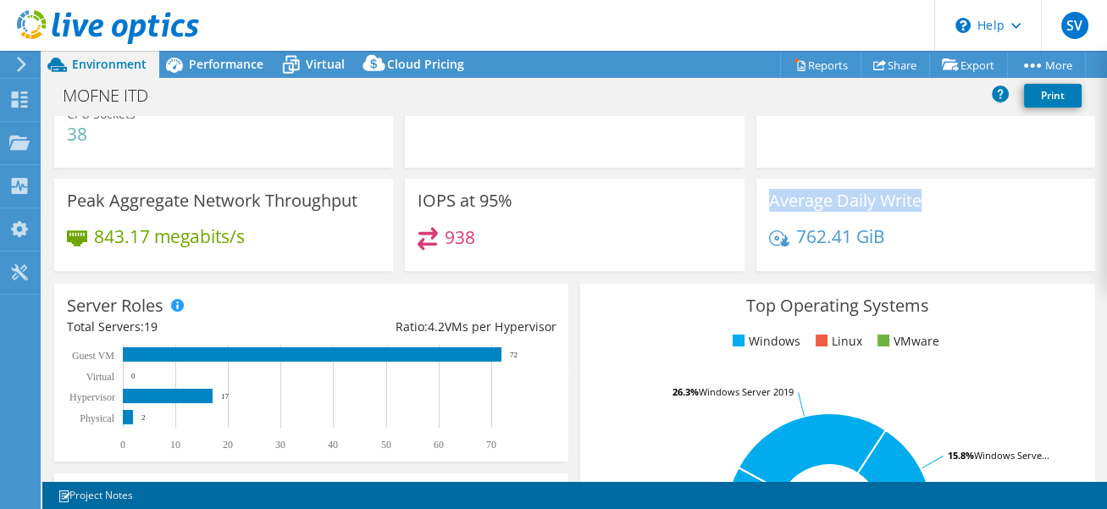
drag, startPoint x: 916, startPoint y: 200, endPoint x: 755, endPoint y: 200, distance: 160.9
click at [756, 200] on div "Average Daily Write 762.41 GiB" at bounding box center [925, 225] width 339 height 92
copy h3 "Average Daily Write"
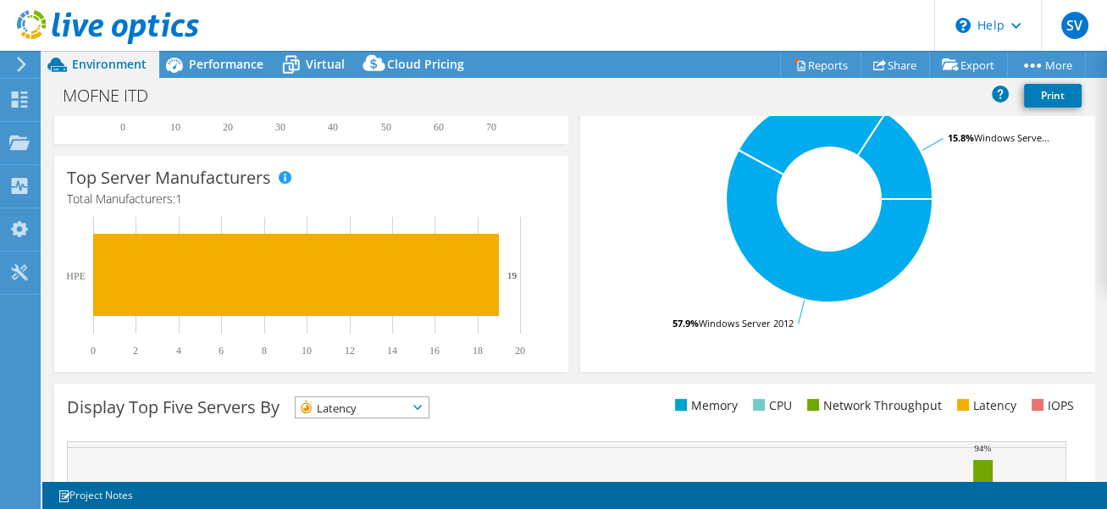
scroll to position [318, 0]
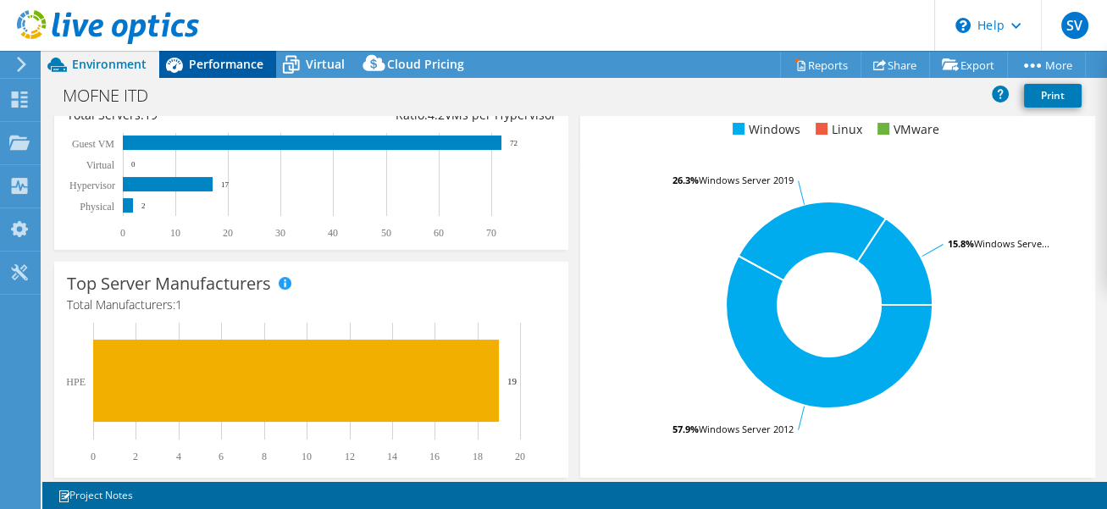
click at [229, 69] on span "Performance" at bounding box center [226, 64] width 75 height 16
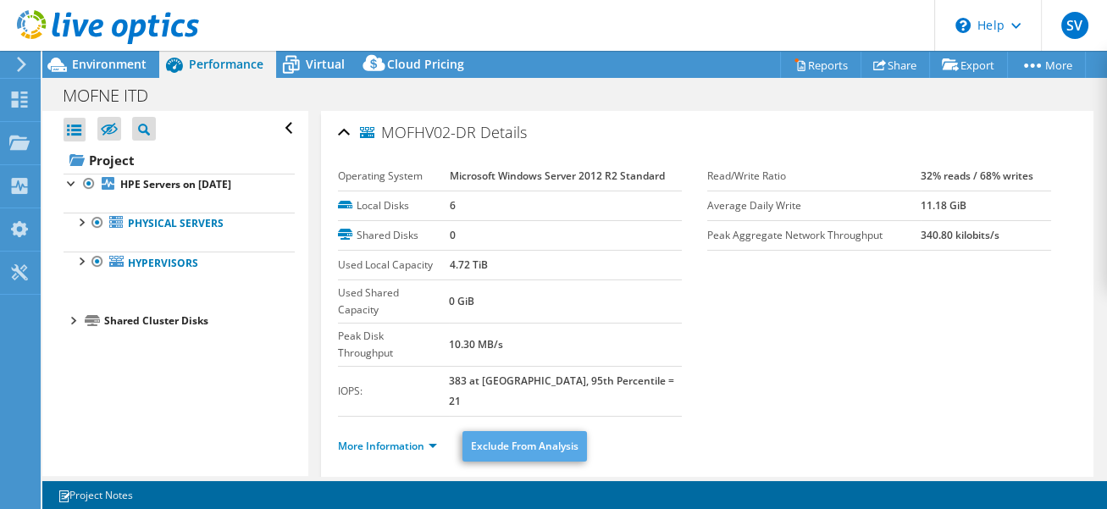
scroll to position [212, 0]
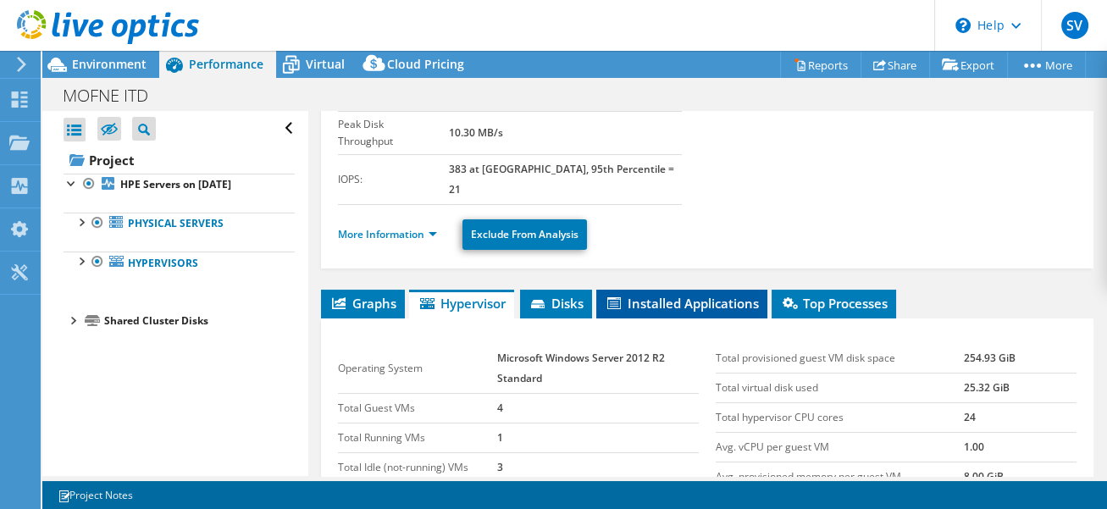
click at [678, 295] on span "Installed Applications" at bounding box center [682, 303] width 154 height 17
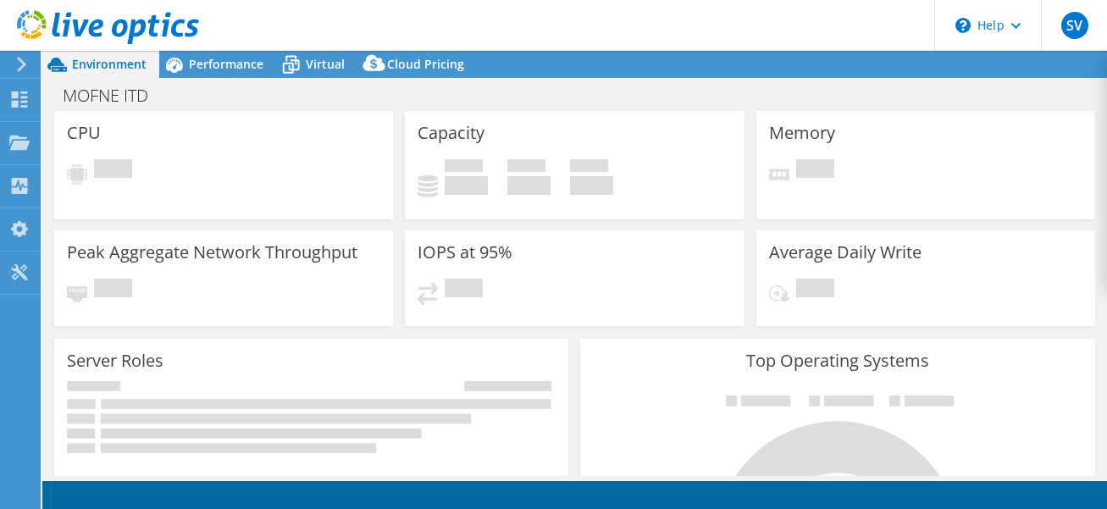
select select "USD"
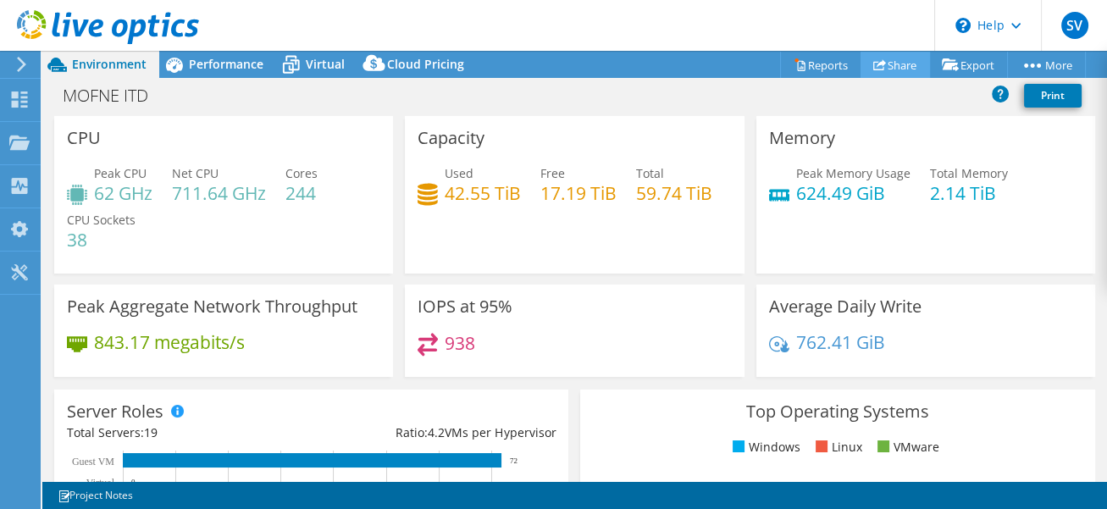
click at [895, 73] on link "Share" at bounding box center [894, 65] width 69 height 26
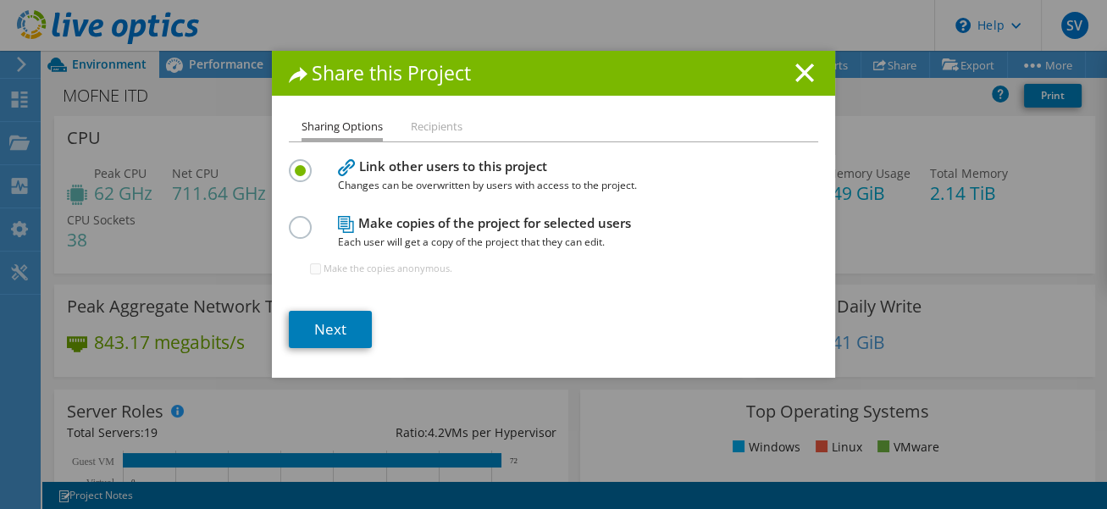
click at [417, 130] on li "Recipients" at bounding box center [437, 127] width 52 height 21
click at [795, 78] on icon at bounding box center [804, 73] width 19 height 19
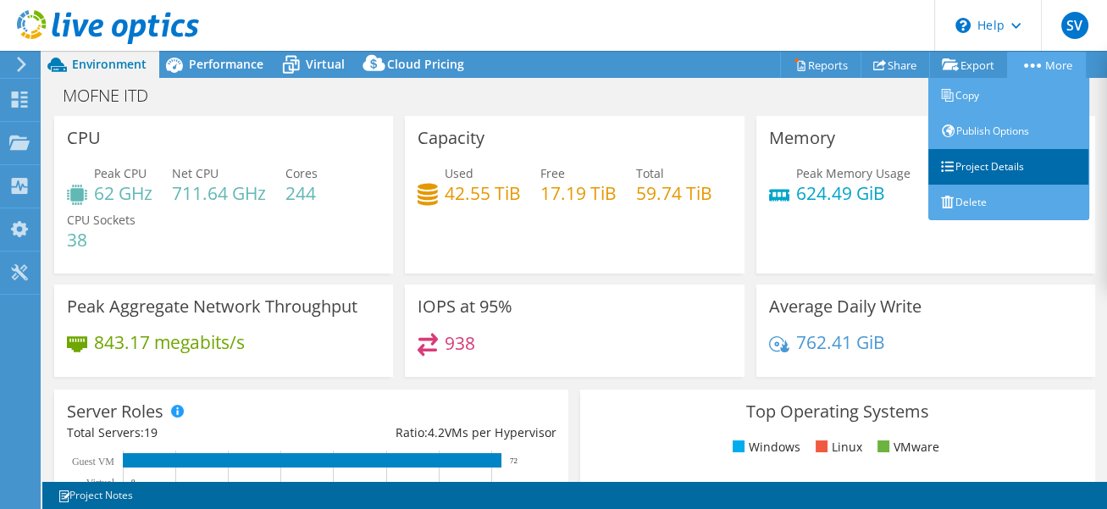
click at [994, 157] on link "Project Details" at bounding box center [1008, 167] width 161 height 36
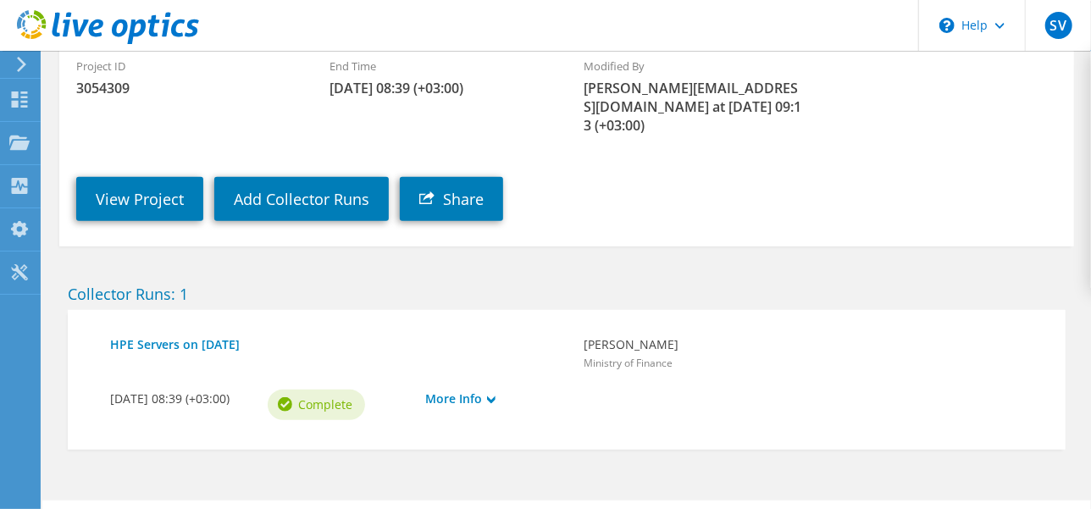
scroll to position [312, 0]
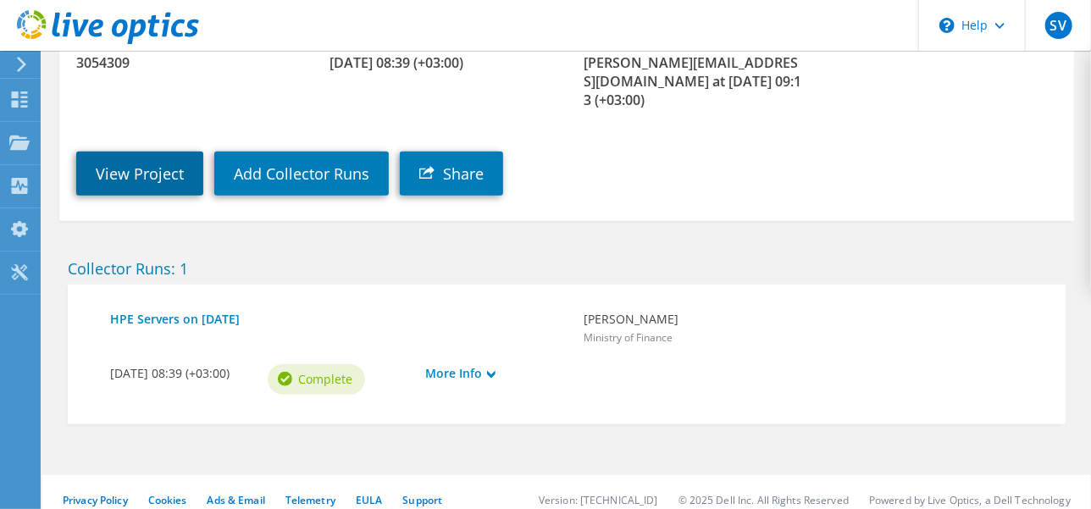
click at [139, 160] on link "View Project" at bounding box center [139, 174] width 127 height 44
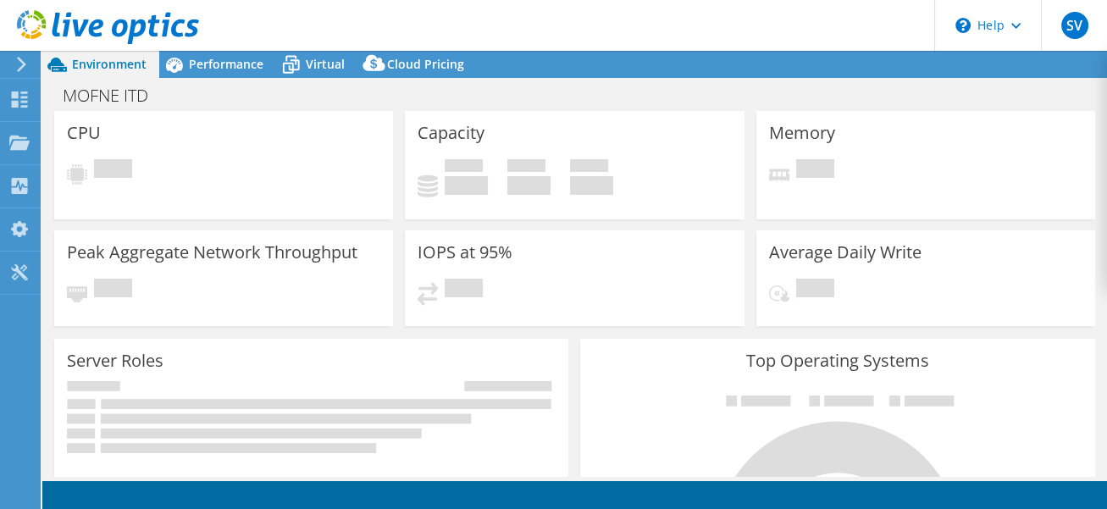
select select "USD"
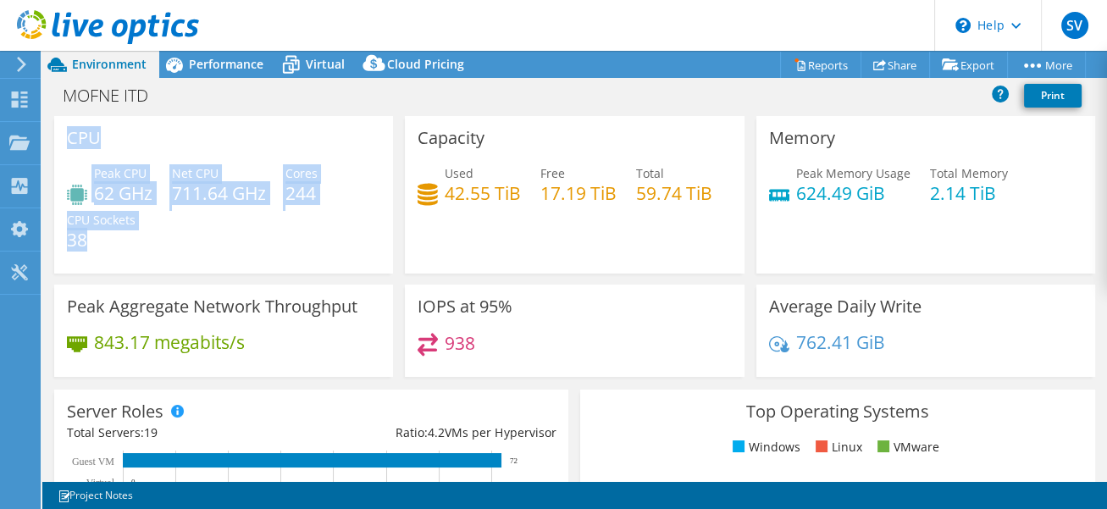
drag, startPoint x: 71, startPoint y: 133, endPoint x: 168, endPoint y: 226, distance: 134.1
click at [168, 226] on div "CPU Peak CPU 62 GHz Net CPU 711.64 GHz Cores 244 CPU Sockets 38" at bounding box center [223, 195] width 339 height 158
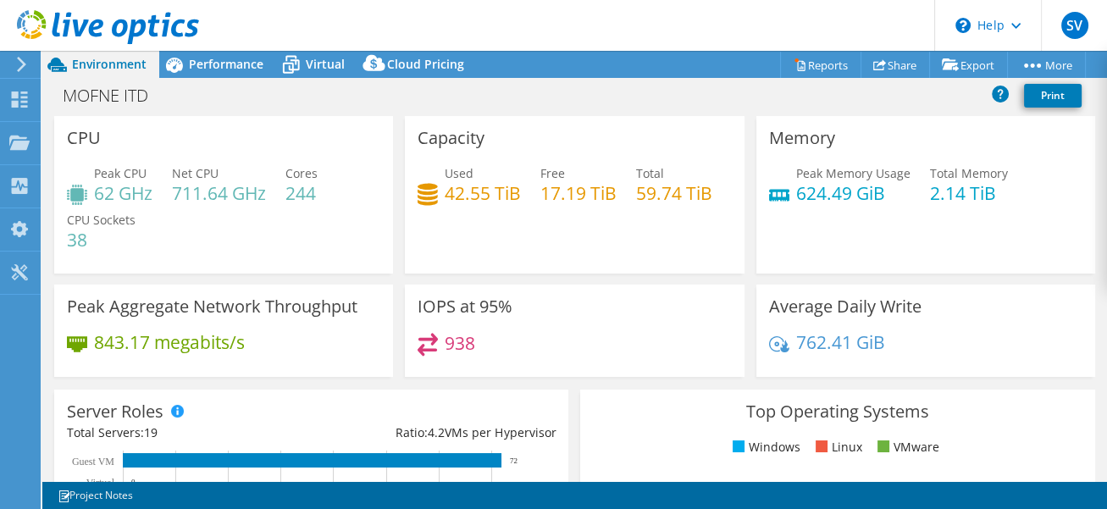
drag, startPoint x: 168, startPoint y: 226, endPoint x: 295, endPoint y: 226, distance: 127.0
click at [295, 226] on div "Peak CPU 62 GHz Net CPU 711.64 GHz Cores 244 CPU Sockets 38" at bounding box center [223, 215] width 313 height 102
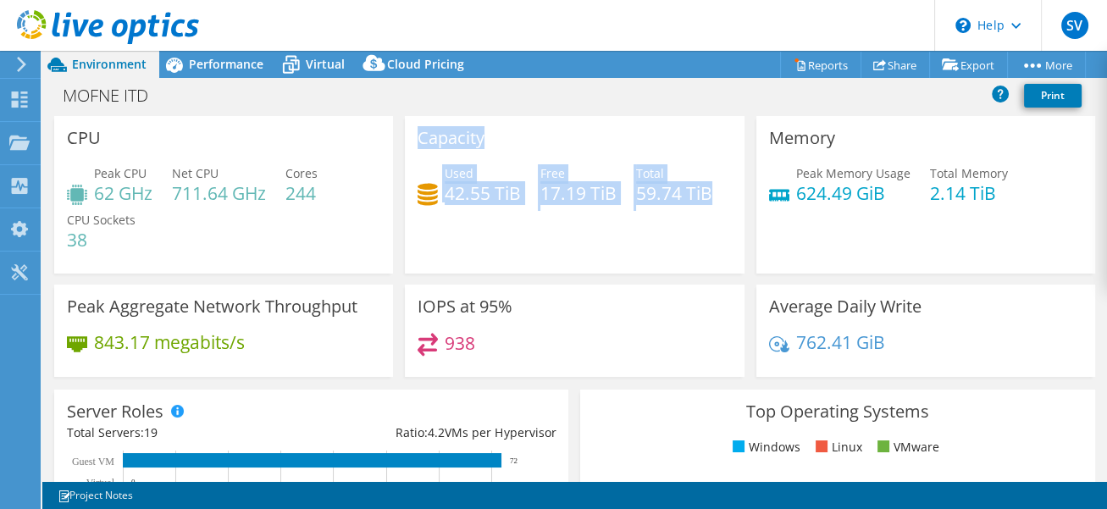
drag, startPoint x: 415, startPoint y: 127, endPoint x: 583, endPoint y: 231, distance: 197.4
click at [583, 231] on div "Capacity Used 42.55 TiB Free 17.19 TiB Total 59.74 TiB" at bounding box center [574, 195] width 339 height 158
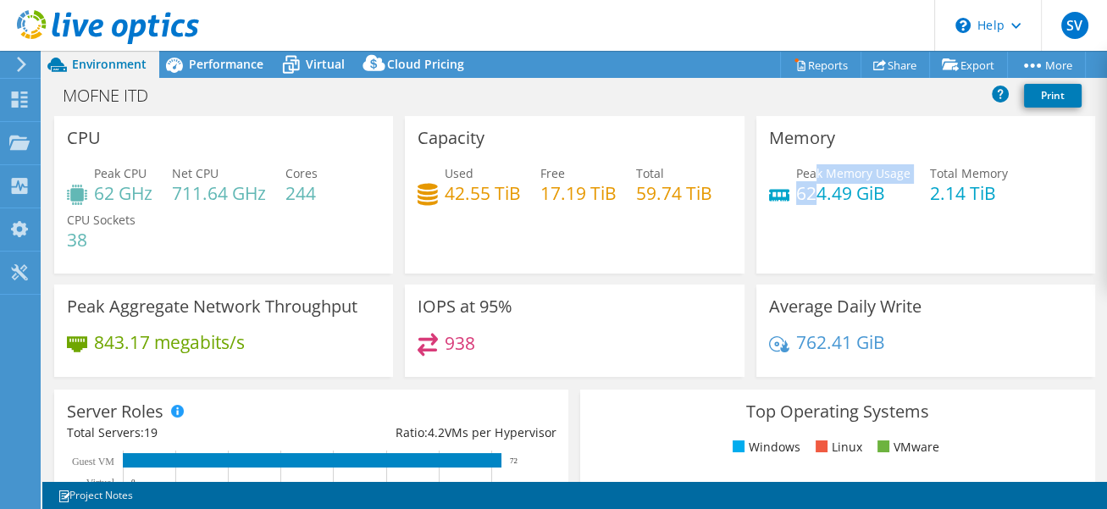
drag, startPoint x: 583, startPoint y: 231, endPoint x: 805, endPoint y: 180, distance: 228.4
click at [805, 180] on div "Peak Memory Usage 624.49 GiB" at bounding box center [853, 183] width 114 height 38
drag, startPoint x: 805, startPoint y: 180, endPoint x: 769, endPoint y: 149, distance: 48.0
click at [772, 152] on div "Memory Peak Memory Usage 624.49 GiB Total Memory 2.14 TiB" at bounding box center [925, 195] width 339 height 158
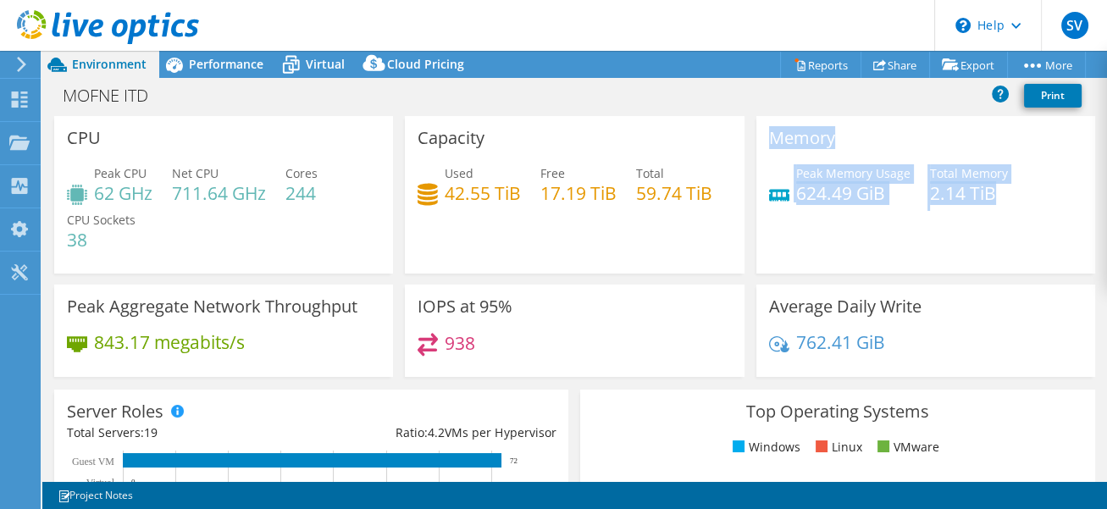
drag, startPoint x: 755, startPoint y: 138, endPoint x: 989, endPoint y: 196, distance: 240.9
click at [989, 196] on div "Memory Peak Memory Usage 624.49 GiB Total Memory 2.14 TiB" at bounding box center [925, 195] width 339 height 158
drag, startPoint x: 989, startPoint y: 196, endPoint x: 975, endPoint y: 189, distance: 16.3
click at [975, 189] on h4 "2.14 TiB" at bounding box center [969, 193] width 78 height 19
click at [962, 189] on h4 "2.14 TiB" at bounding box center [969, 193] width 78 height 19
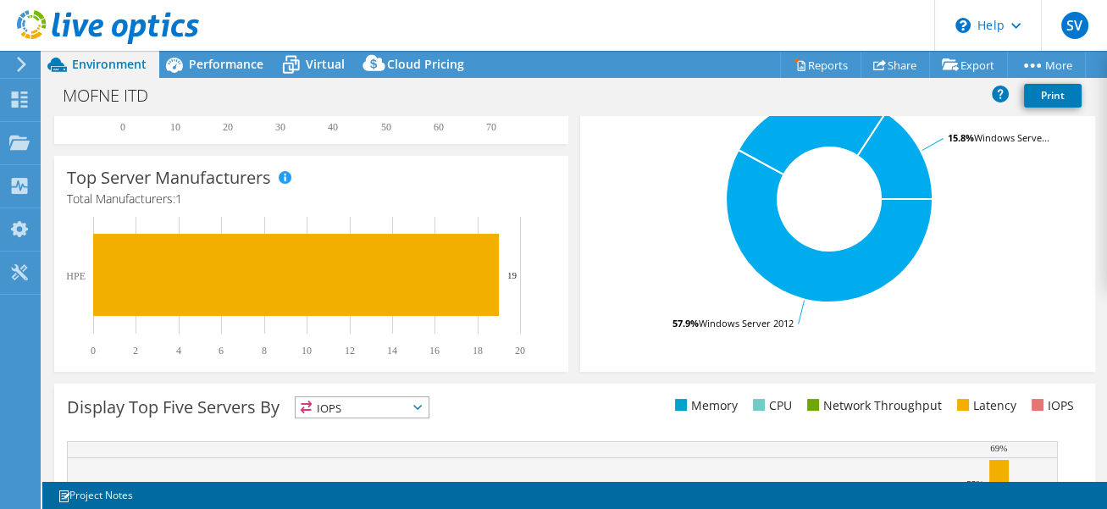
scroll to position [666, 0]
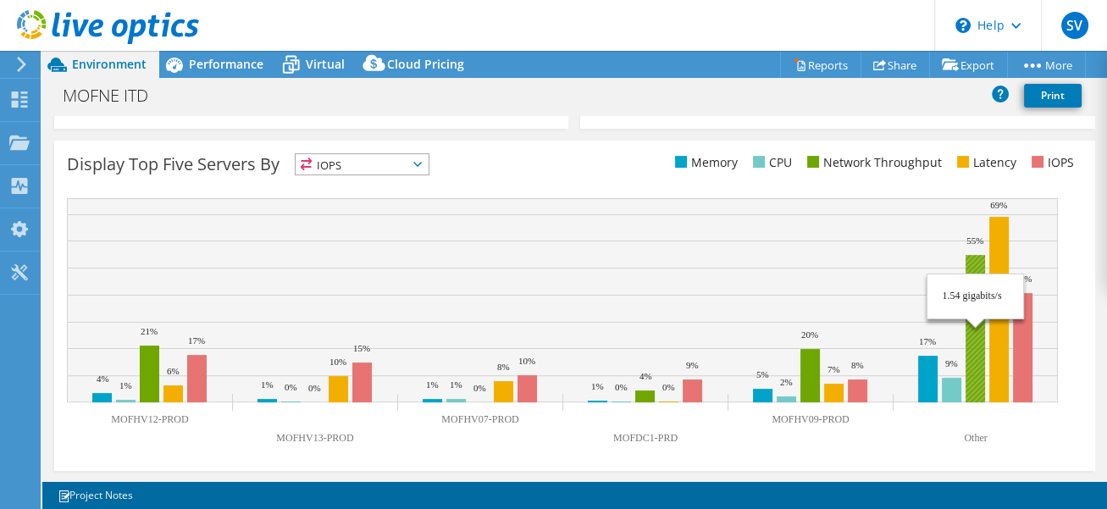
click at [967, 301] on rect at bounding box center [974, 328] width 19 height 147
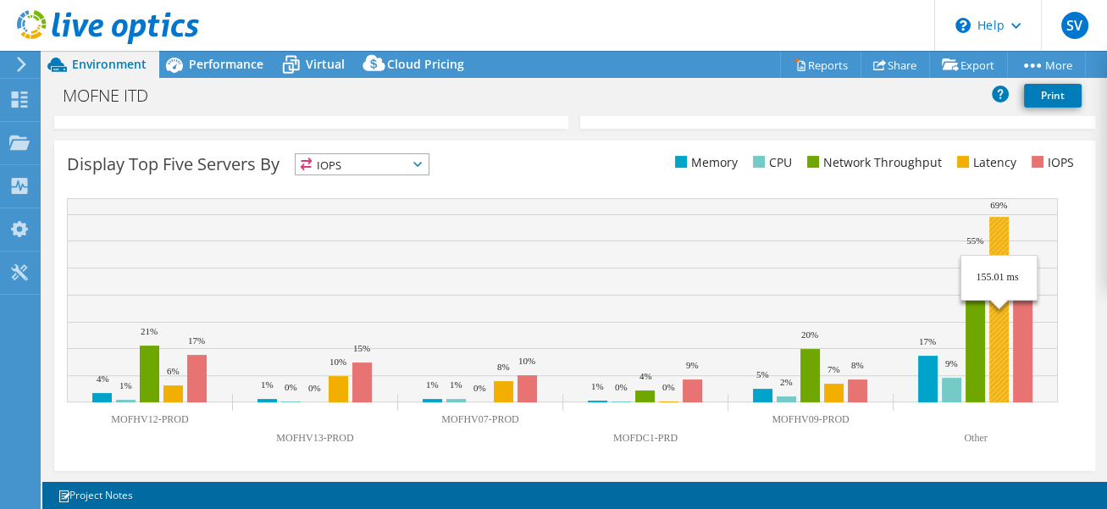
click at [992, 233] on rect at bounding box center [998, 309] width 19 height 185
